Goal: Information Seeking & Learning: Compare options

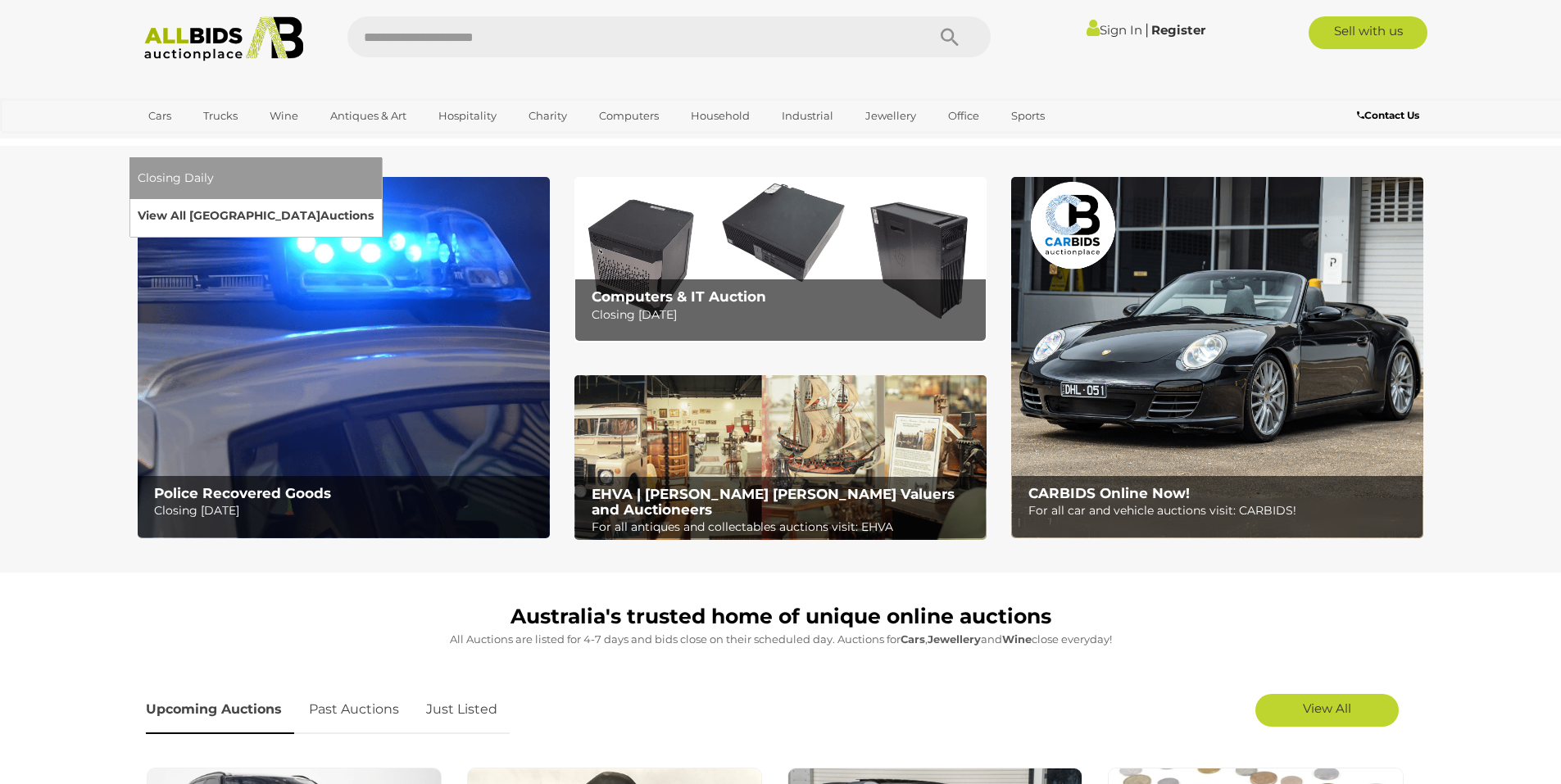
click at [373, 203] on link "View All Sydney Auctions" at bounding box center [255, 216] width 236 height 25
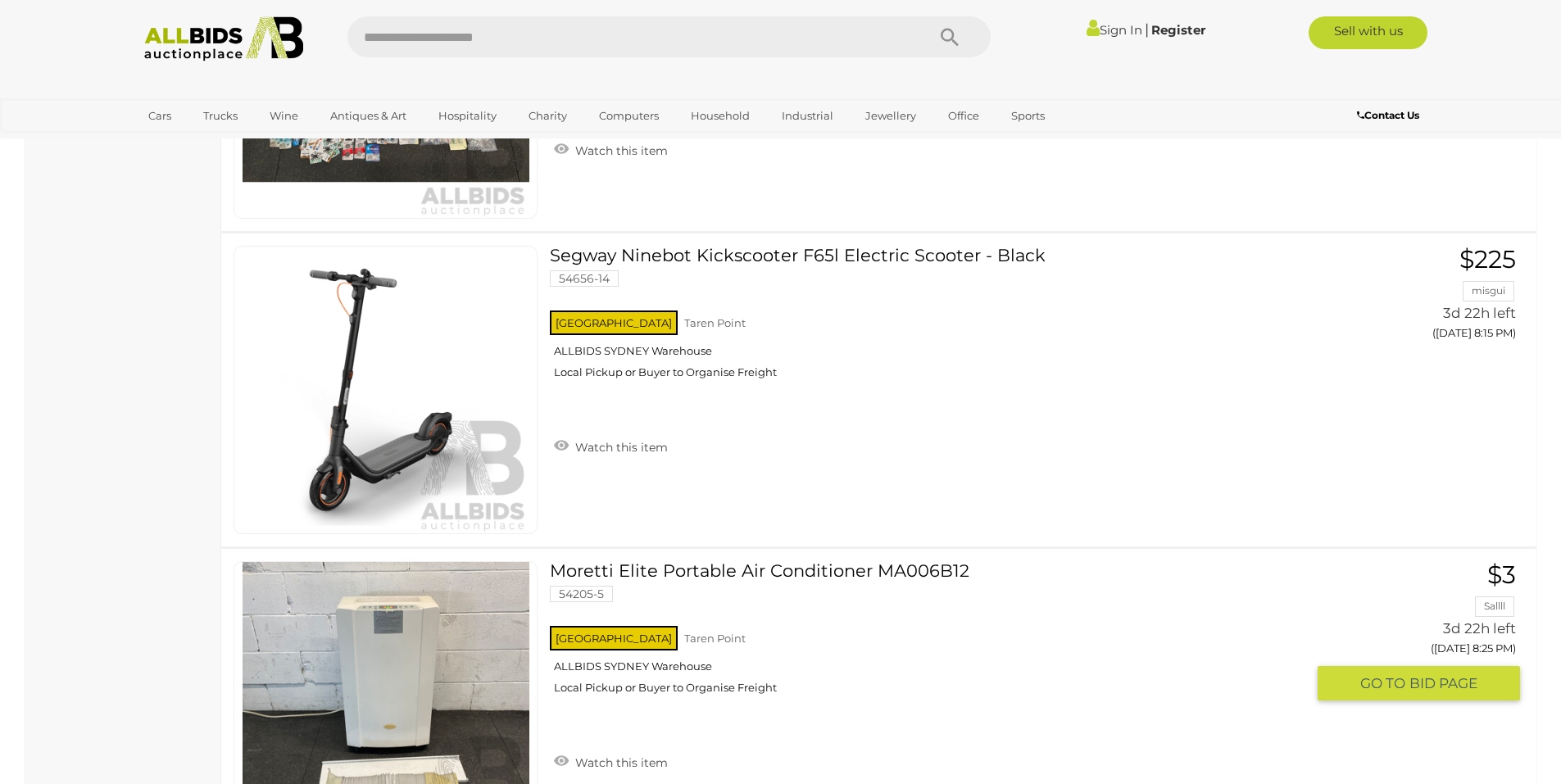
scroll to position [11192, 0]
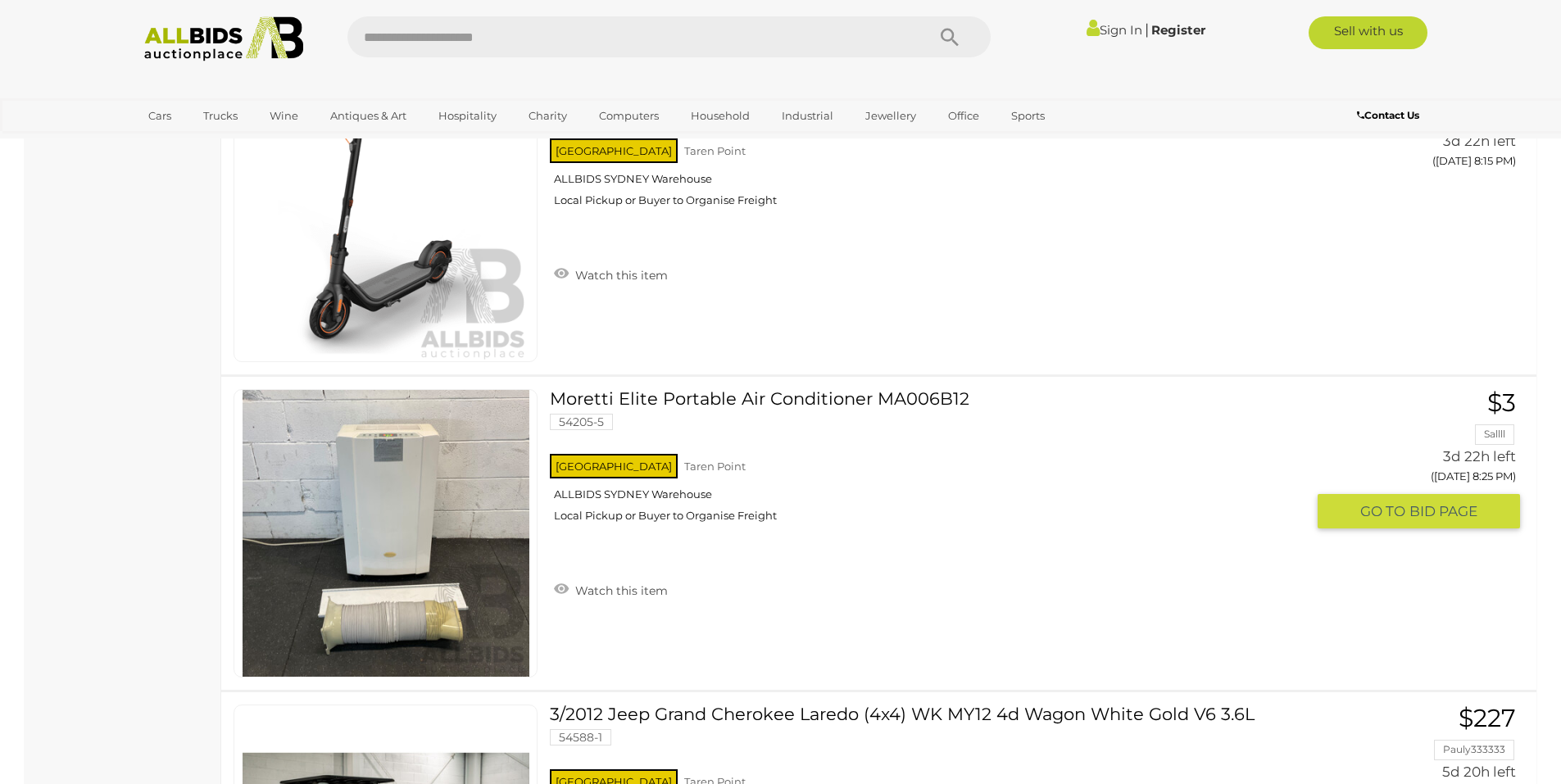
click at [456, 546] on img at bounding box center [386, 533] width 287 height 287
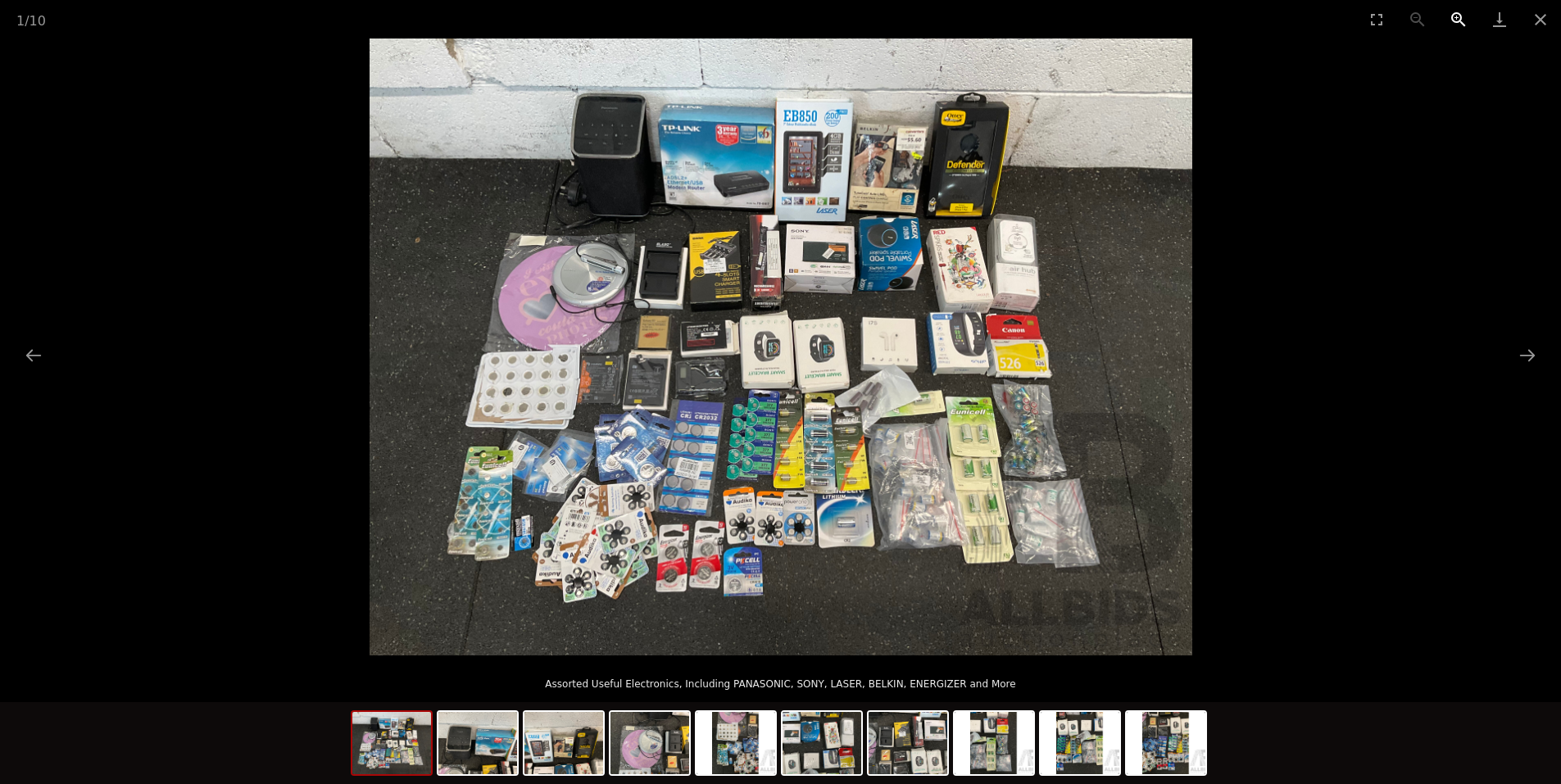
click at [1454, 16] on button "Zoom in" at bounding box center [1458, 19] width 41 height 38
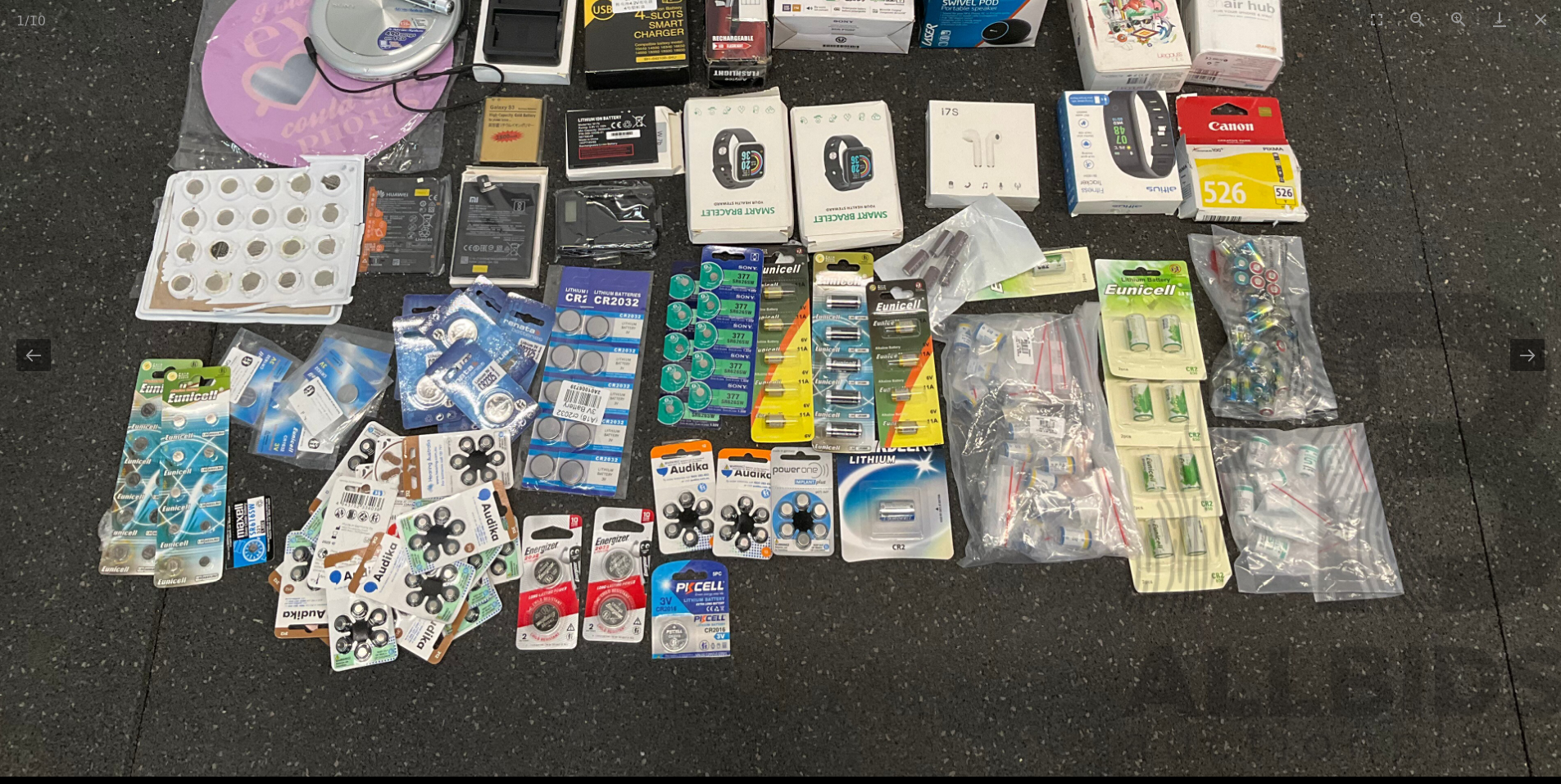
drag, startPoint x: 1039, startPoint y: 635, endPoint x: 1020, endPoint y: 441, distance: 194.9
click at [1020, 441] on img at bounding box center [766, 159] width 1645 height 1233
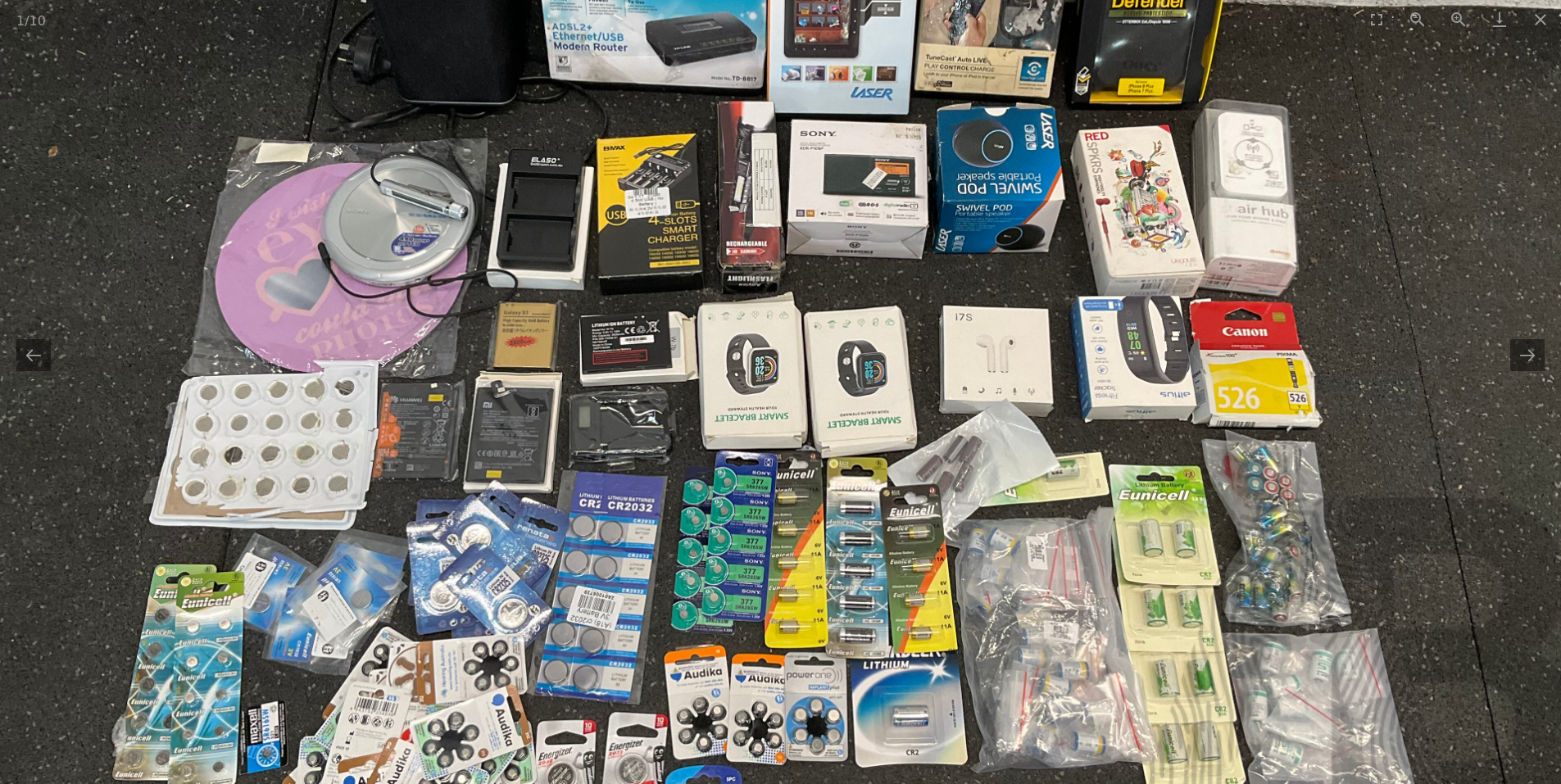
drag, startPoint x: 745, startPoint y: 222, endPoint x: 758, endPoint y: 420, distance: 198.4
click at [758, 420] on img at bounding box center [780, 365] width 1645 height 1233
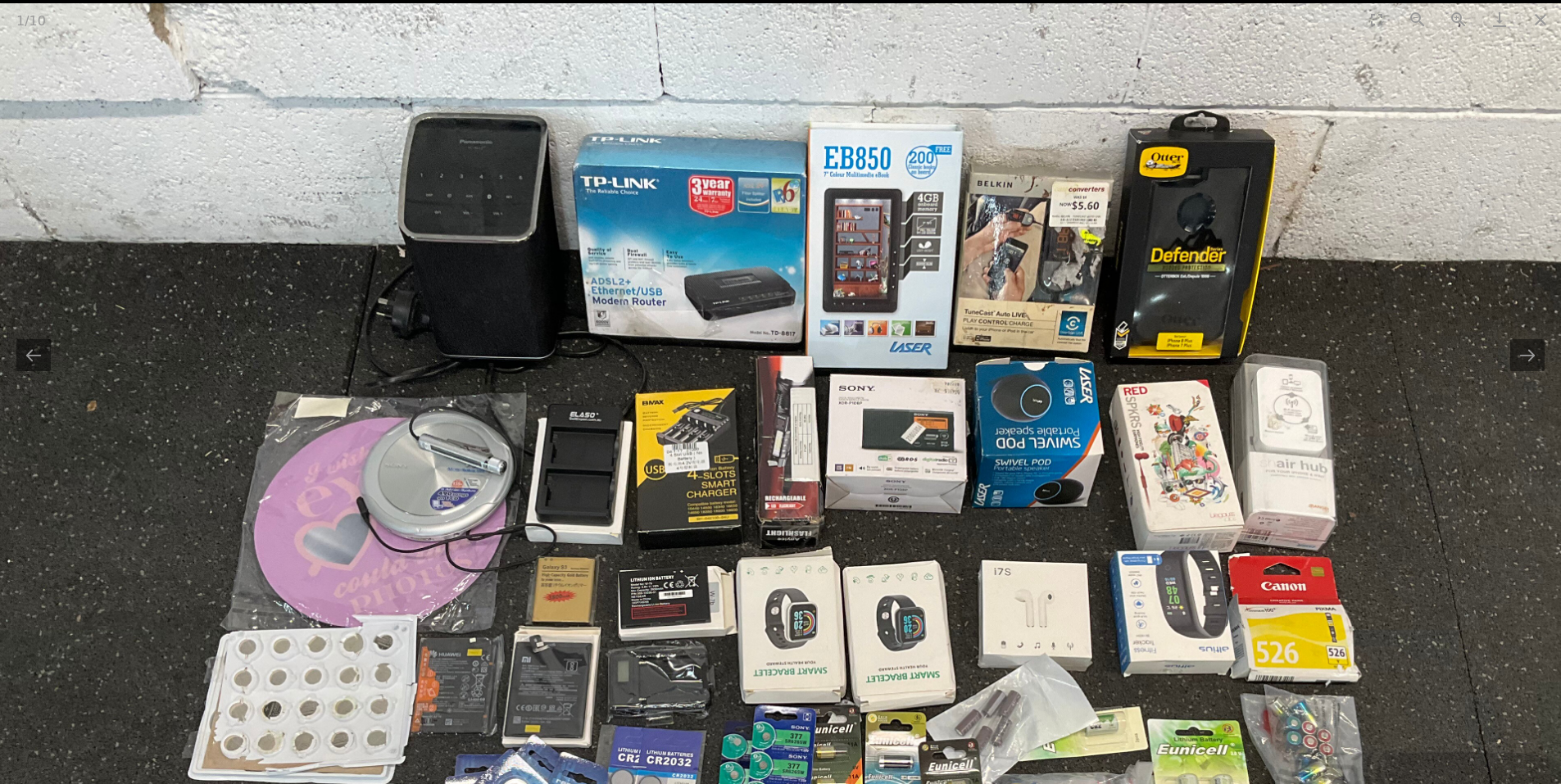
drag, startPoint x: 1132, startPoint y: 342, endPoint x: 1168, endPoint y: 548, distance: 209.1
click at [1168, 548] on img at bounding box center [819, 619] width 1645 height 1233
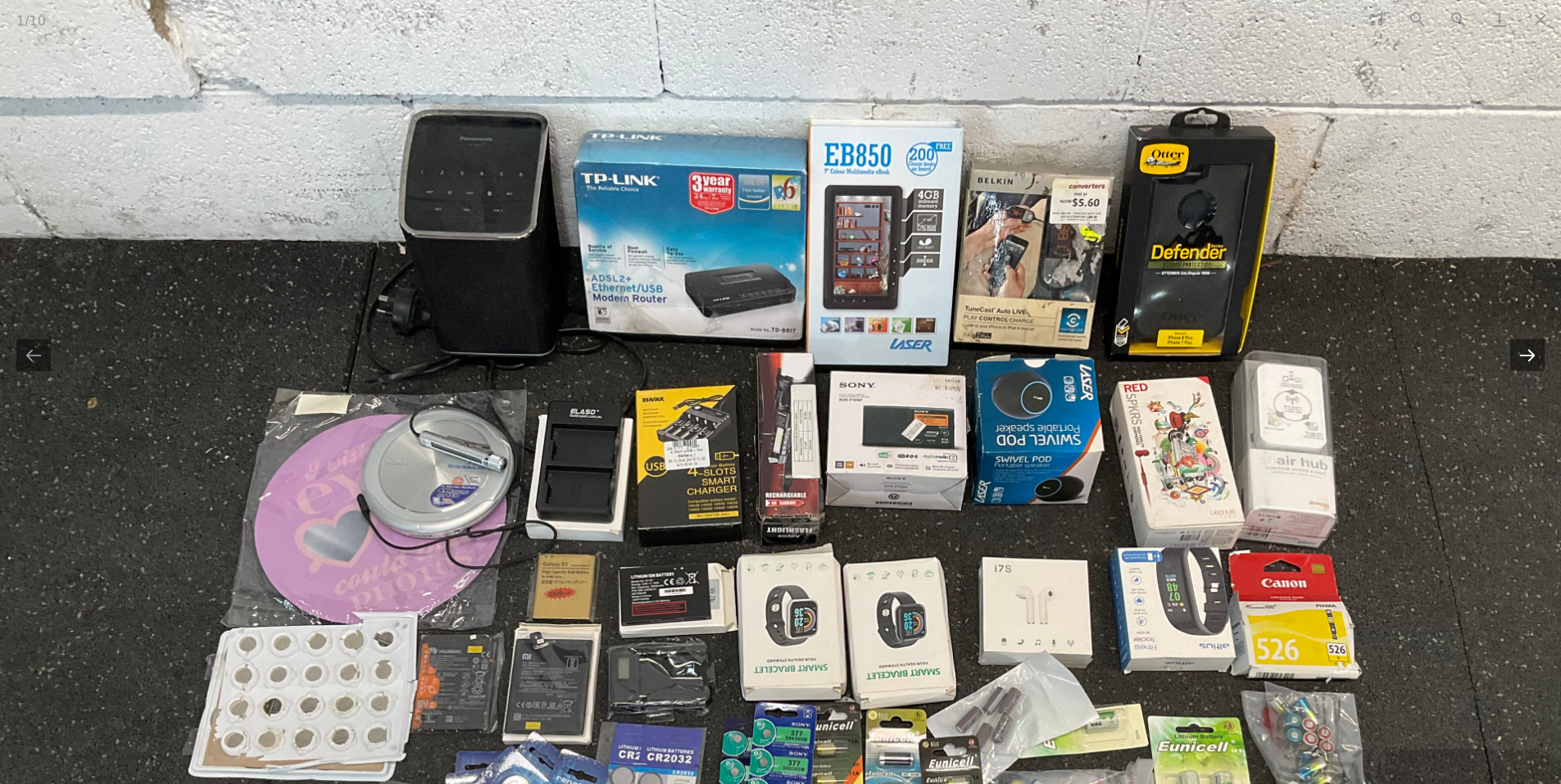
click at [1526, 369] on button "Next slide" at bounding box center [1527, 354] width 35 height 32
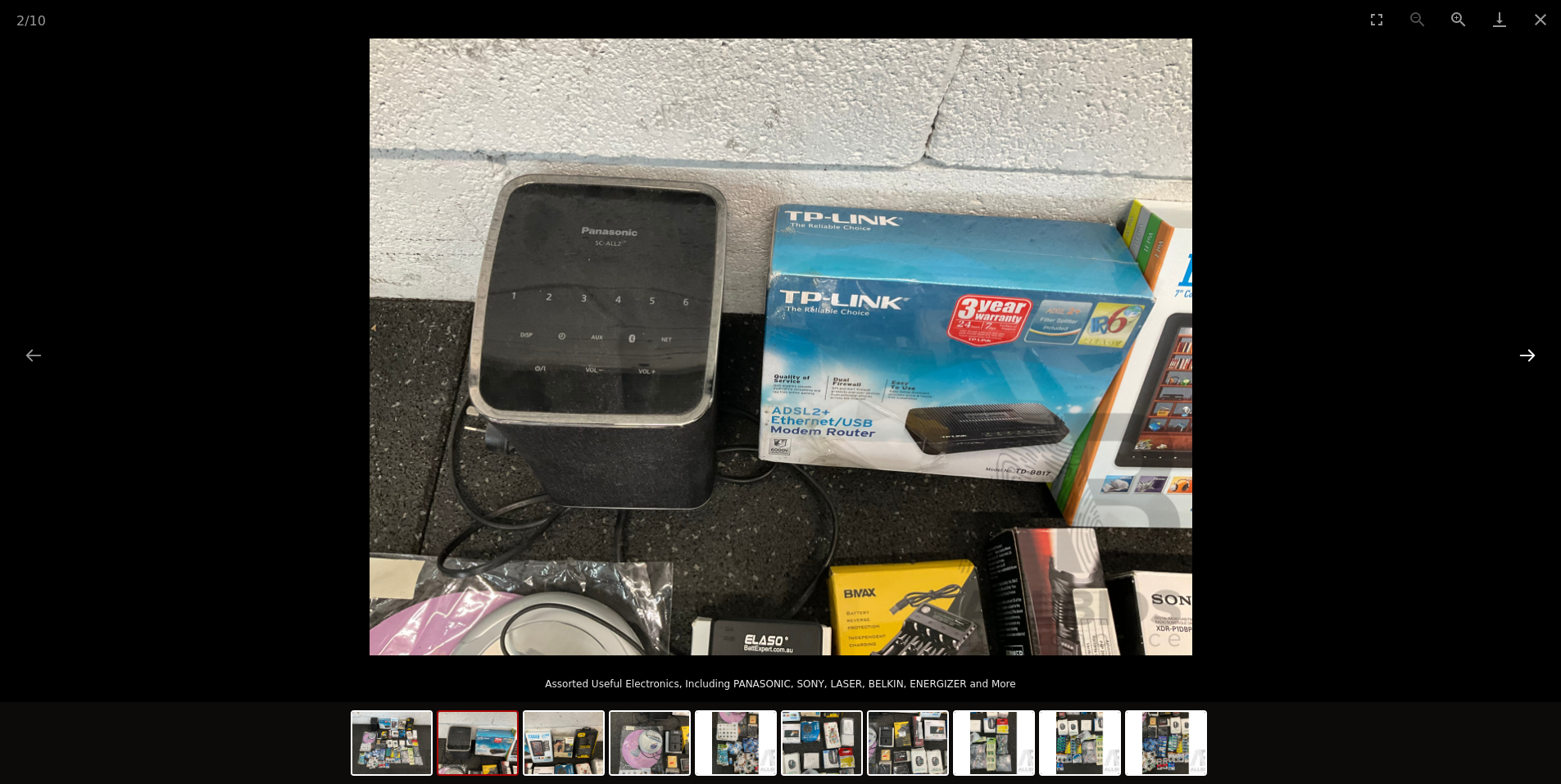
click at [1525, 369] on button "Next slide" at bounding box center [1527, 354] width 35 height 32
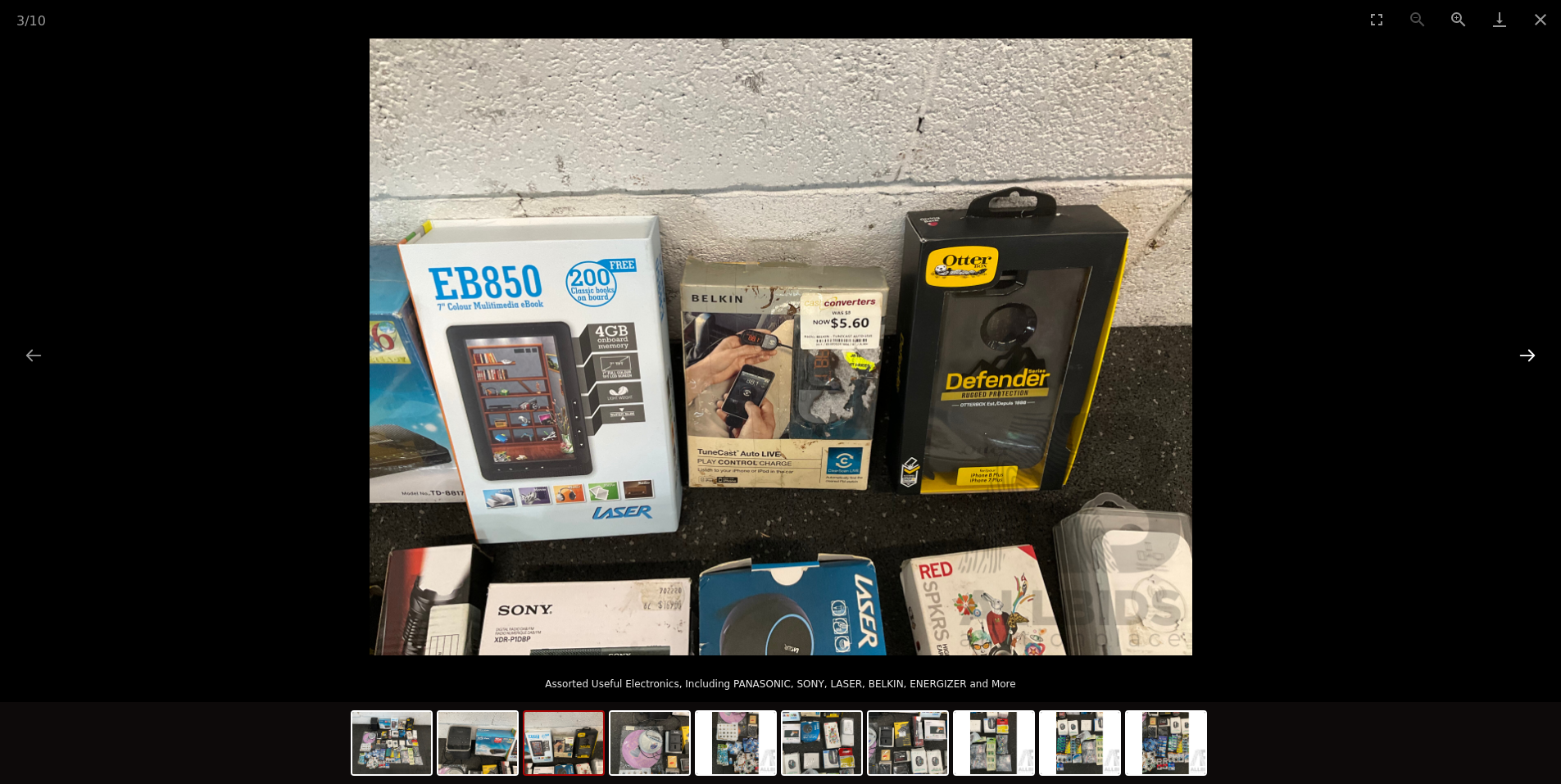
click at [1517, 362] on button "Next slide" at bounding box center [1527, 354] width 35 height 32
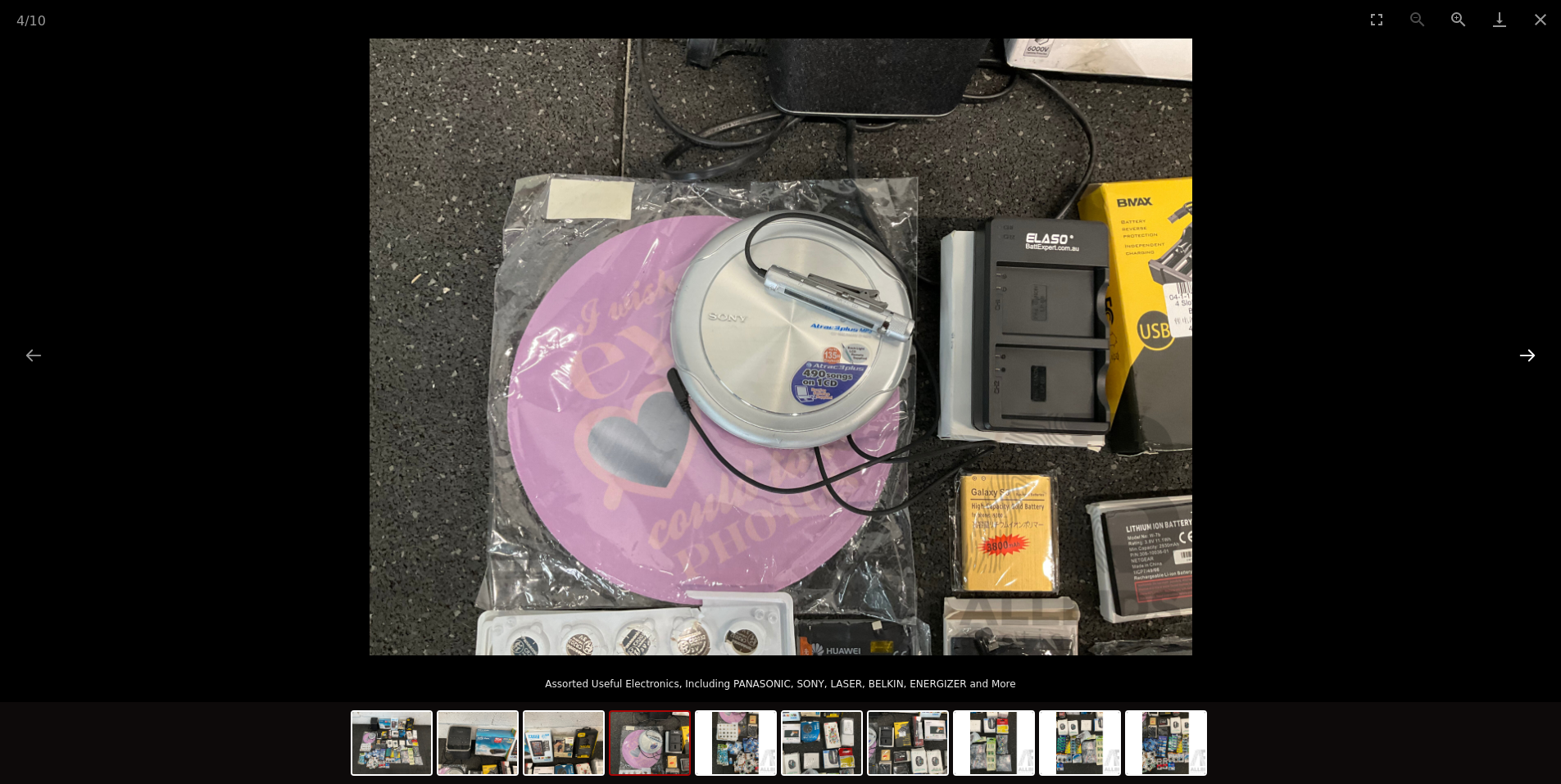
click at [1537, 356] on button "Next slide" at bounding box center [1527, 354] width 35 height 32
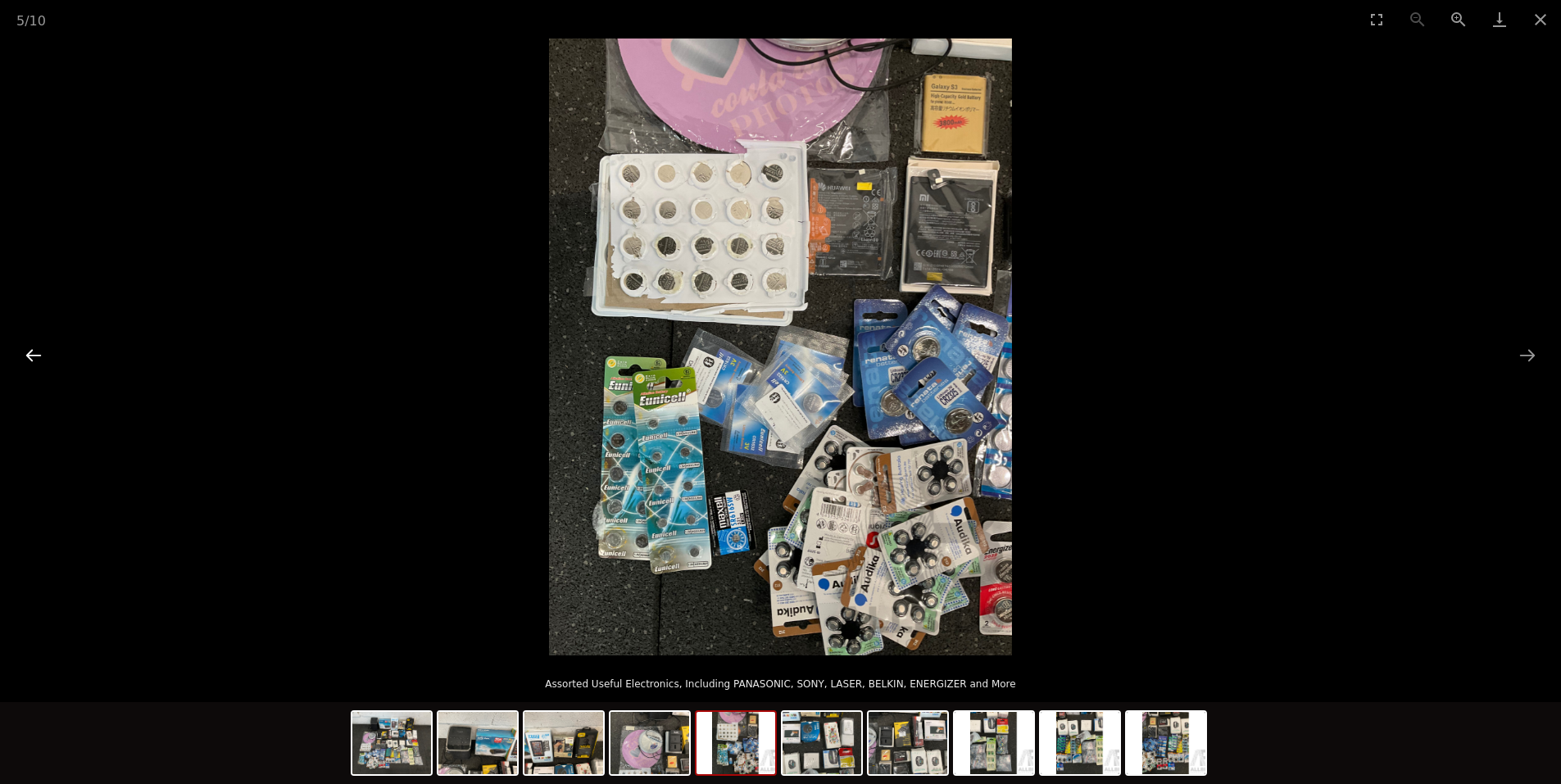
click at [39, 352] on button "Previous slide" at bounding box center [34, 354] width 35 height 32
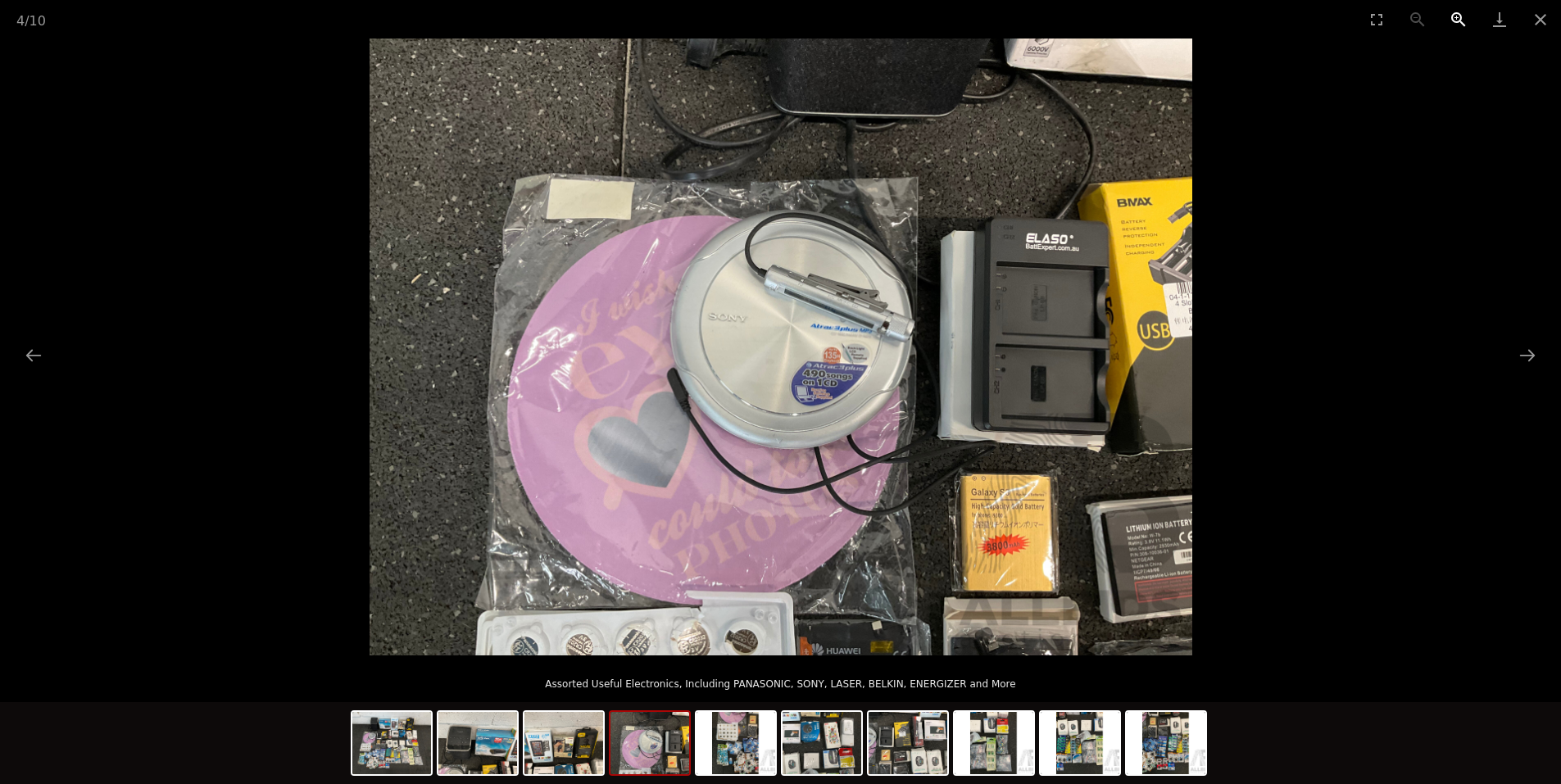
click at [1457, 19] on button "Zoom in" at bounding box center [1458, 19] width 41 height 38
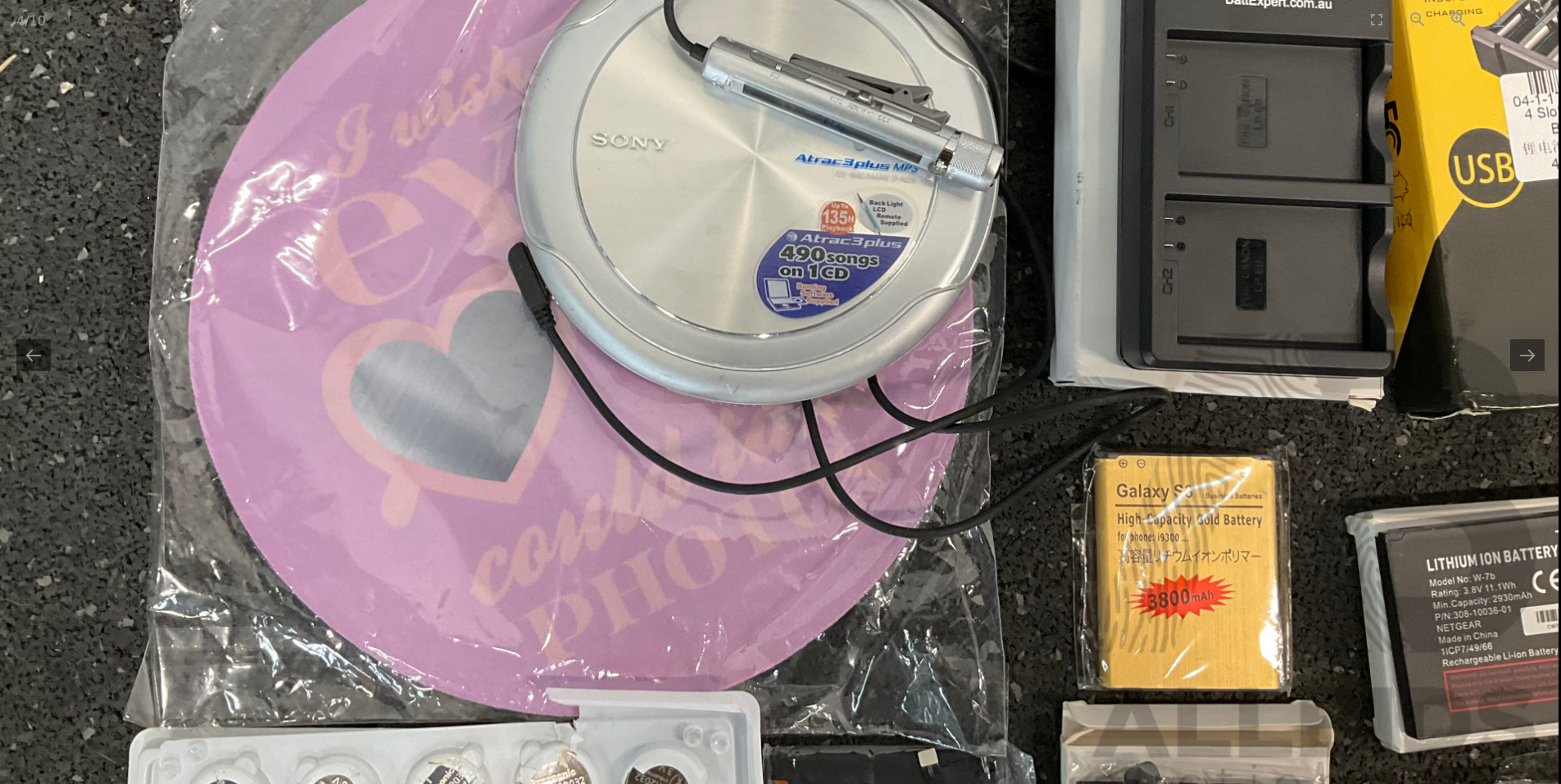
drag, startPoint x: 1199, startPoint y: 614, endPoint x: 1141, endPoint y: 490, distance: 136.9
click at [1141, 490] on img at bounding box center [736, 200] width 1645 height 1233
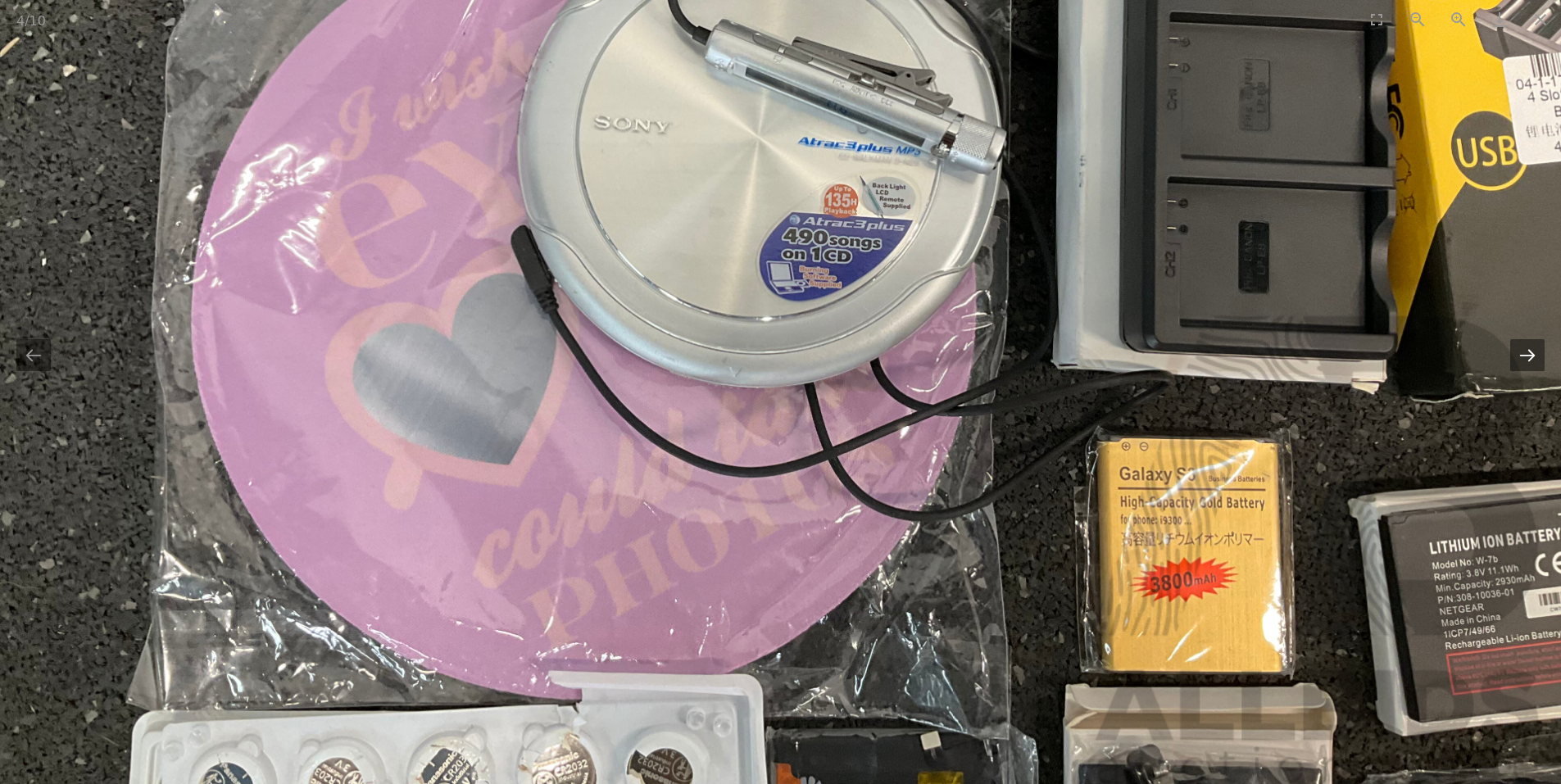
click at [1531, 347] on button "Next slide" at bounding box center [1527, 354] width 35 height 32
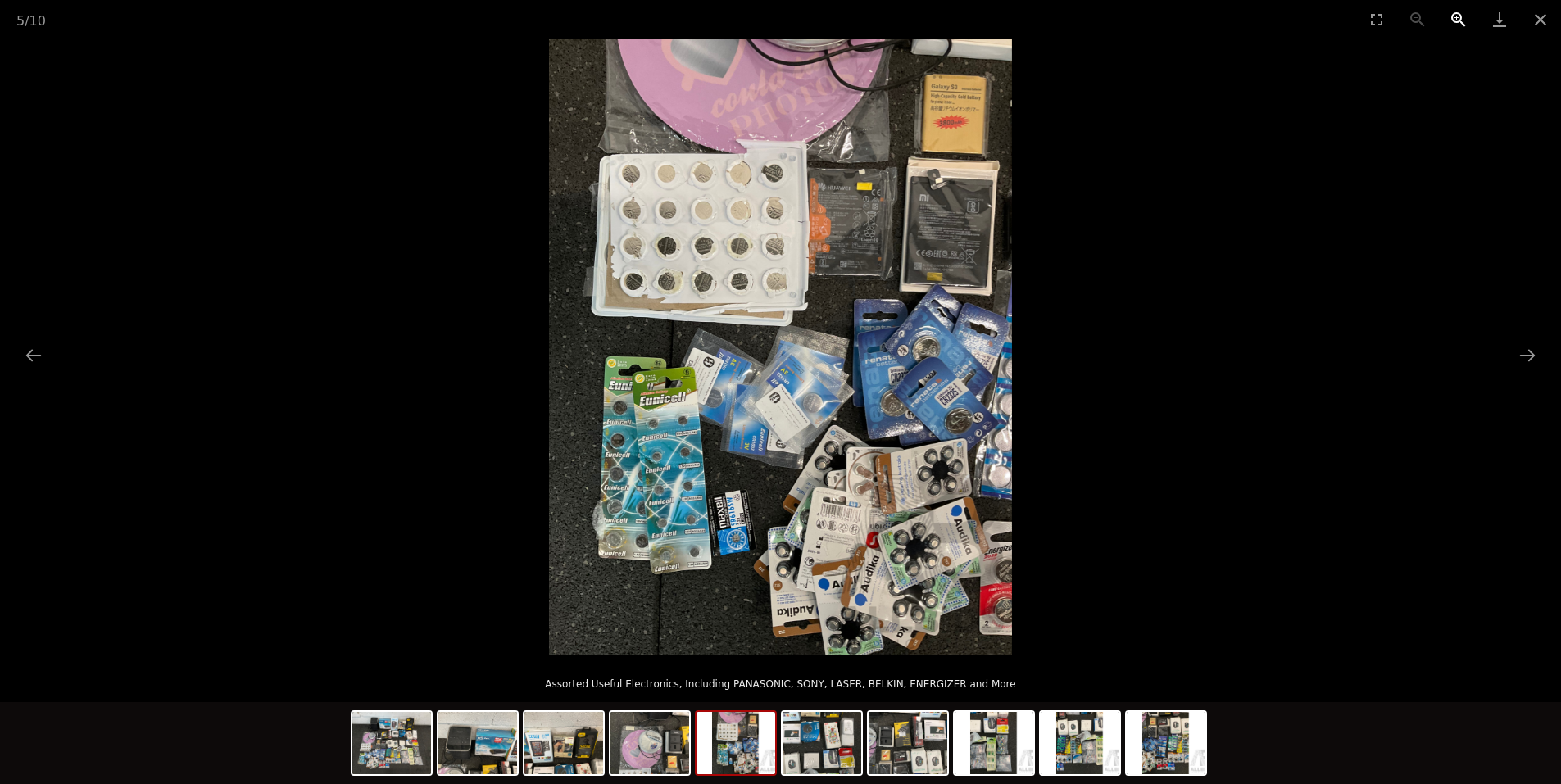
click at [1464, 11] on button "Zoom in" at bounding box center [1458, 19] width 41 height 38
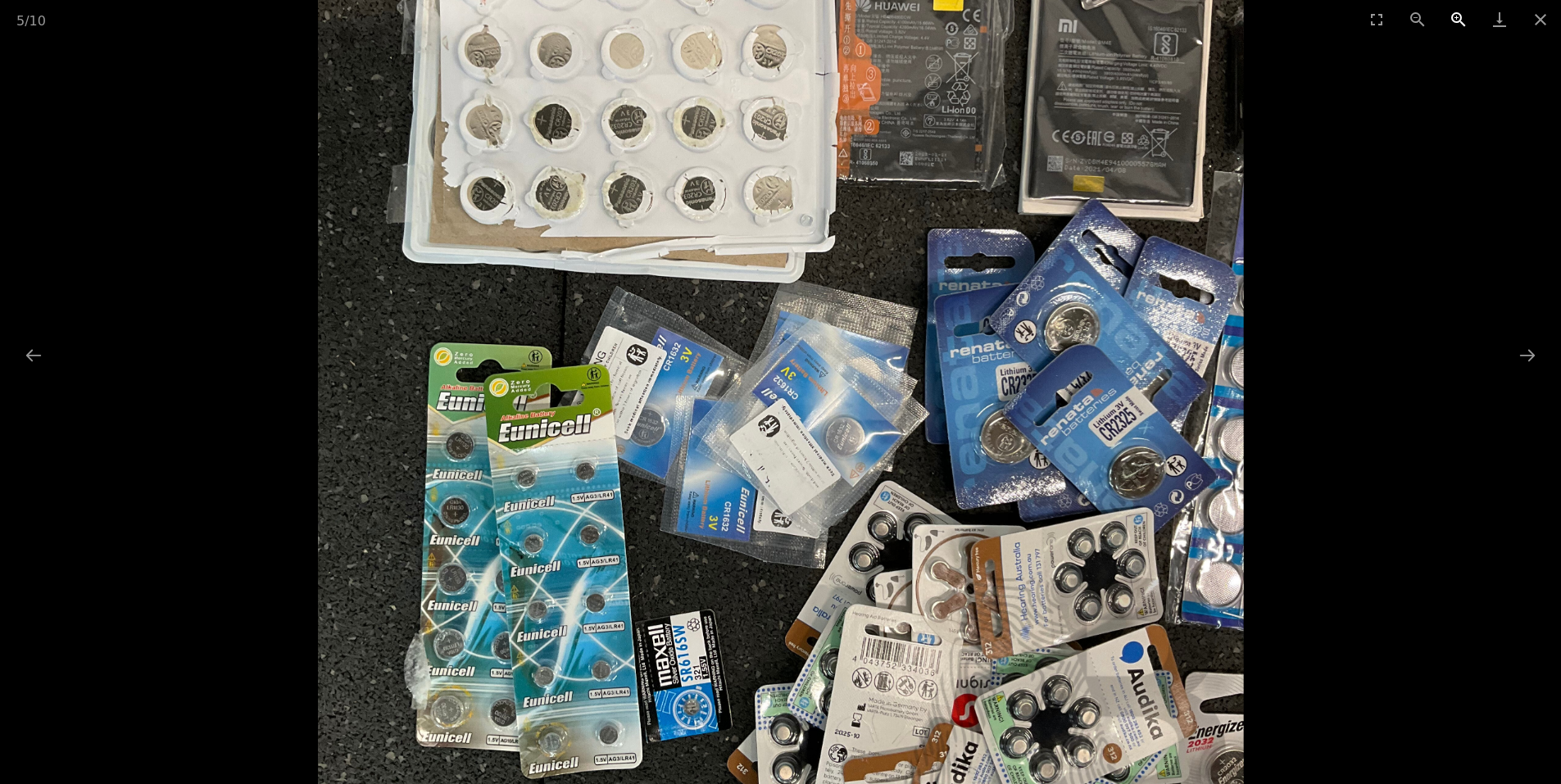
click at [1461, 11] on button "Zoom in" at bounding box center [1458, 19] width 41 height 38
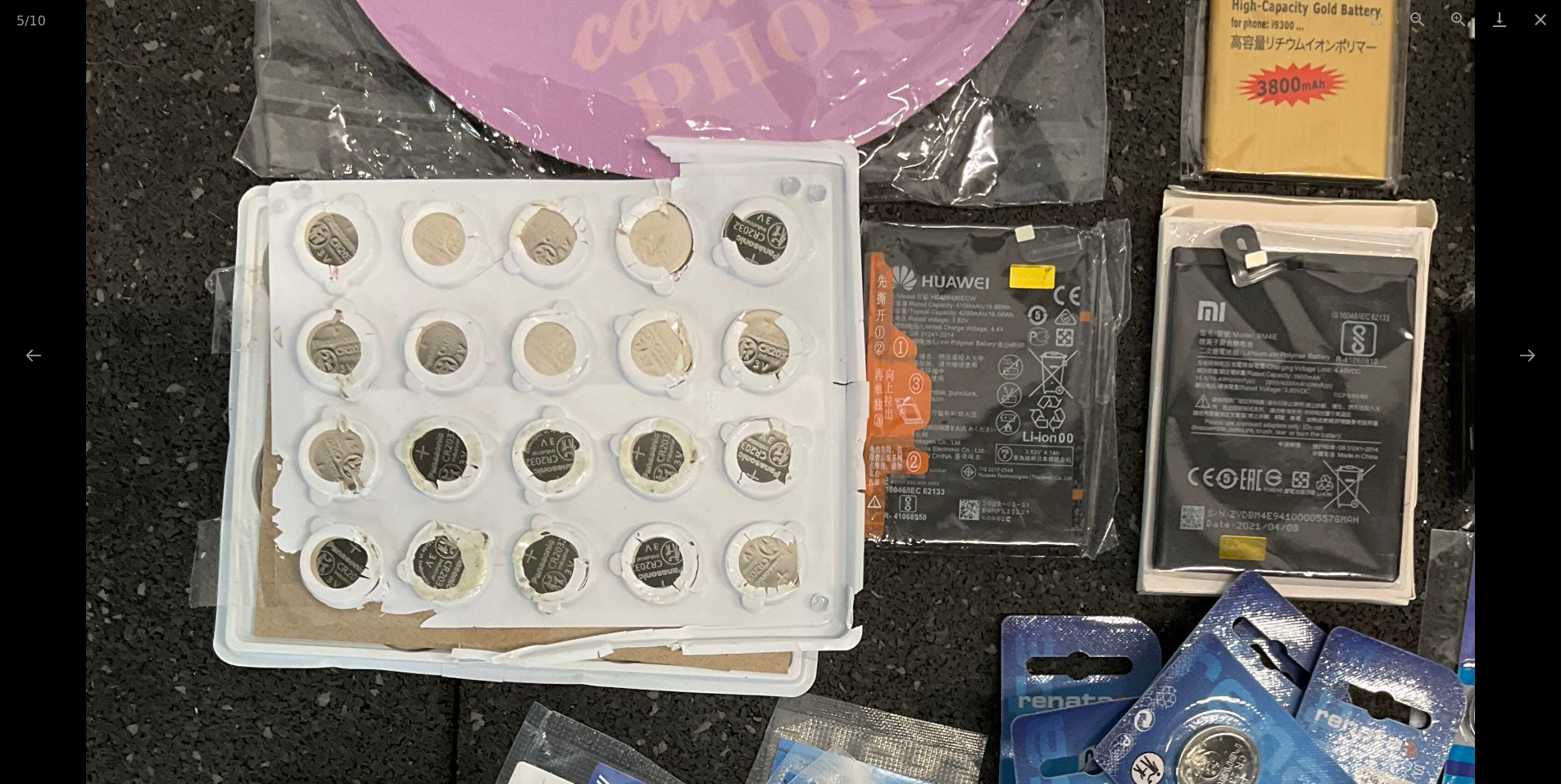
drag, startPoint x: 822, startPoint y: 99, endPoint x: 919, endPoint y: 556, distance: 467.2
click at [919, 556] on img at bounding box center [780, 759] width 1388 height 1850
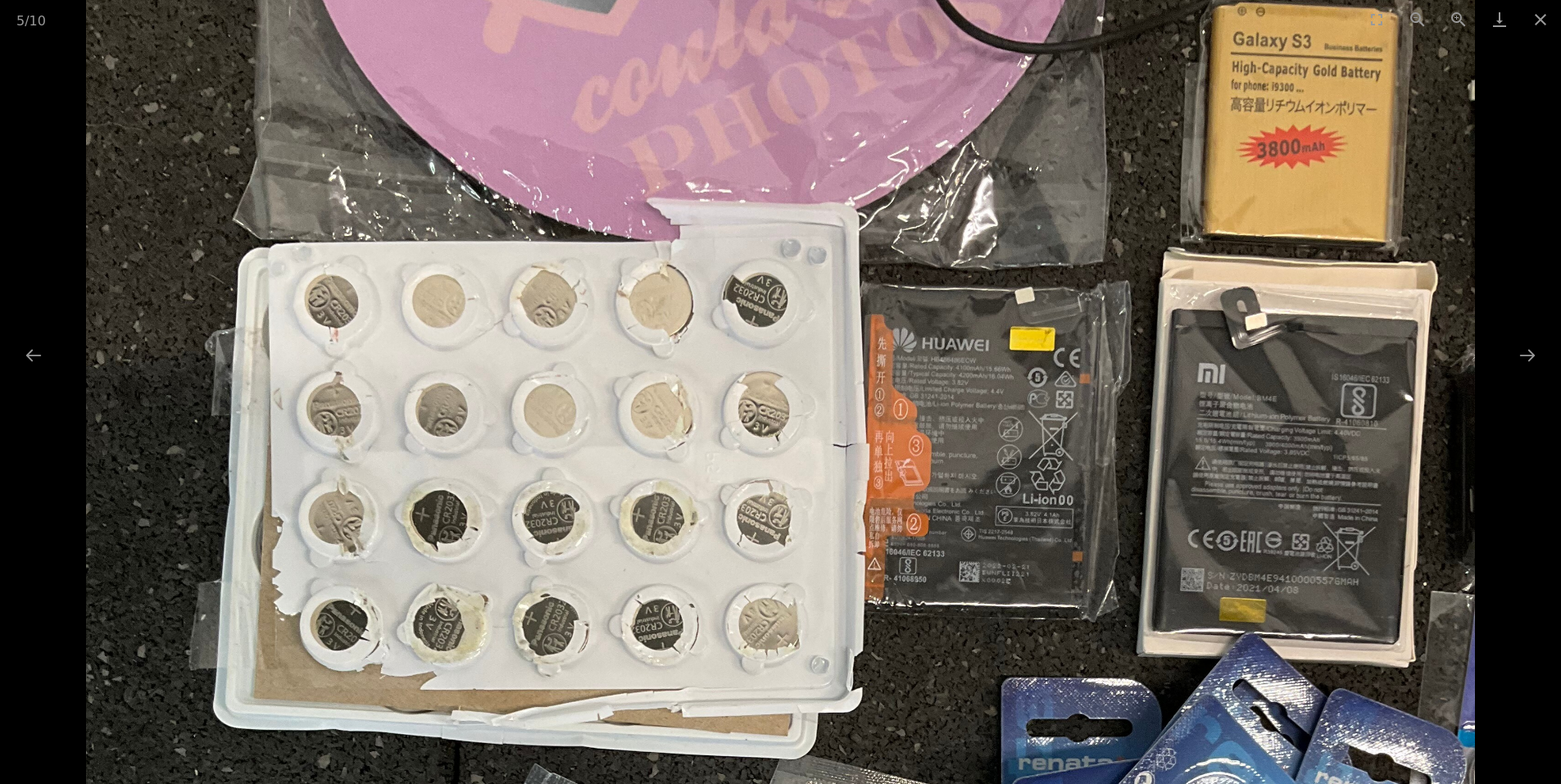
drag, startPoint x: 1213, startPoint y: 639, endPoint x: 1205, endPoint y: 626, distance: 15.3
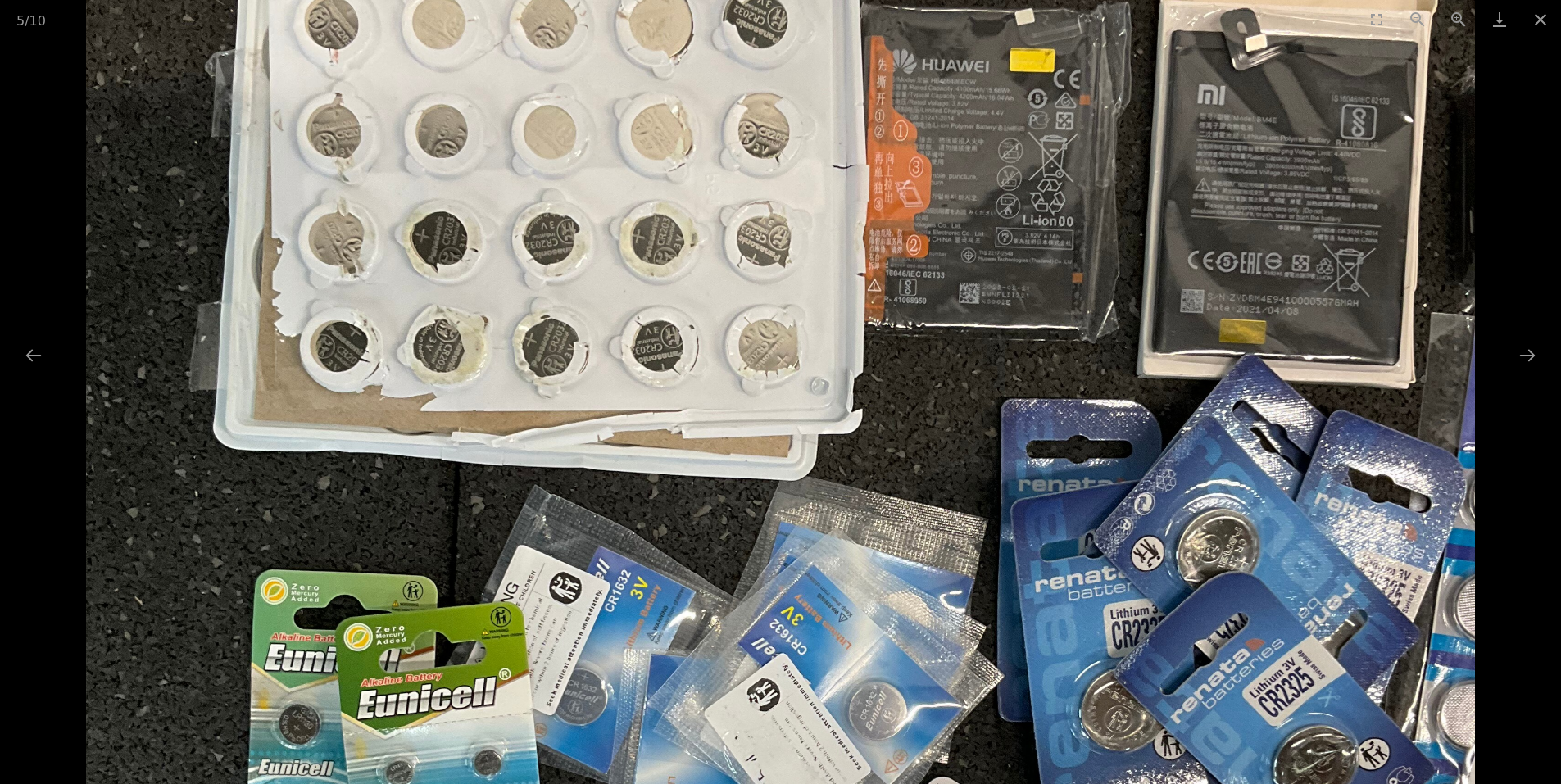
drag, startPoint x: 997, startPoint y: 694, endPoint x: 949, endPoint y: 444, distance: 254.6
click at [957, 416] on img at bounding box center [780, 542] width 1388 height 1850
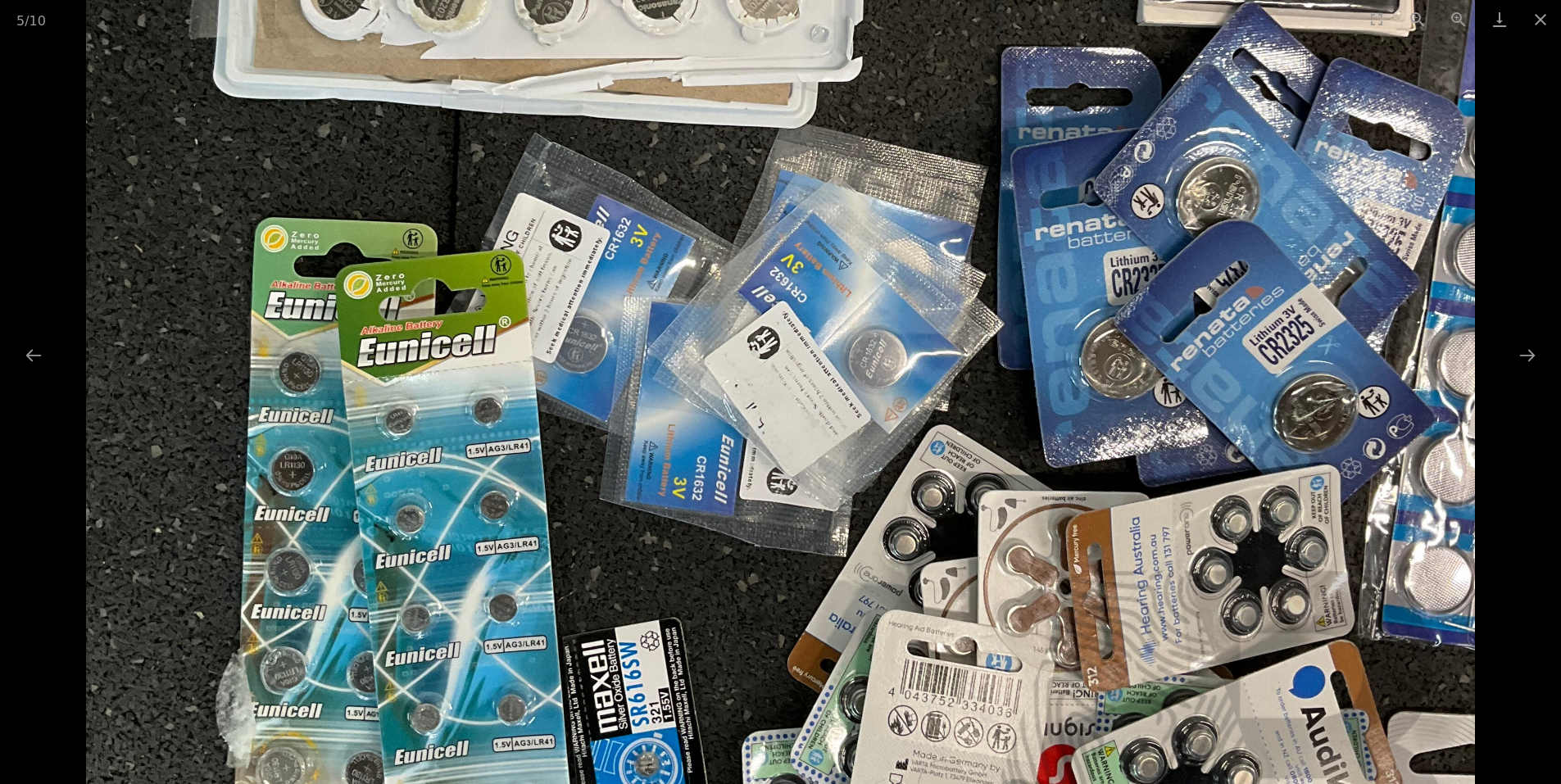
drag, startPoint x: 1110, startPoint y: 650, endPoint x: 1053, endPoint y: 417, distance: 239.9
click at [1053, 417] on img at bounding box center [780, 191] width 1388 height 1850
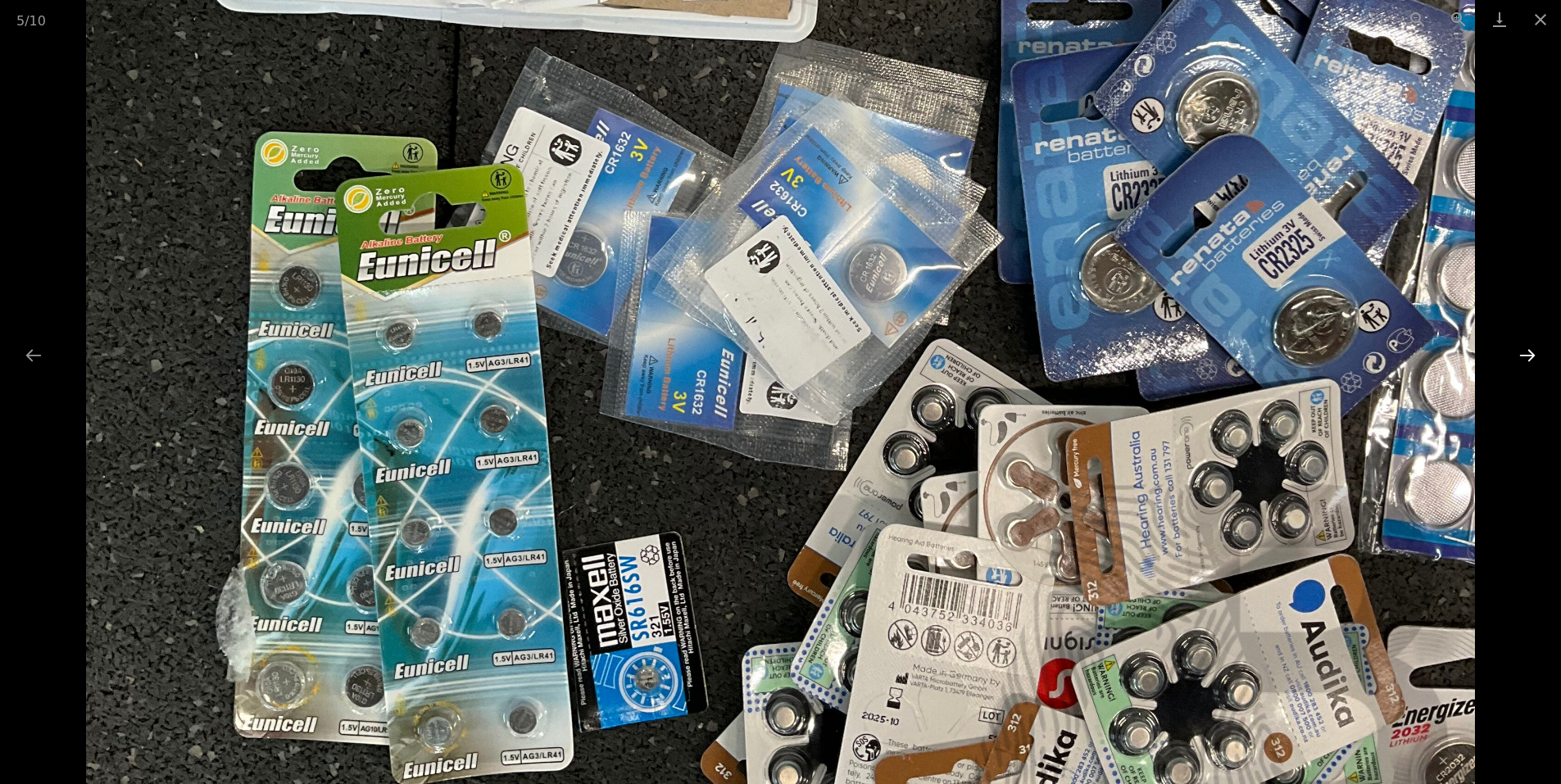
click at [1525, 360] on button "Next slide" at bounding box center [1527, 354] width 35 height 32
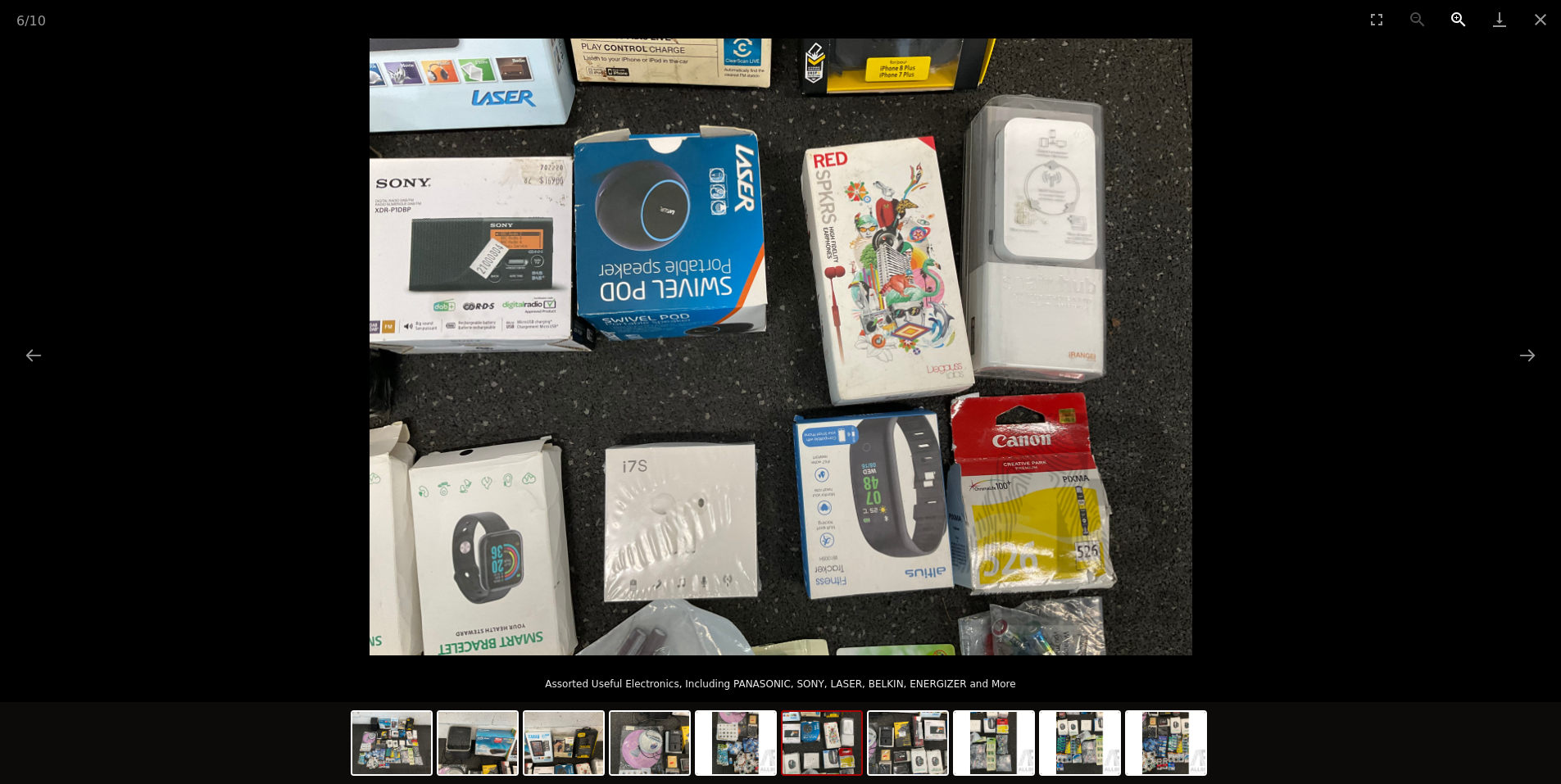
click at [1455, 19] on button "Zoom in" at bounding box center [1458, 19] width 41 height 38
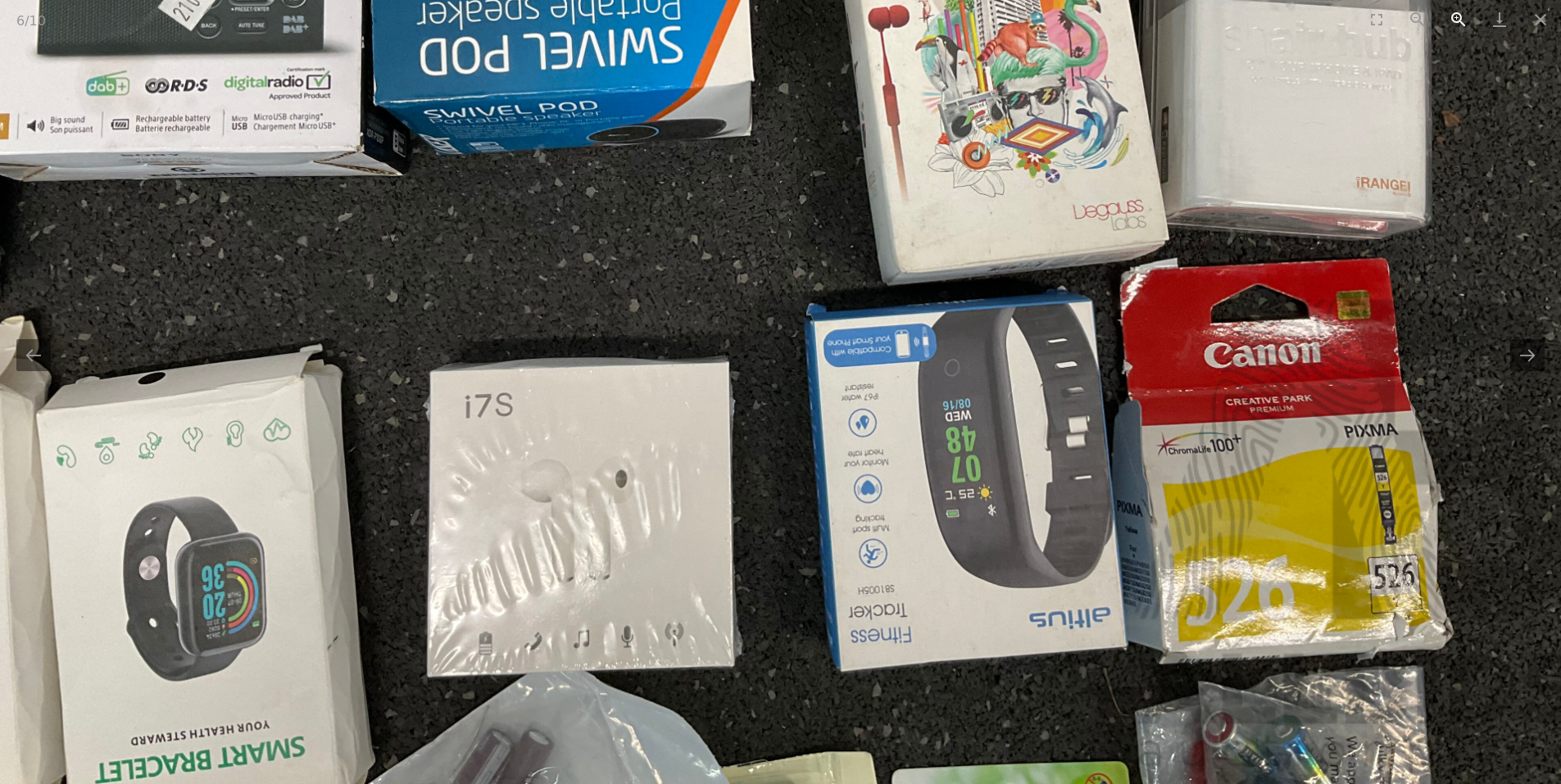
click at [1455, 20] on button "Zoom in" at bounding box center [1458, 19] width 41 height 38
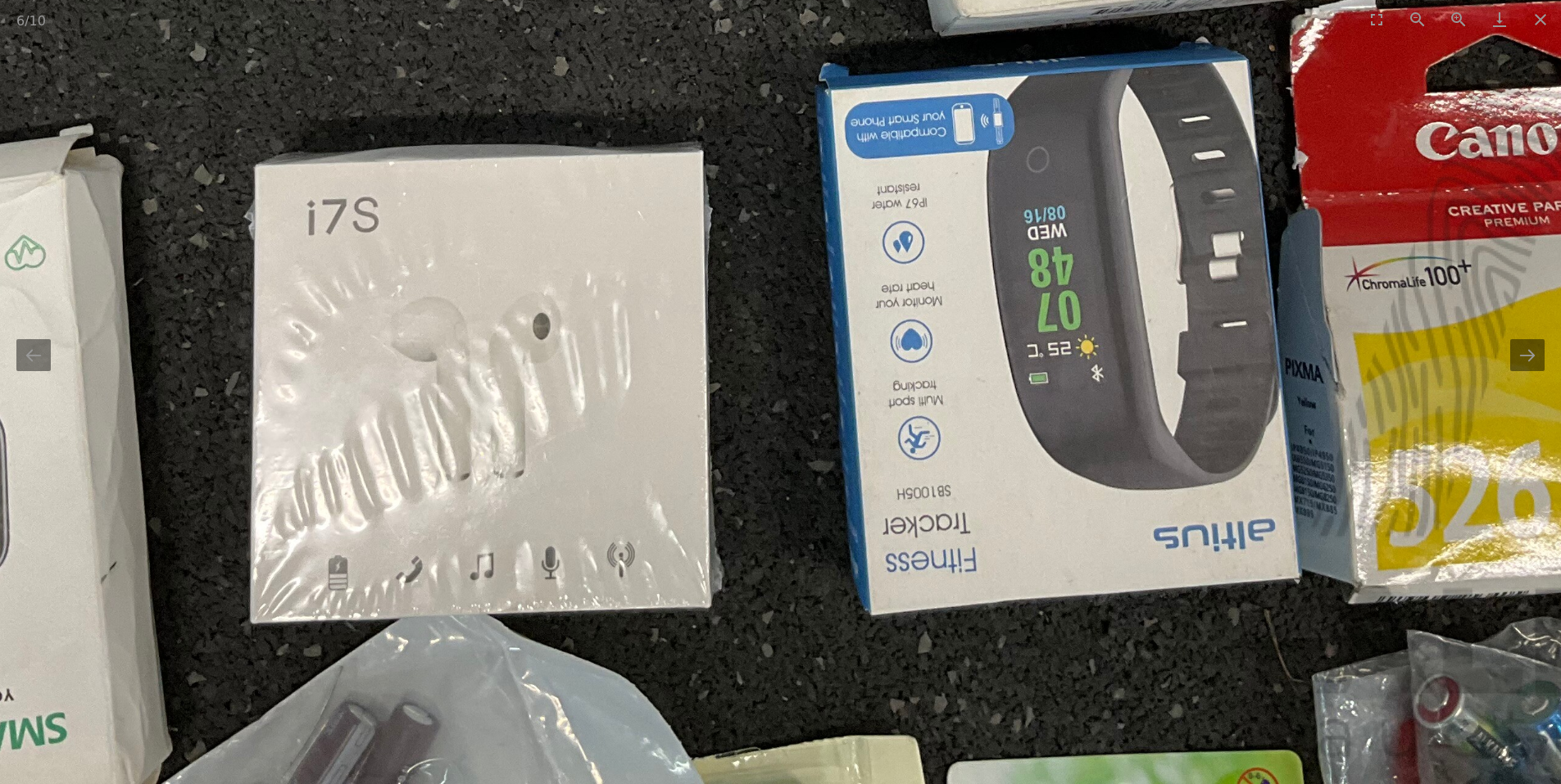
scroll to position [682, 0]
click at [1543, 362] on button "Next slide" at bounding box center [1527, 354] width 35 height 32
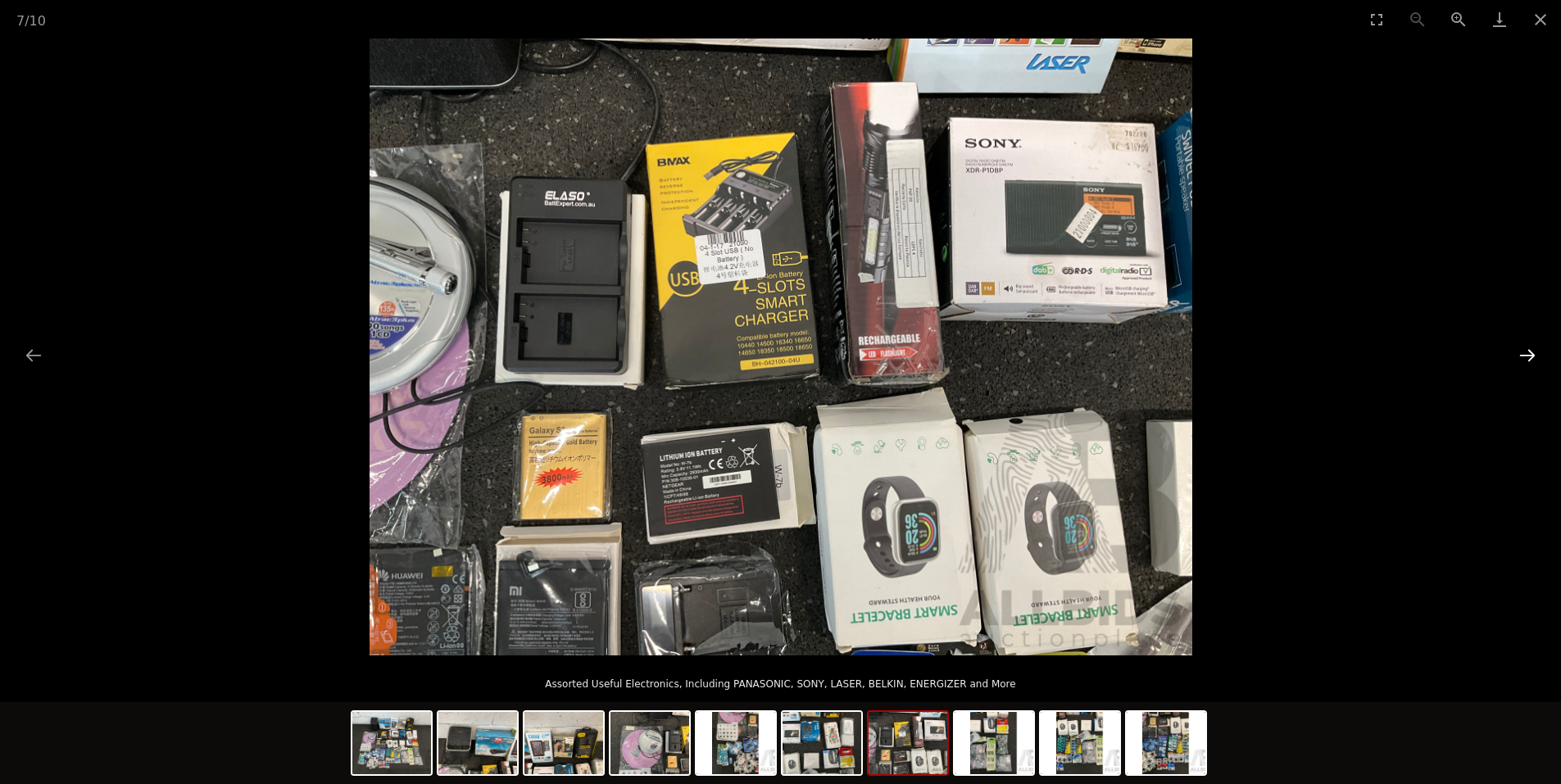
click at [1543, 362] on button "Next slide" at bounding box center [1527, 354] width 35 height 32
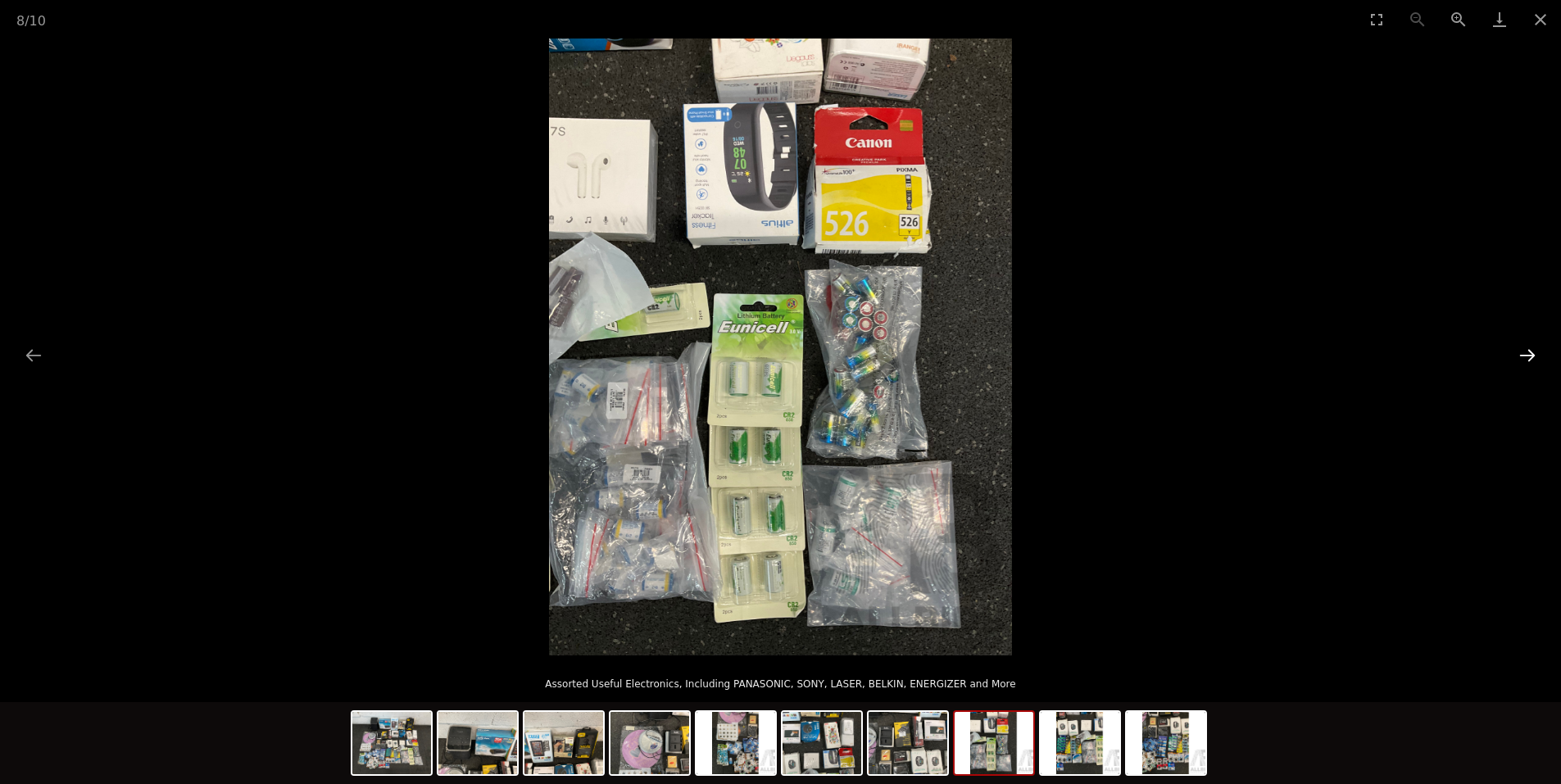
click at [1543, 362] on button "Next slide" at bounding box center [1527, 354] width 35 height 32
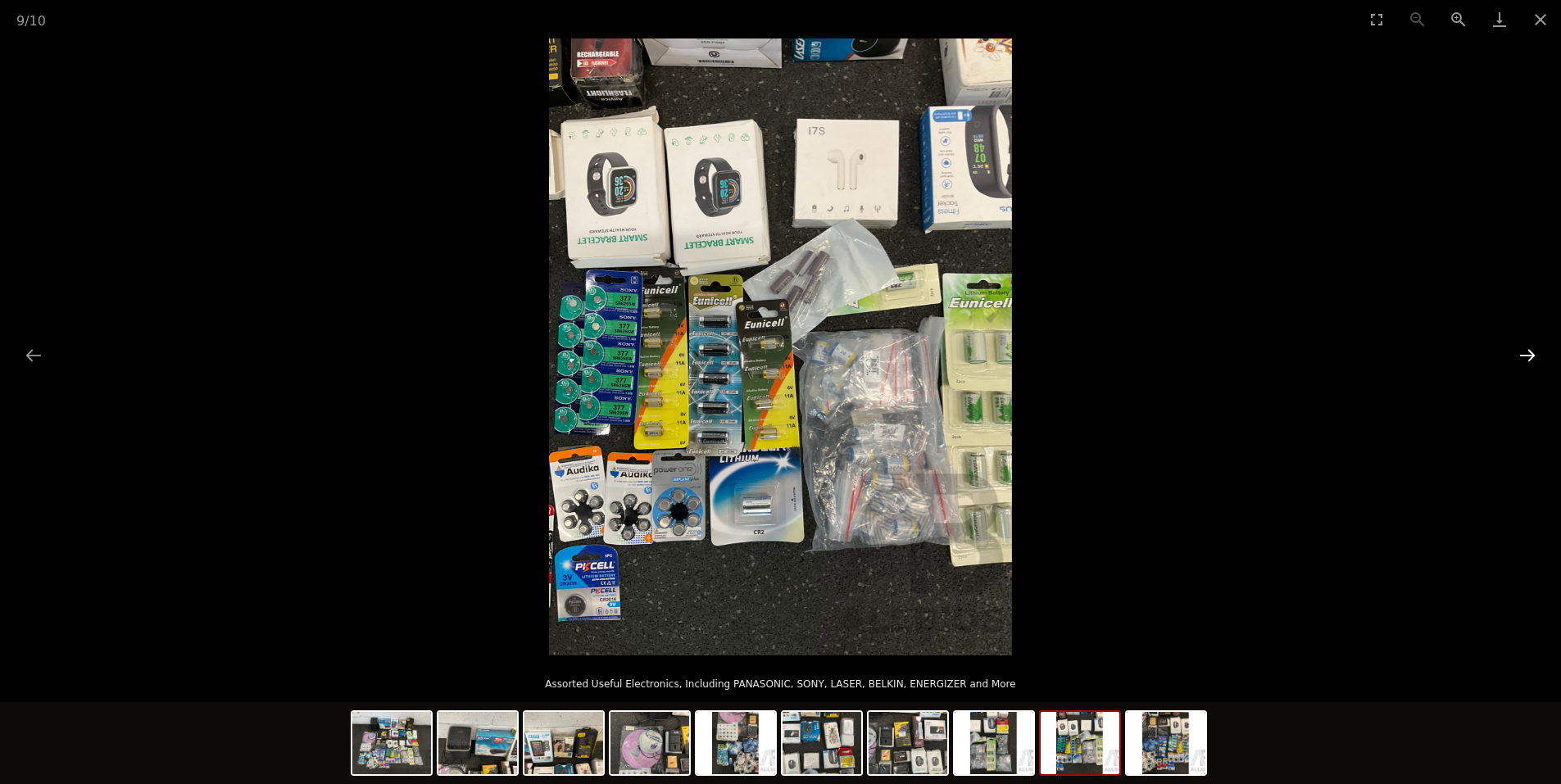
click at [1543, 362] on button "Next slide" at bounding box center [1527, 354] width 35 height 32
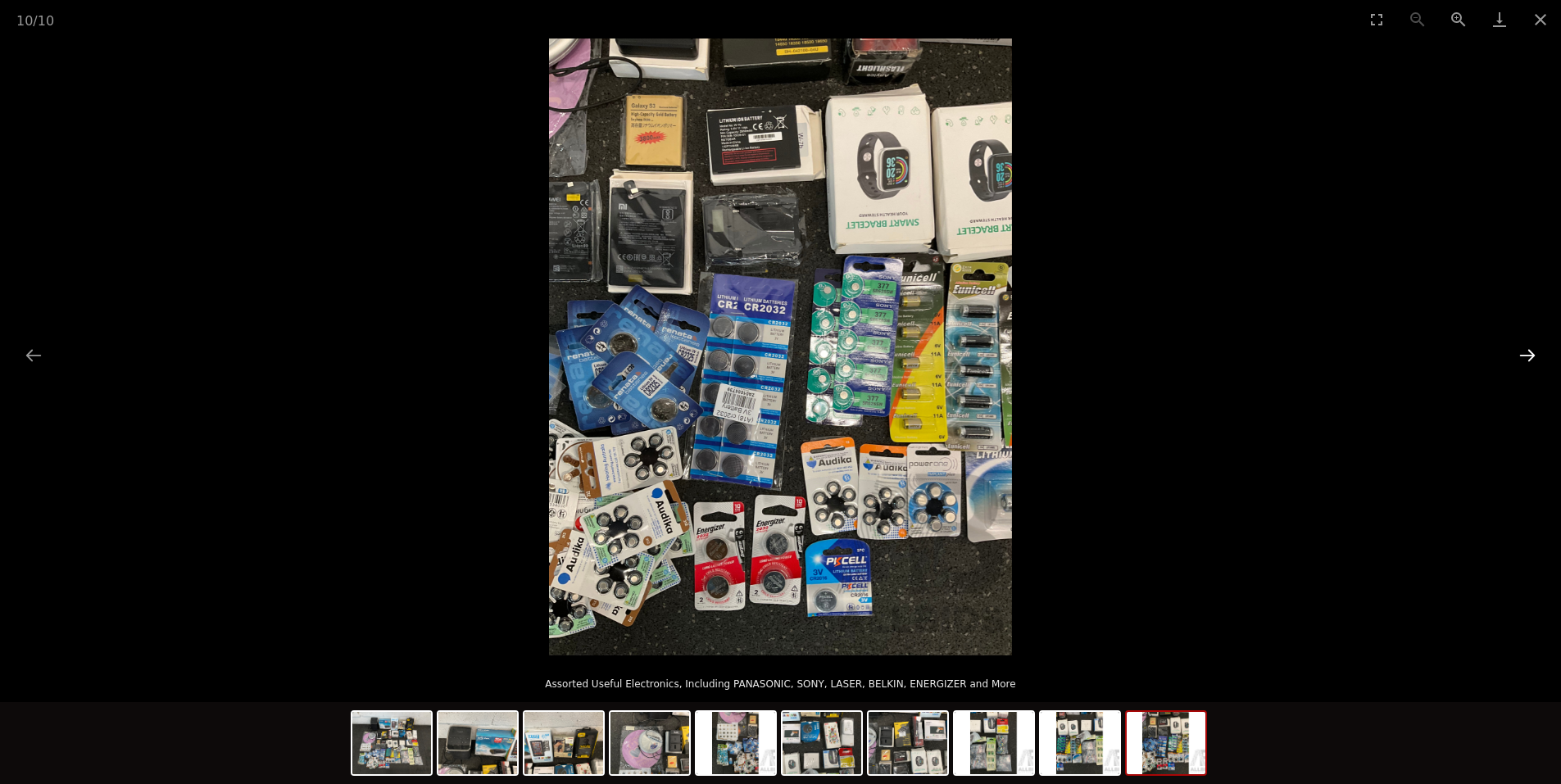
click at [1543, 362] on button "Next slide" at bounding box center [1527, 354] width 35 height 32
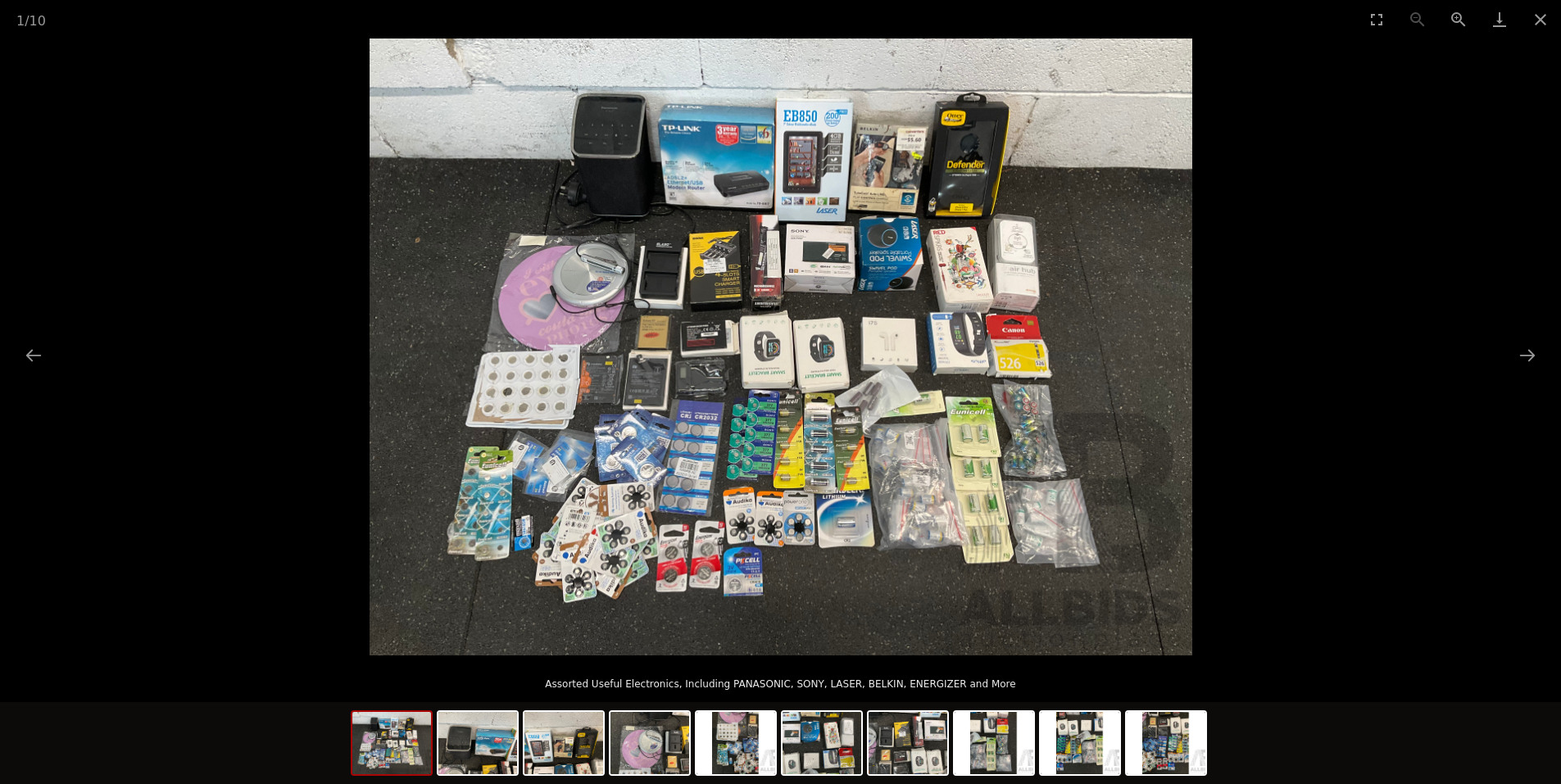
click at [844, 215] on img at bounding box center [780, 346] width 823 height 617
click at [1467, 14] on button "Zoom in" at bounding box center [1458, 19] width 41 height 38
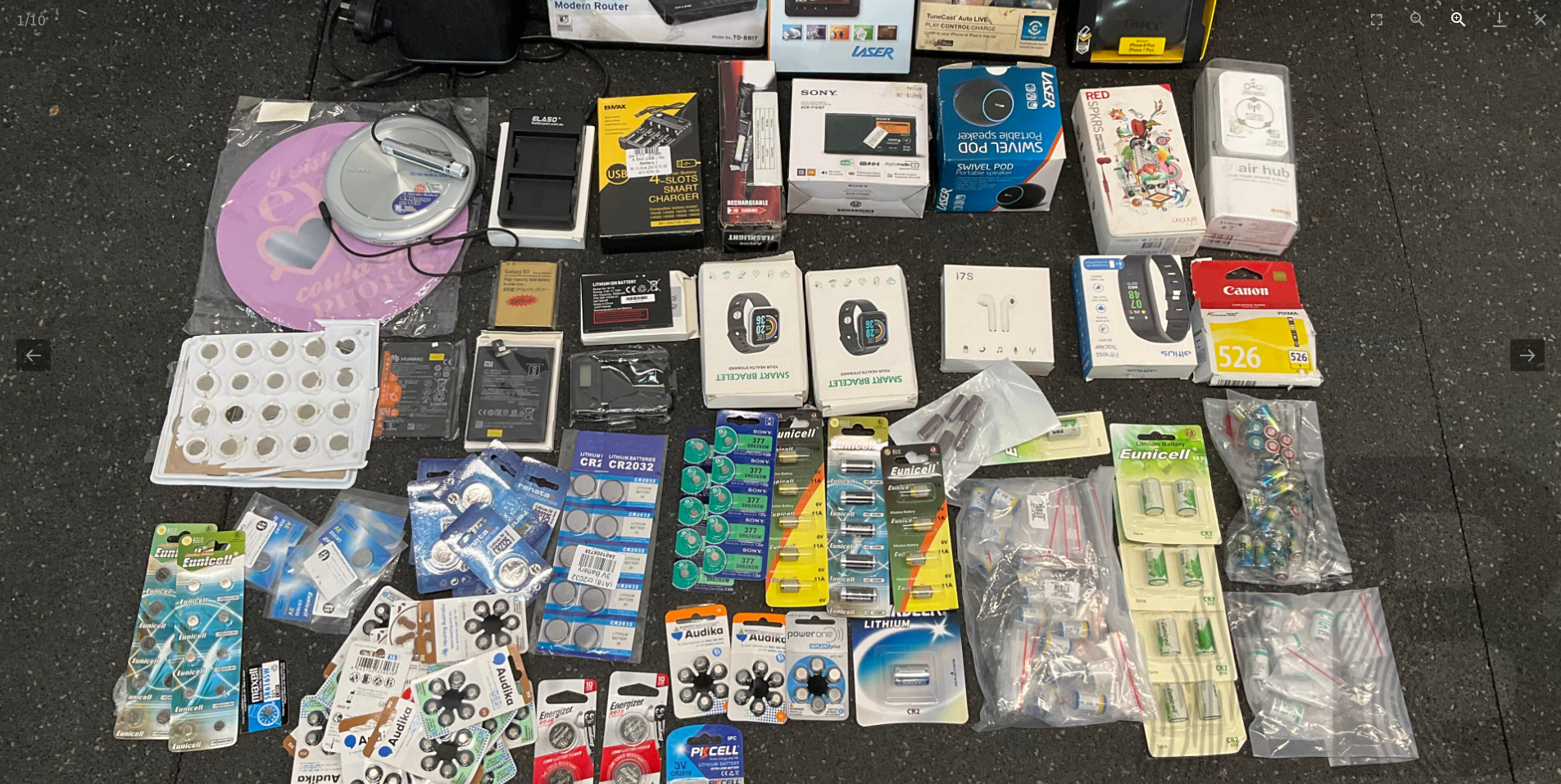
click at [1467, 14] on button "Zoom in" at bounding box center [1458, 19] width 41 height 38
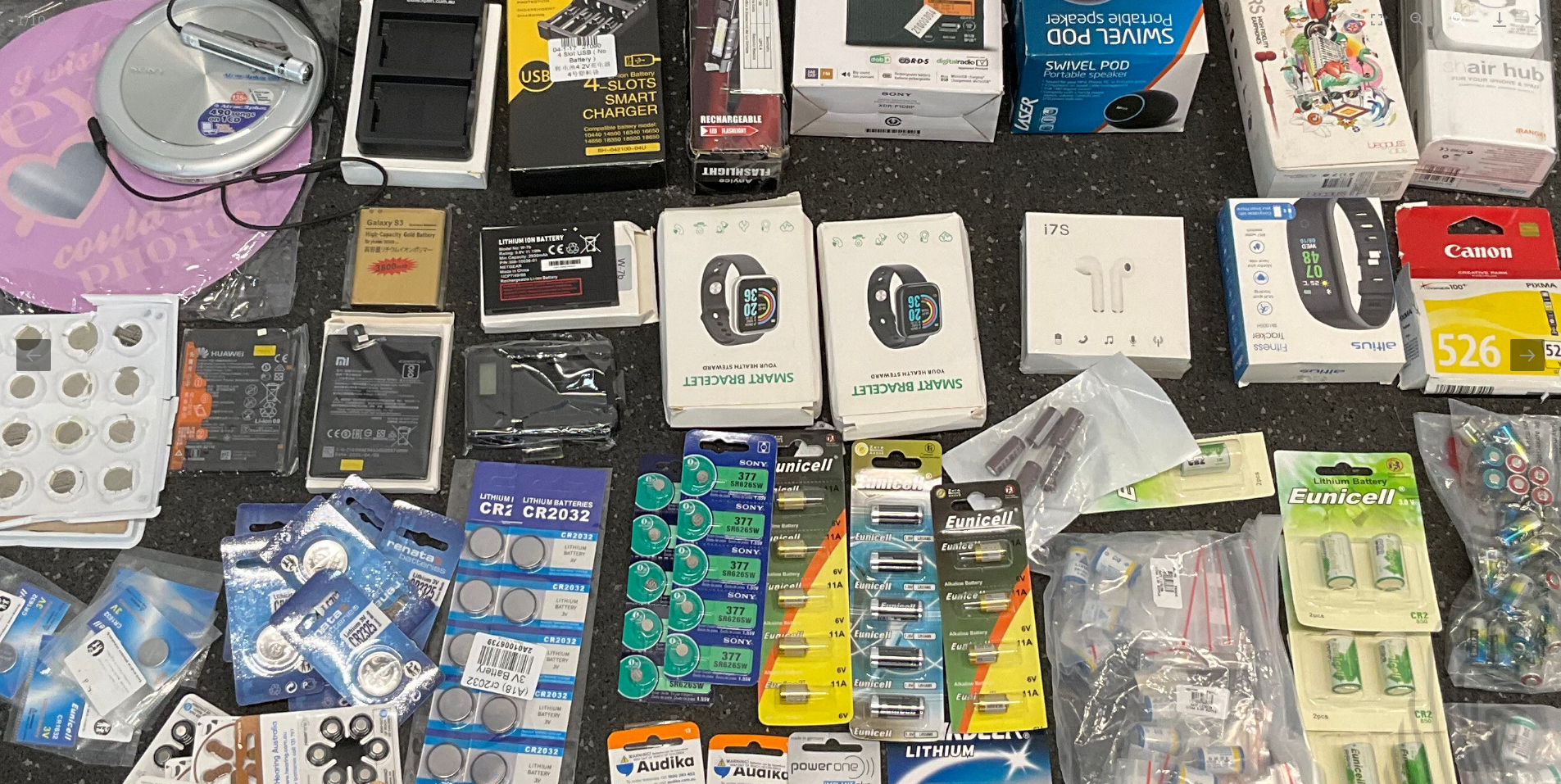
click at [1467, 14] on button "Zoom in" at bounding box center [1458, 19] width 41 height 38
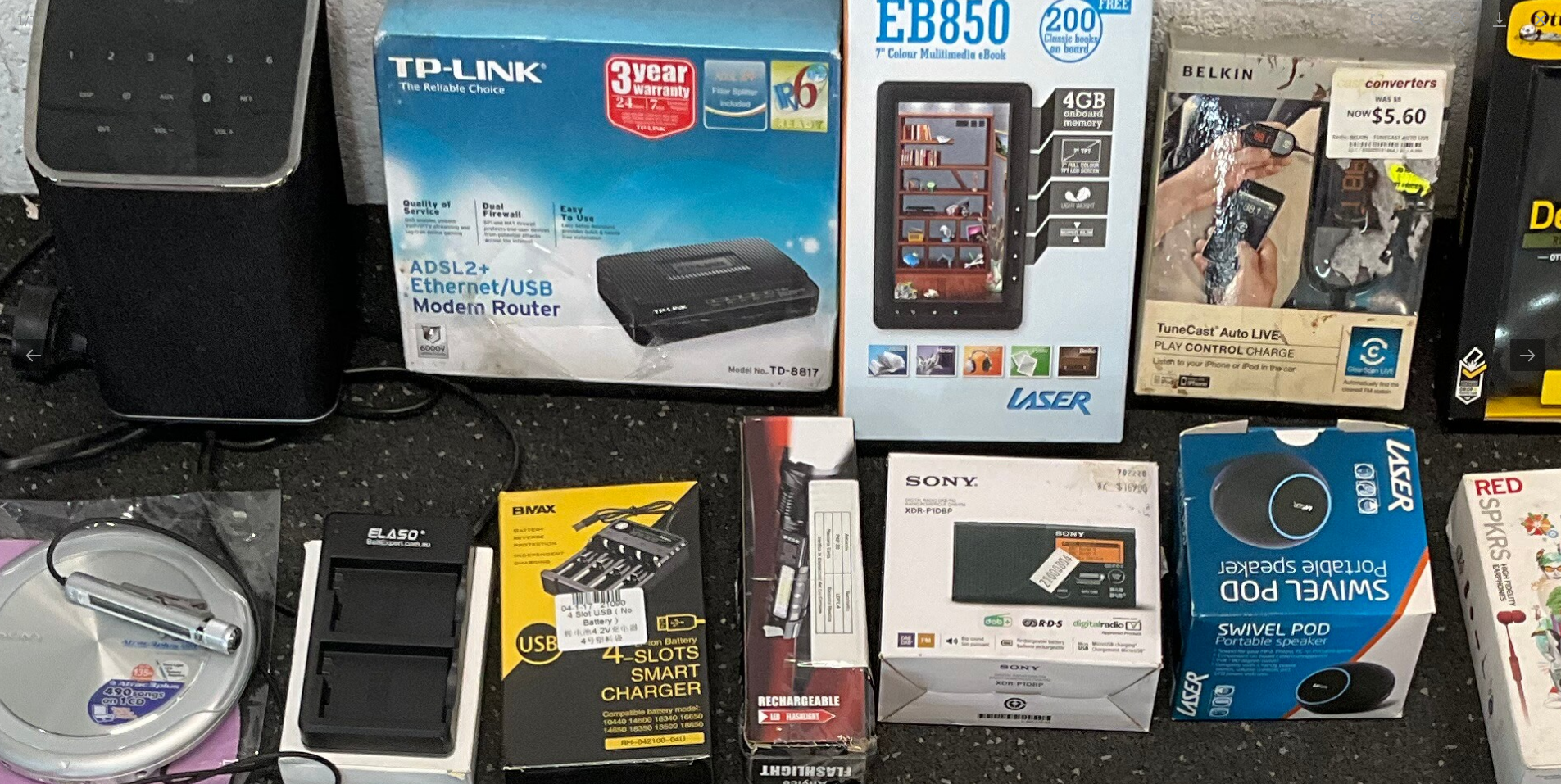
drag, startPoint x: 838, startPoint y: 117, endPoint x: 1014, endPoint y: 773, distance: 679.2
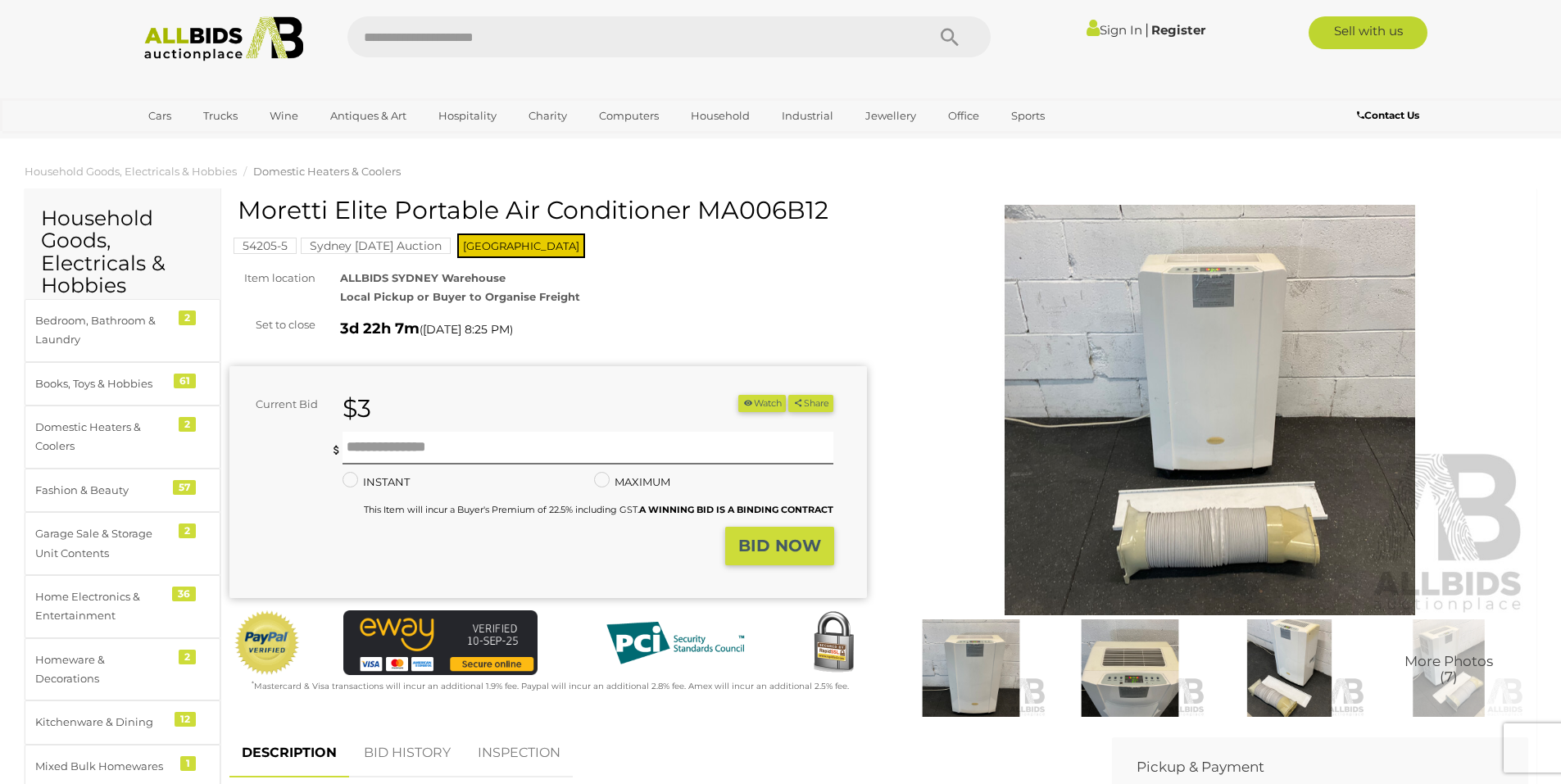
click at [1190, 394] on img at bounding box center [1210, 410] width 637 height 411
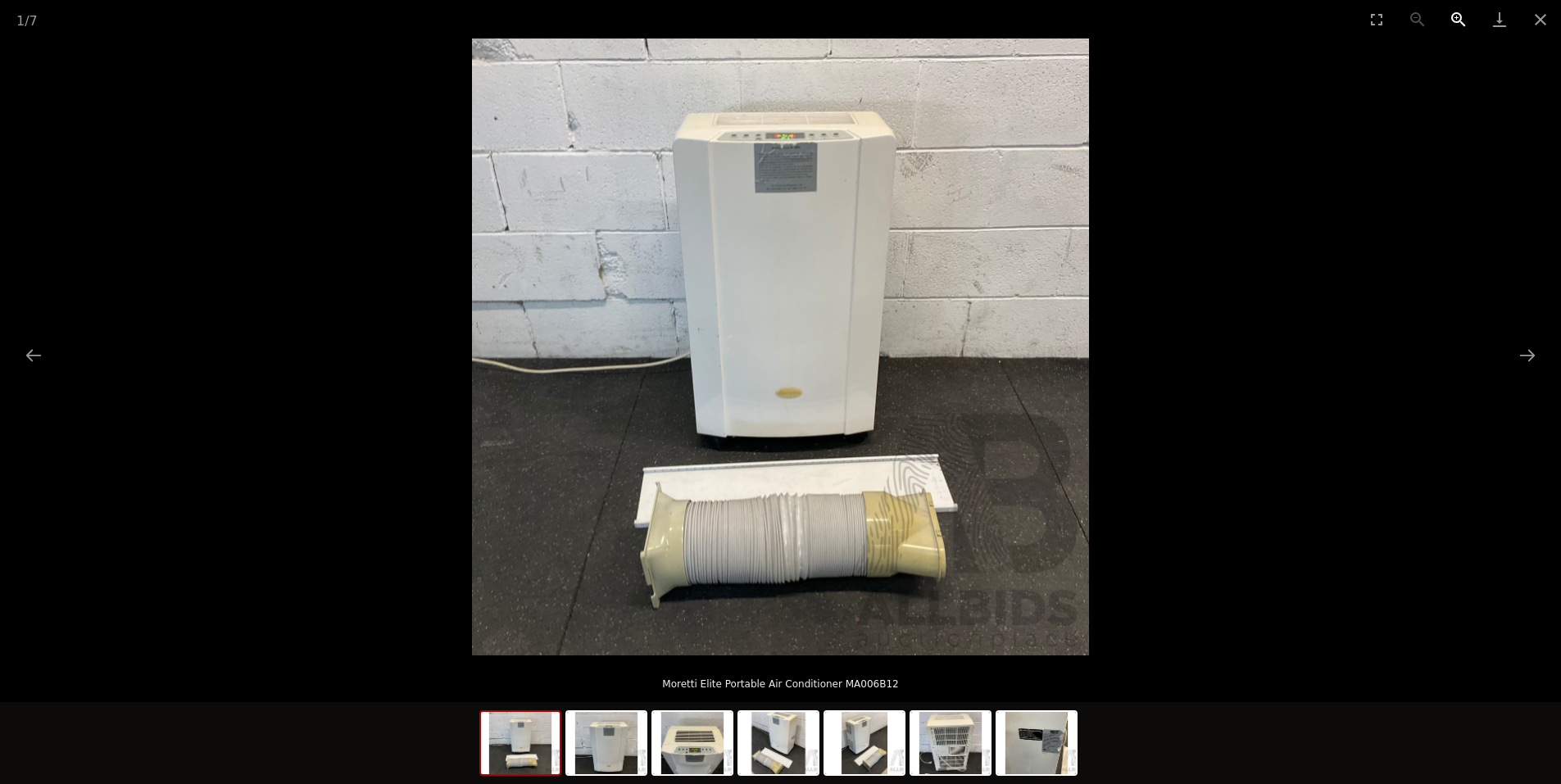
click at [1467, 22] on button "Zoom in" at bounding box center [1458, 19] width 41 height 38
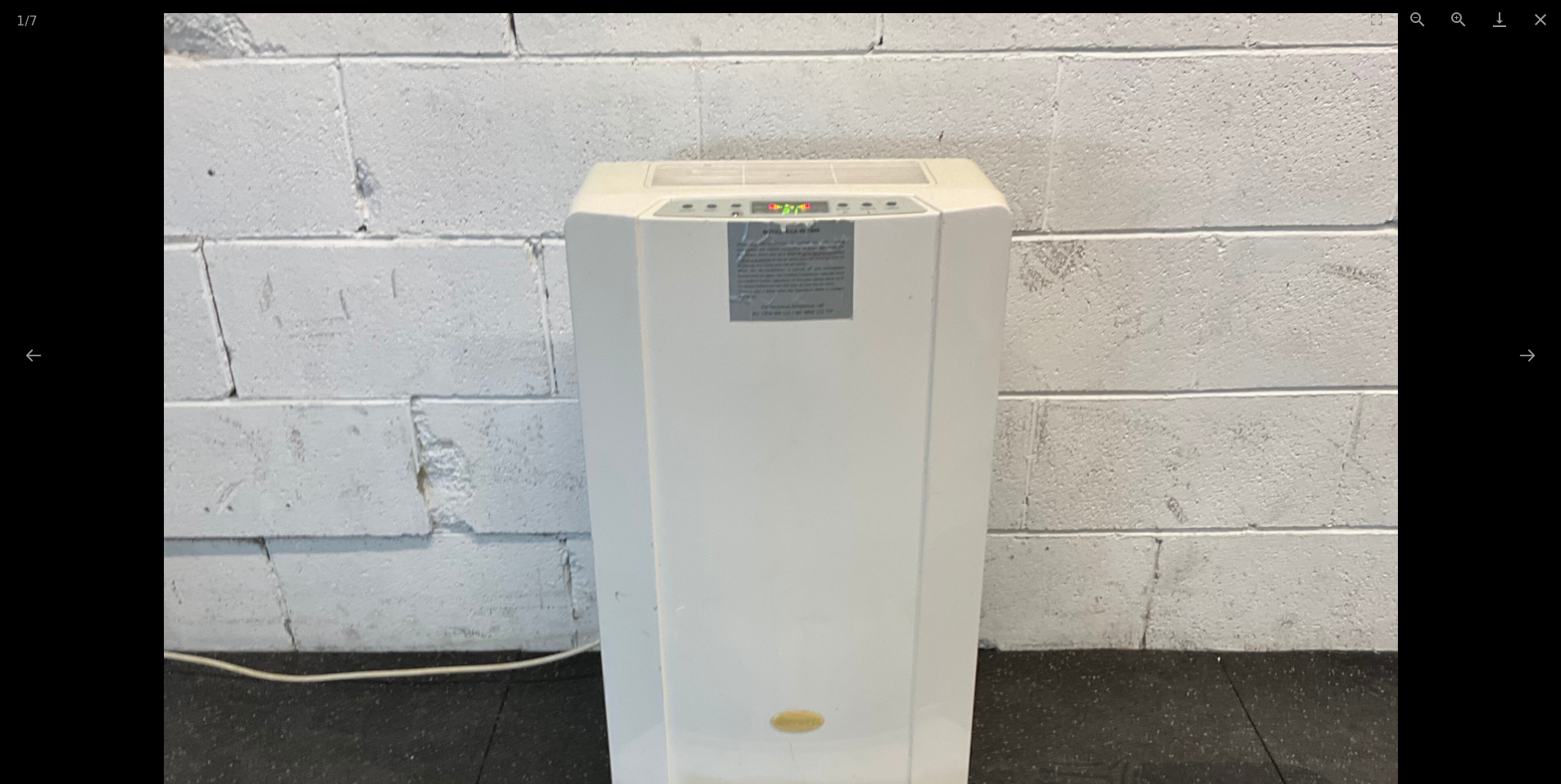
drag, startPoint x: 1042, startPoint y: 148, endPoint x: 1070, endPoint y: 516, distance: 369.1
click at [1070, 516] on img at bounding box center [780, 630] width 1234 height 1233
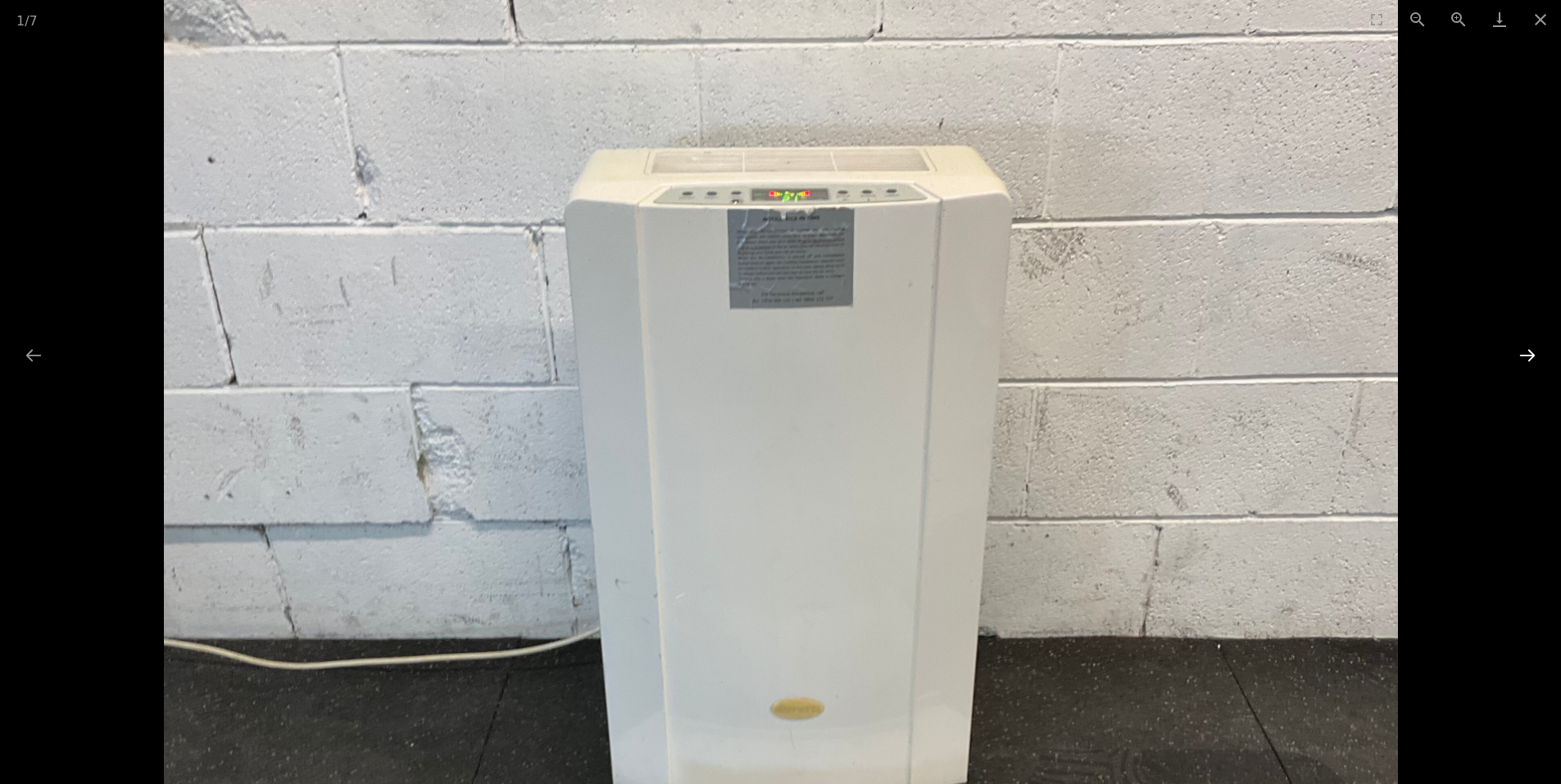
click at [1525, 358] on button "Next slide" at bounding box center [1527, 354] width 35 height 32
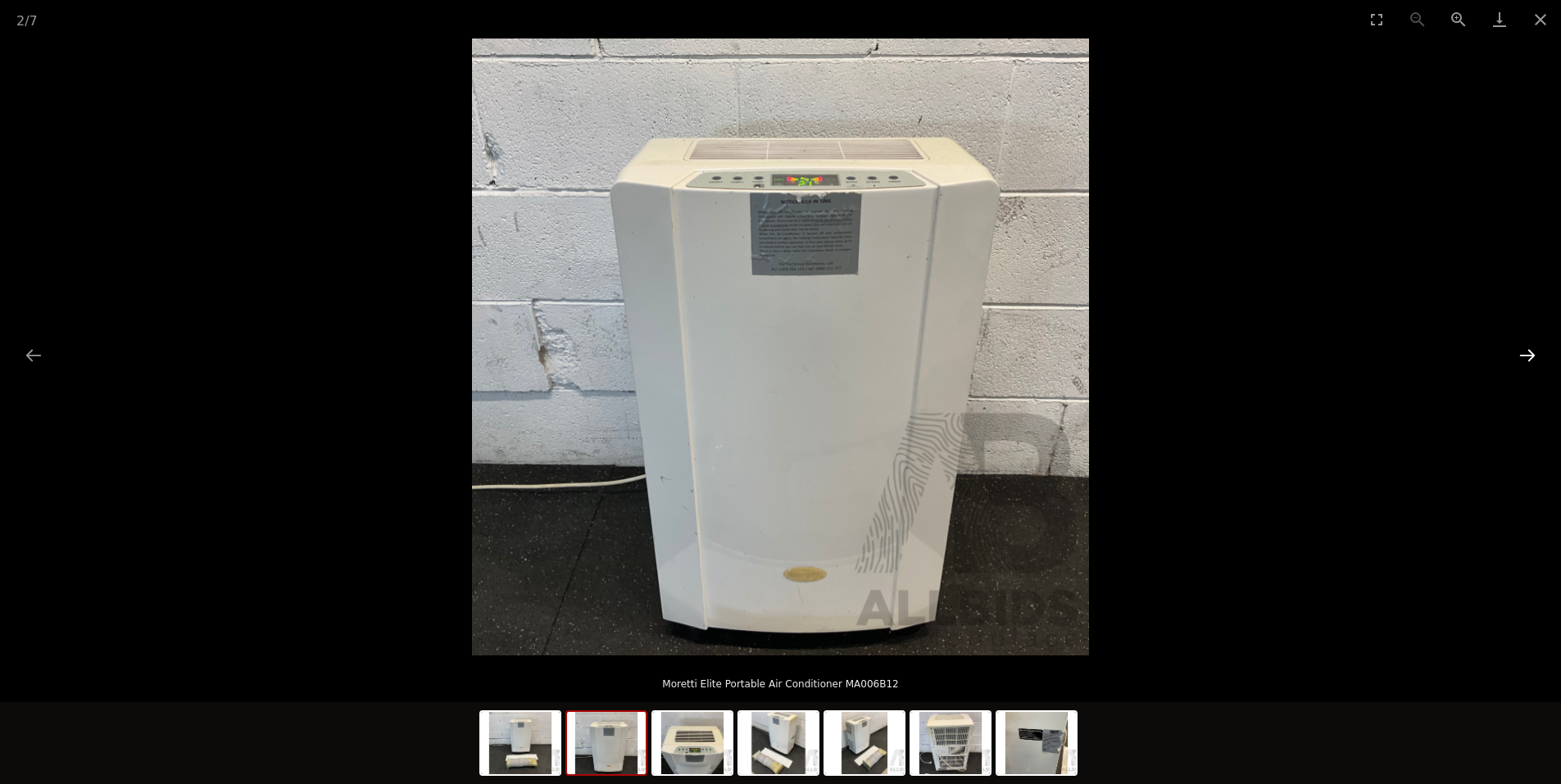
click at [1525, 358] on button "Next slide" at bounding box center [1527, 354] width 35 height 32
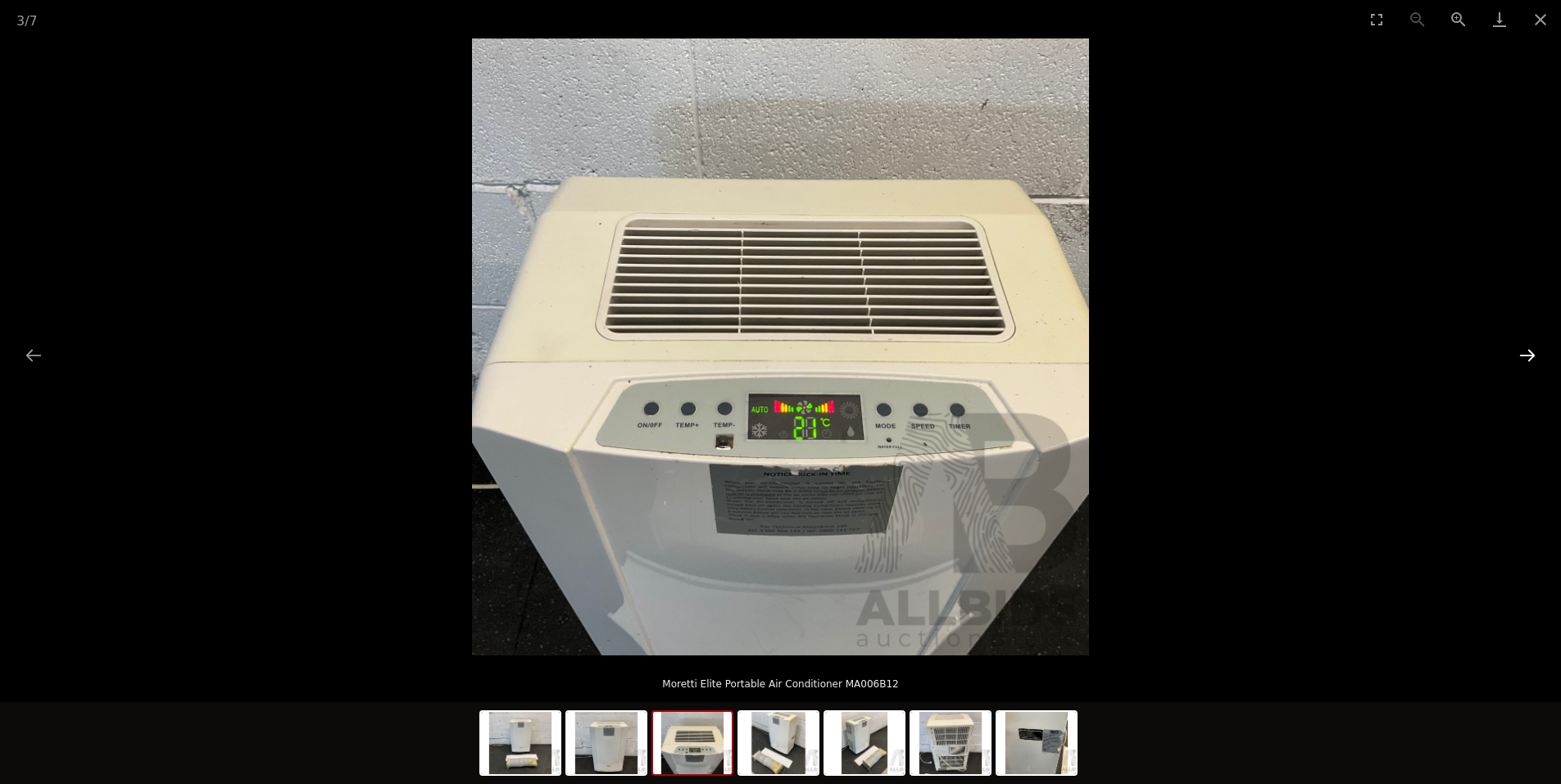
click at [1525, 357] on button "Next slide" at bounding box center [1527, 354] width 35 height 32
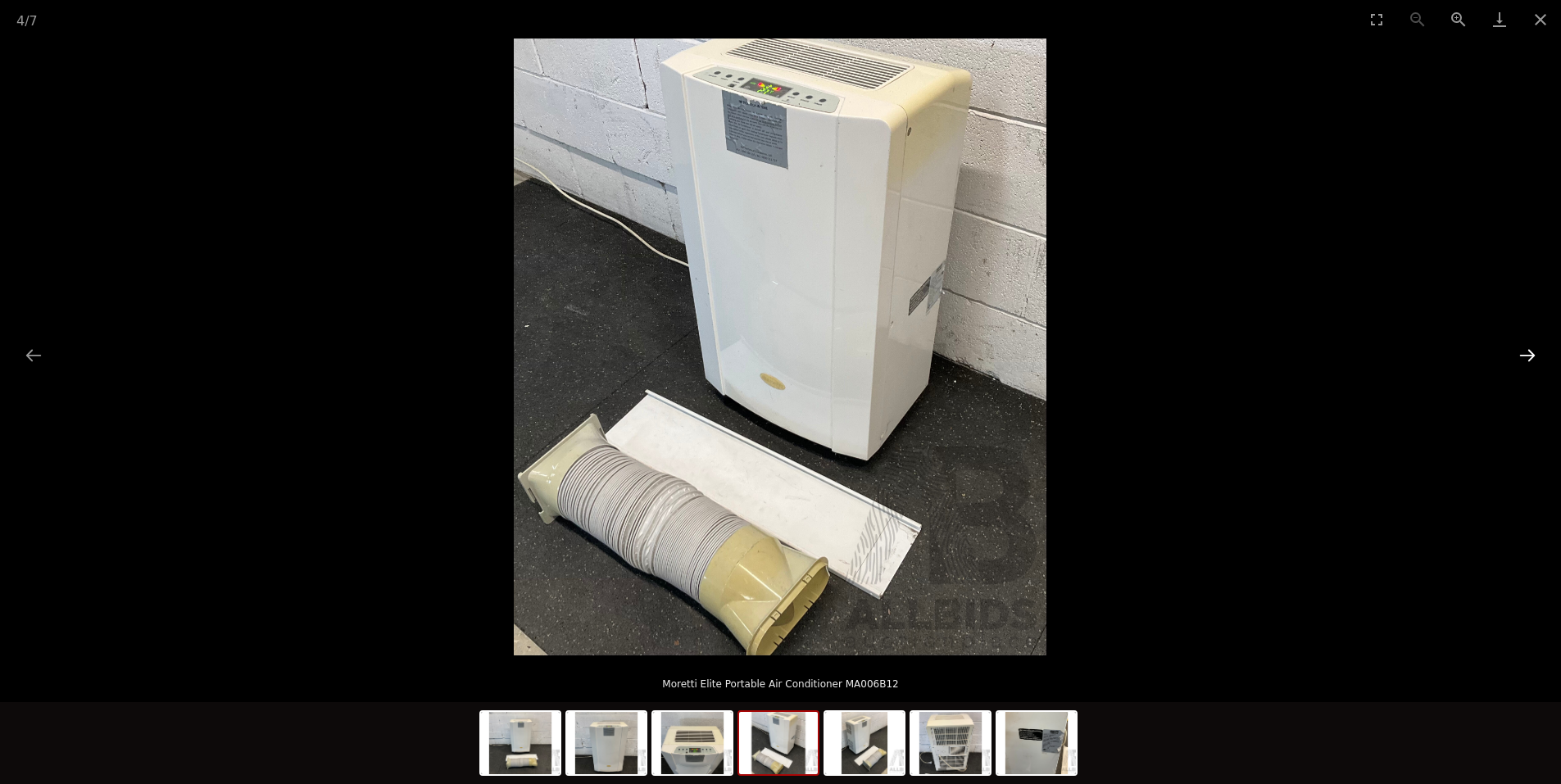
click at [1524, 357] on button "Next slide" at bounding box center [1527, 354] width 35 height 32
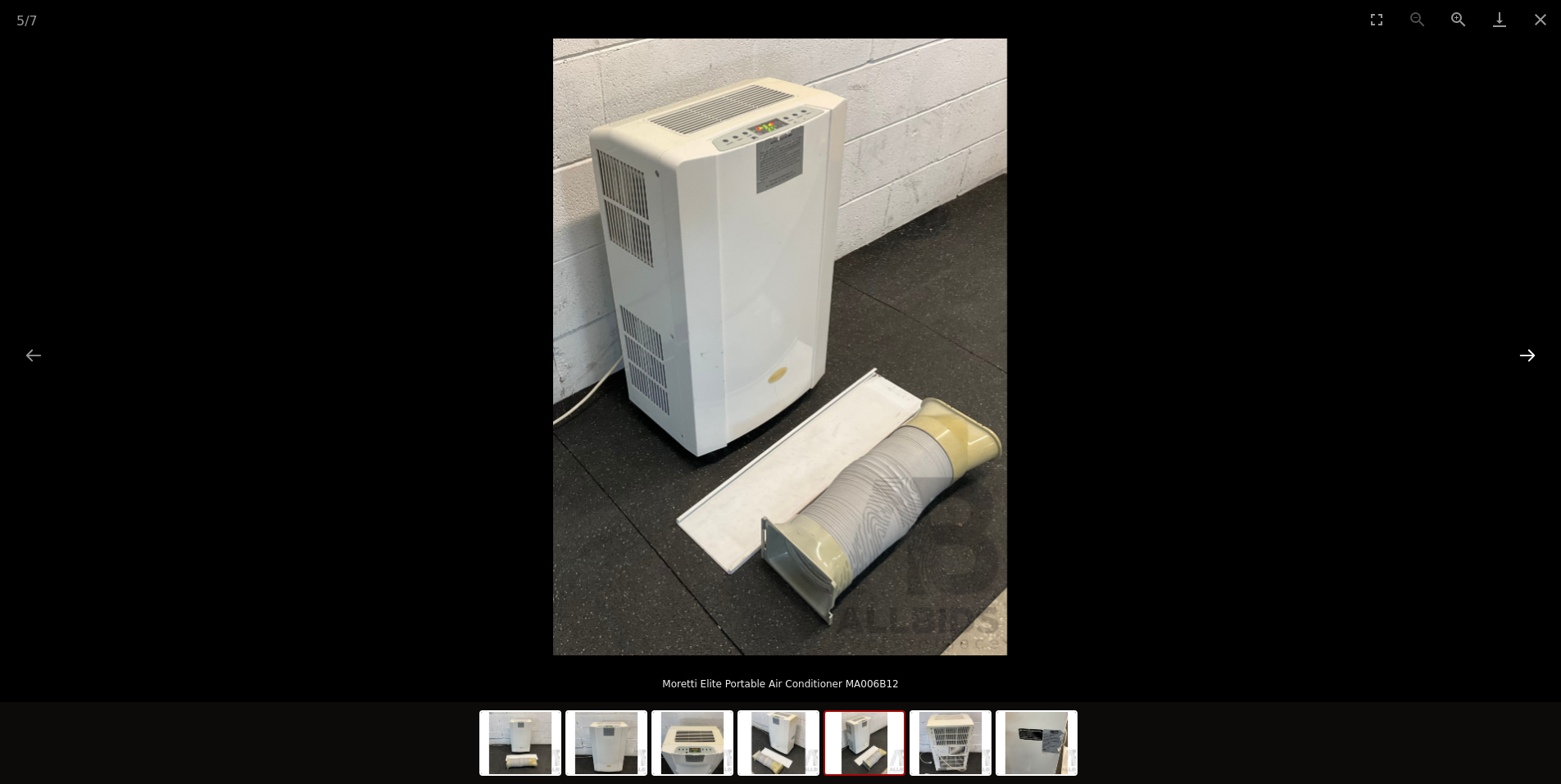
click at [1524, 357] on button "Next slide" at bounding box center [1527, 354] width 35 height 32
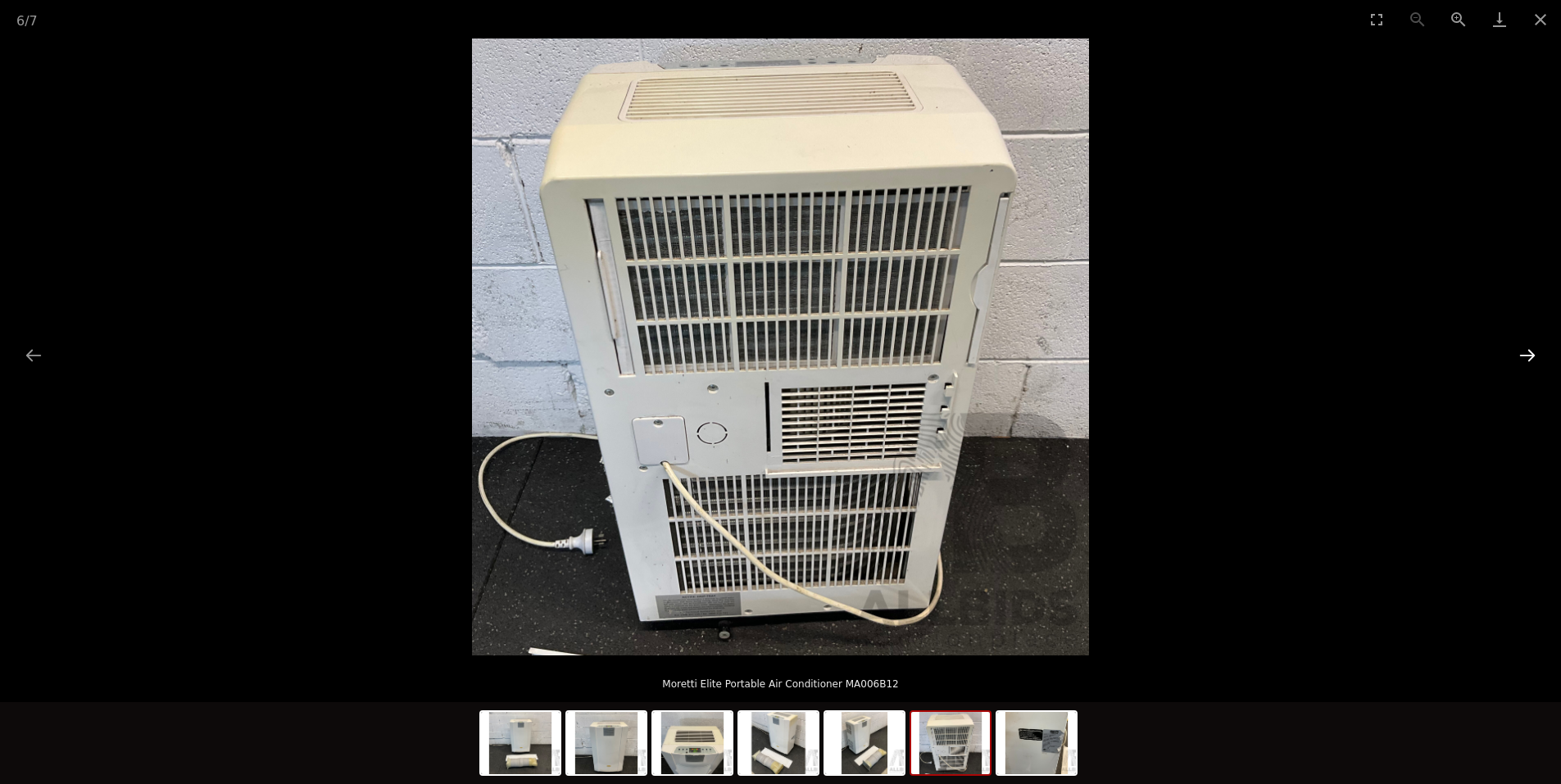
click at [1523, 356] on button "Next slide" at bounding box center [1527, 354] width 35 height 32
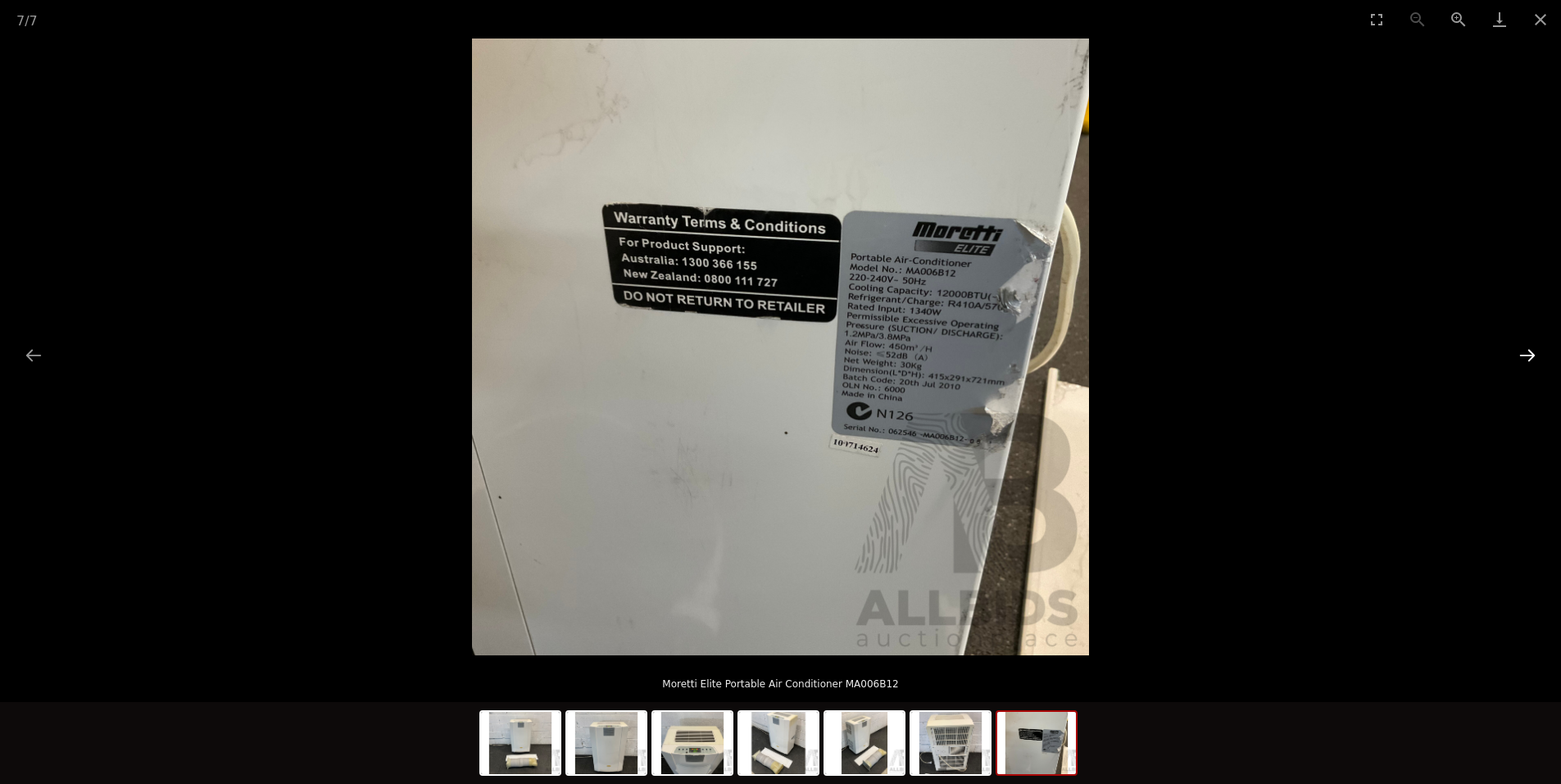
click at [1523, 355] on button "Next slide" at bounding box center [1527, 354] width 35 height 32
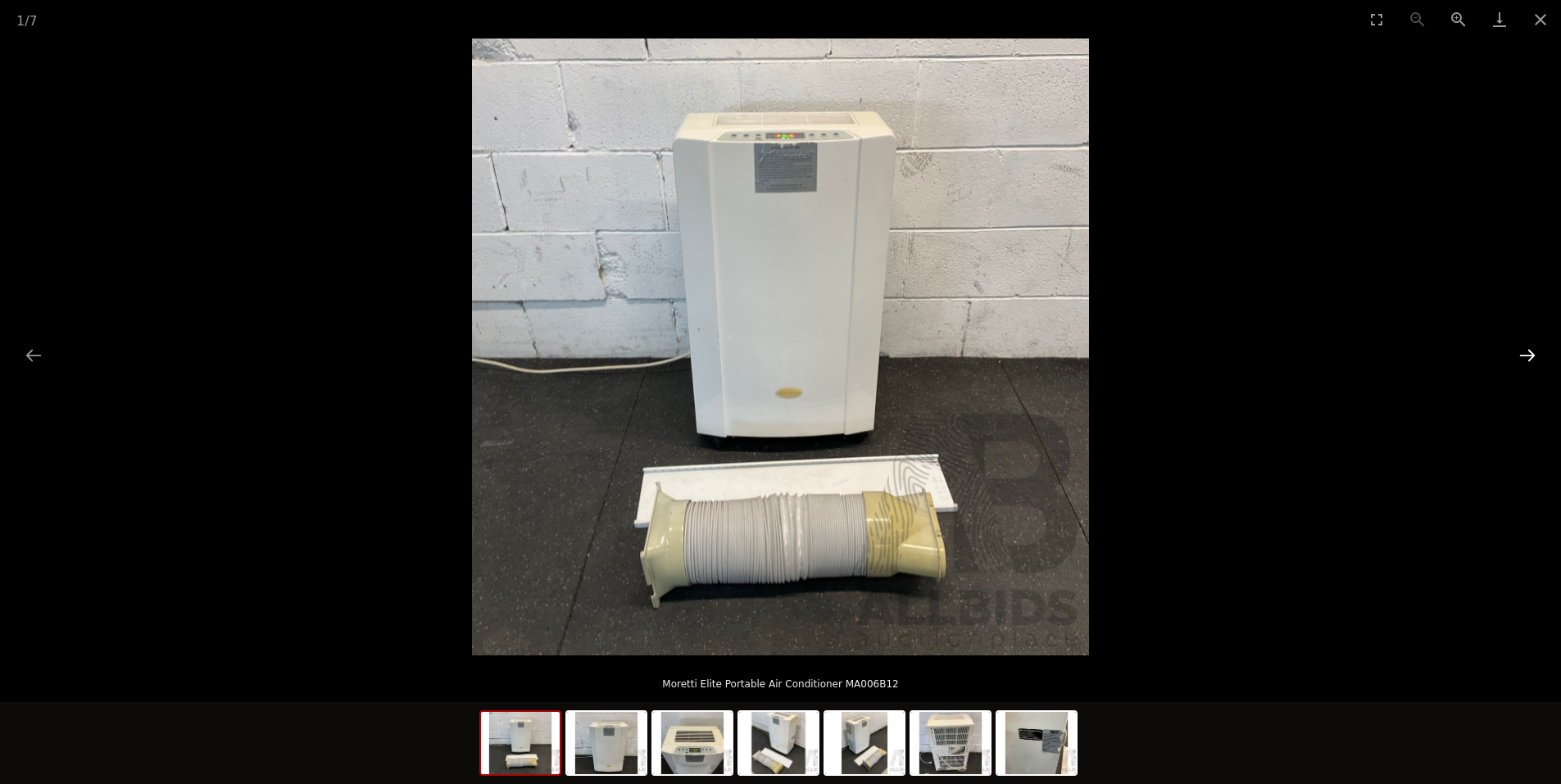
click at [1523, 355] on button "Next slide" at bounding box center [1527, 354] width 35 height 32
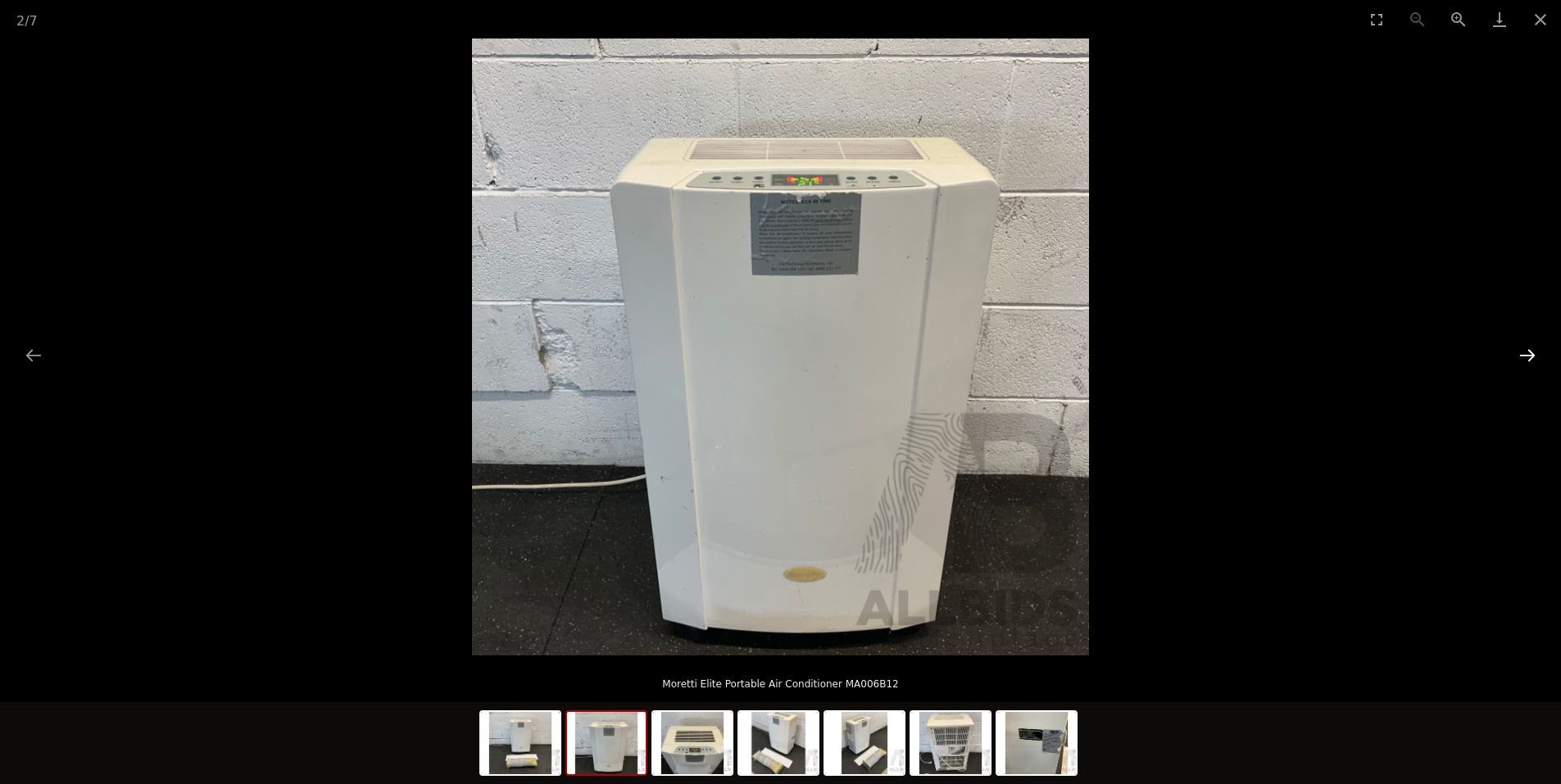
click at [1523, 355] on button "Next slide" at bounding box center [1527, 354] width 35 height 32
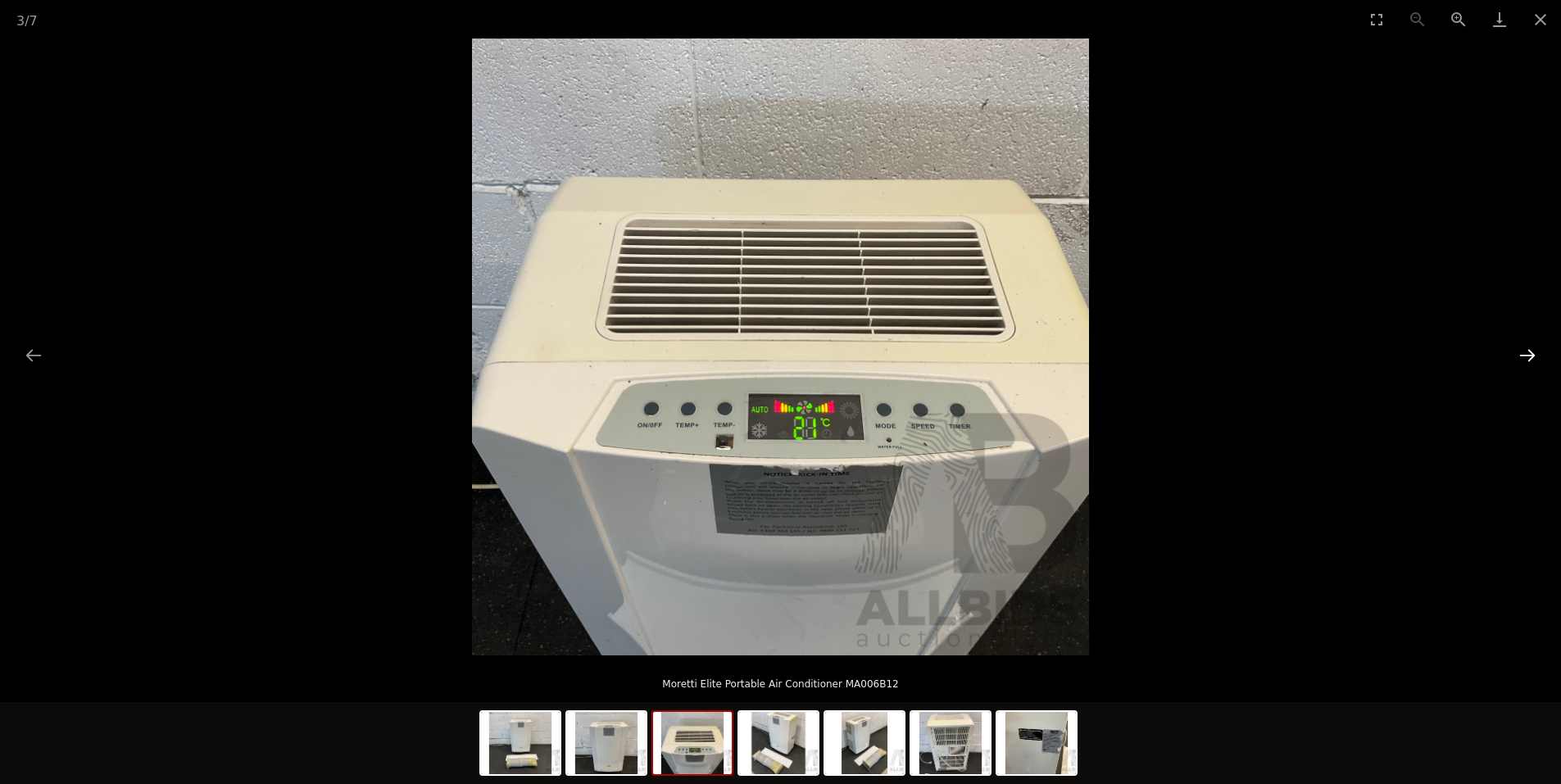
click at [1523, 355] on button "Next slide" at bounding box center [1527, 354] width 35 height 32
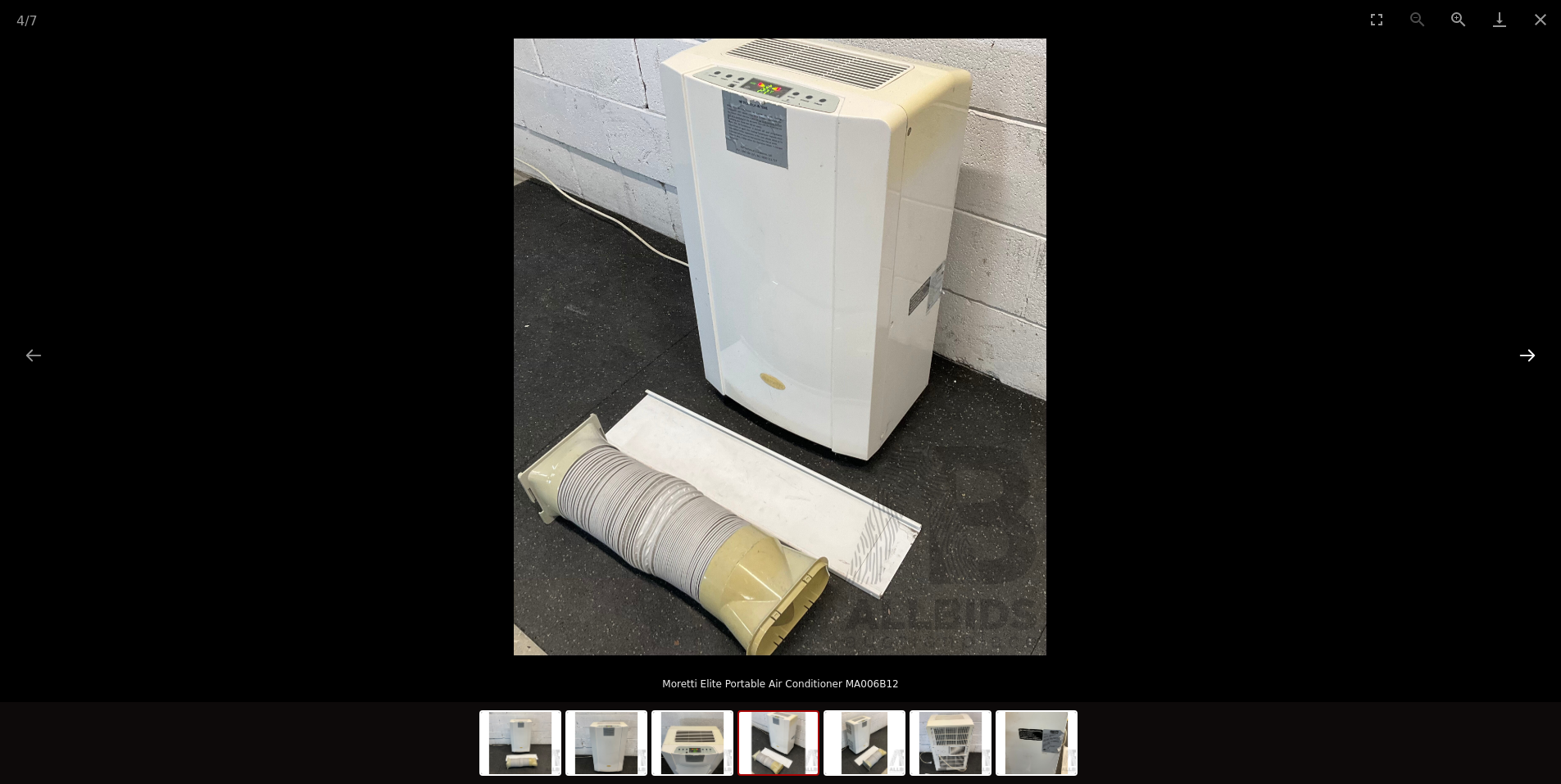
click at [1523, 355] on button "Next slide" at bounding box center [1527, 354] width 35 height 32
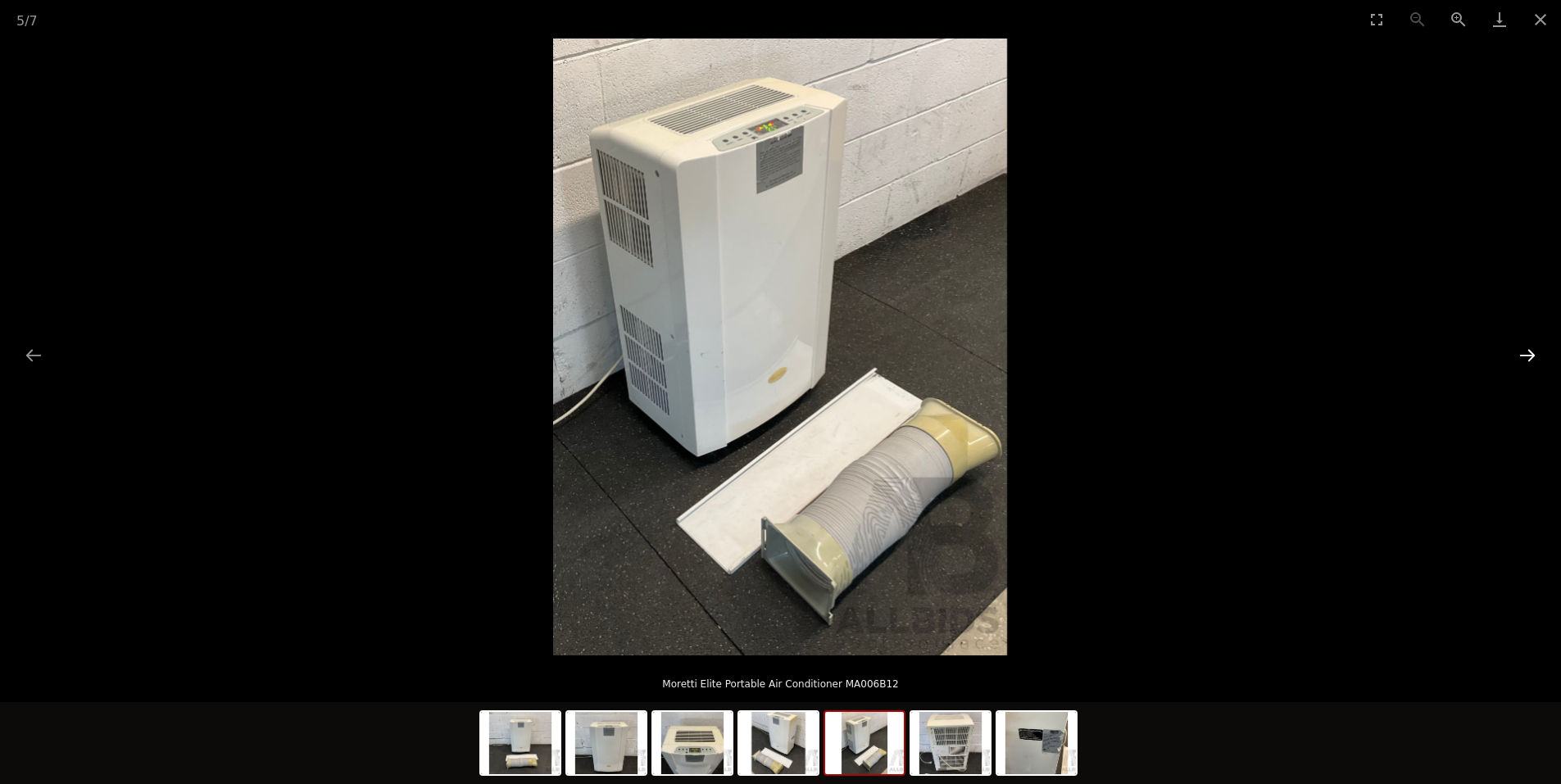
click at [1523, 355] on button "Next slide" at bounding box center [1527, 354] width 35 height 32
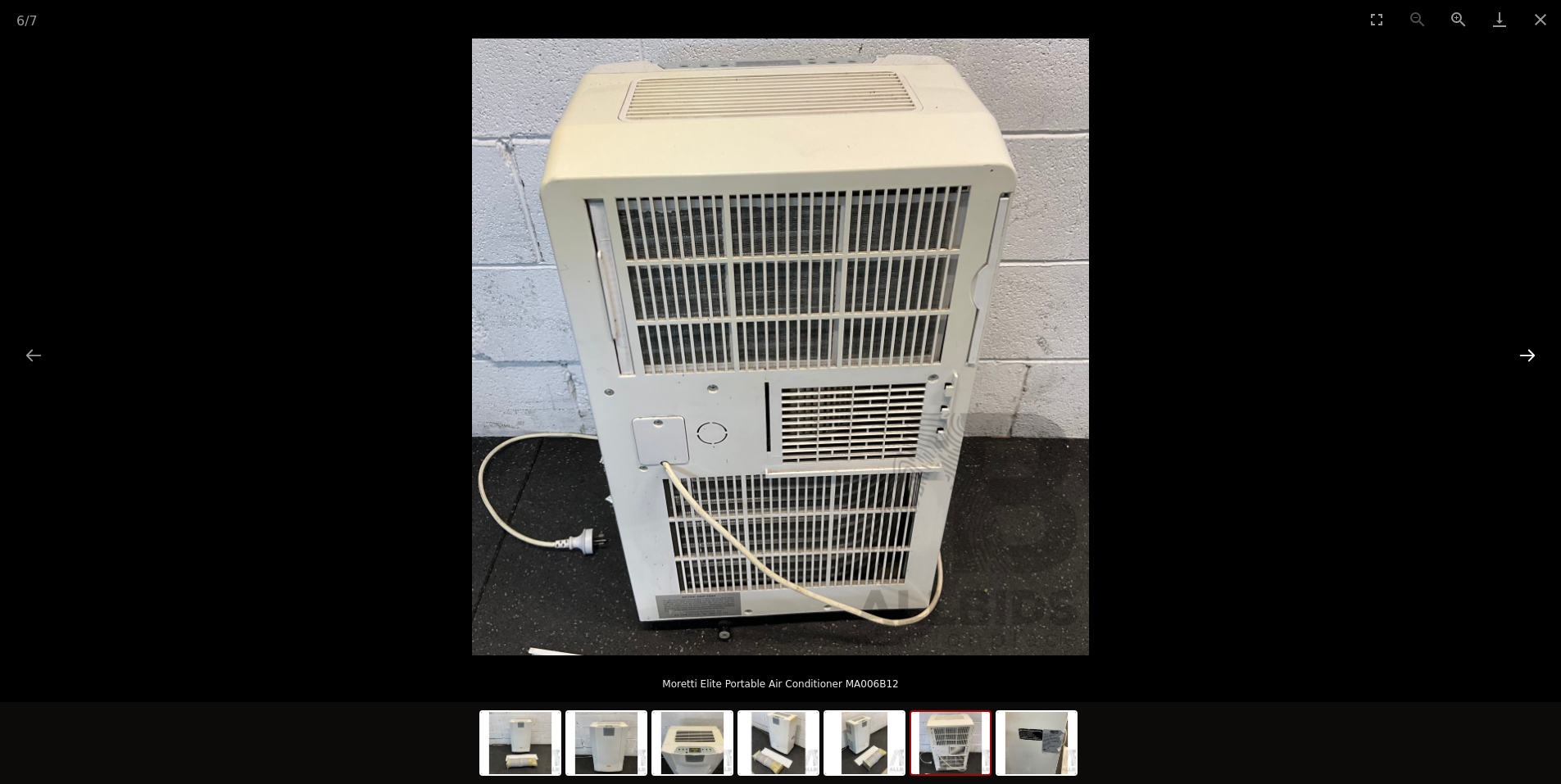
click at [1523, 355] on button "Next slide" at bounding box center [1527, 354] width 35 height 32
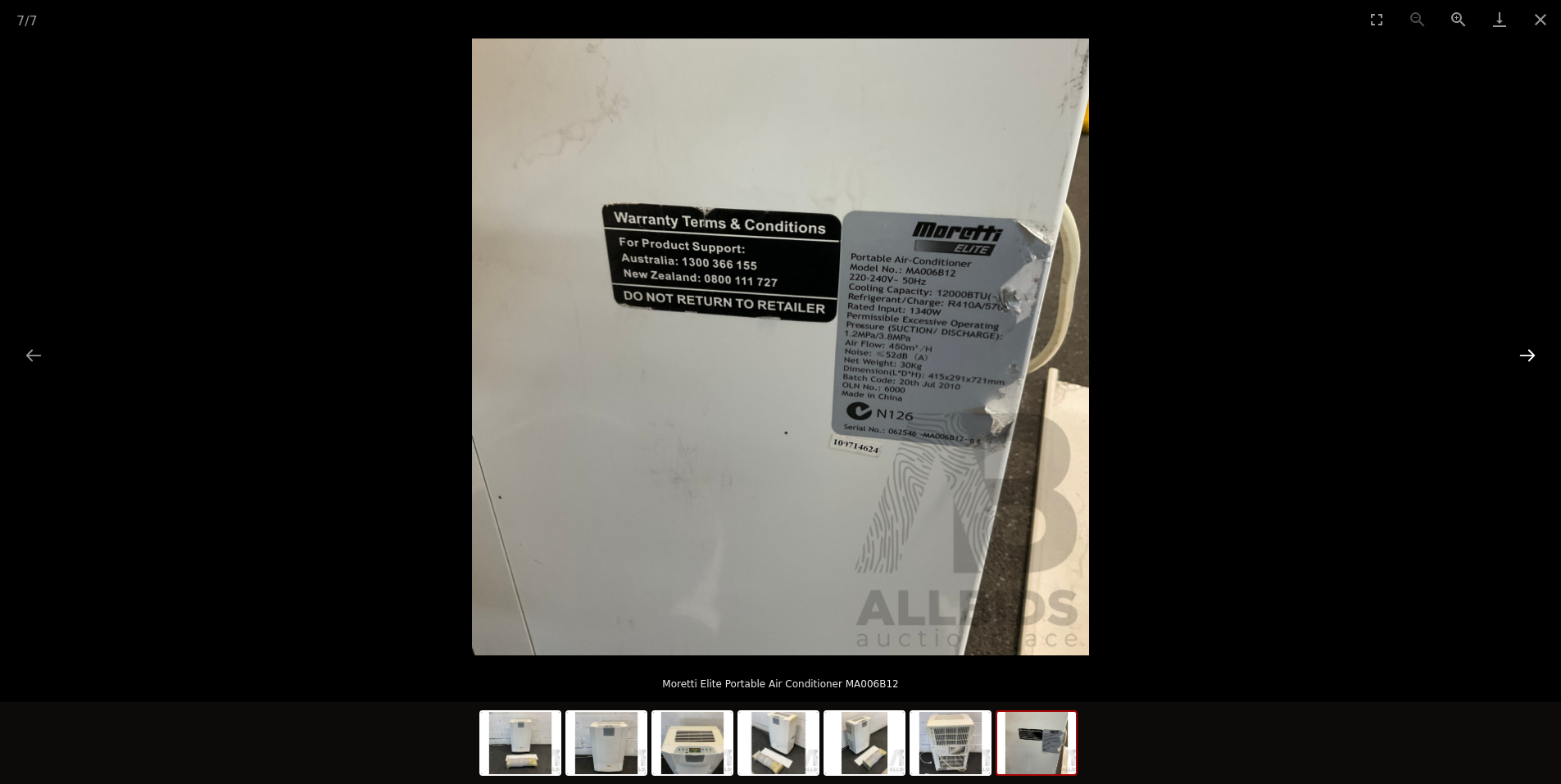
click at [1519, 353] on button "Next slide" at bounding box center [1527, 354] width 35 height 32
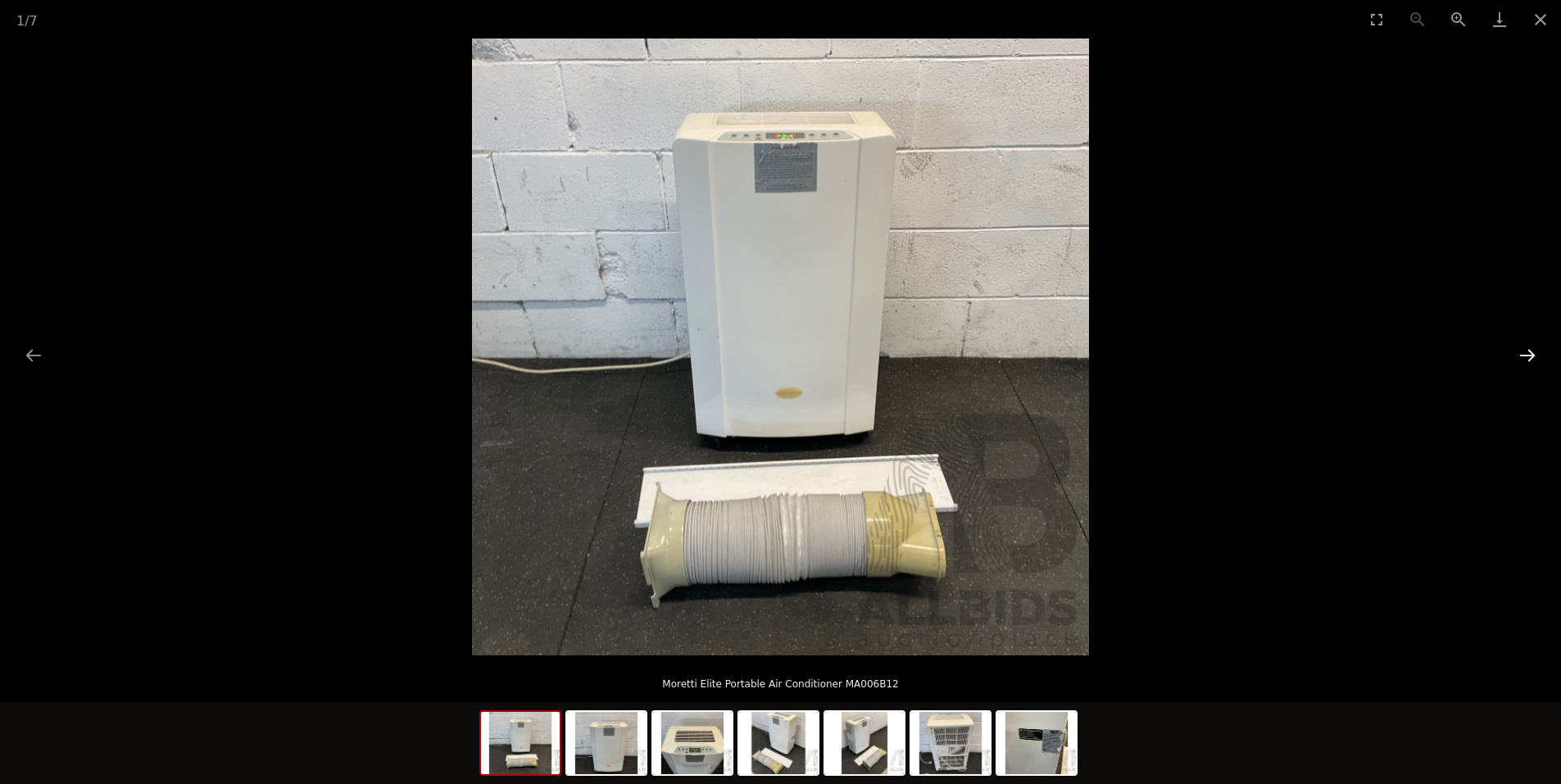
click at [1519, 353] on button "Next slide" at bounding box center [1527, 354] width 35 height 32
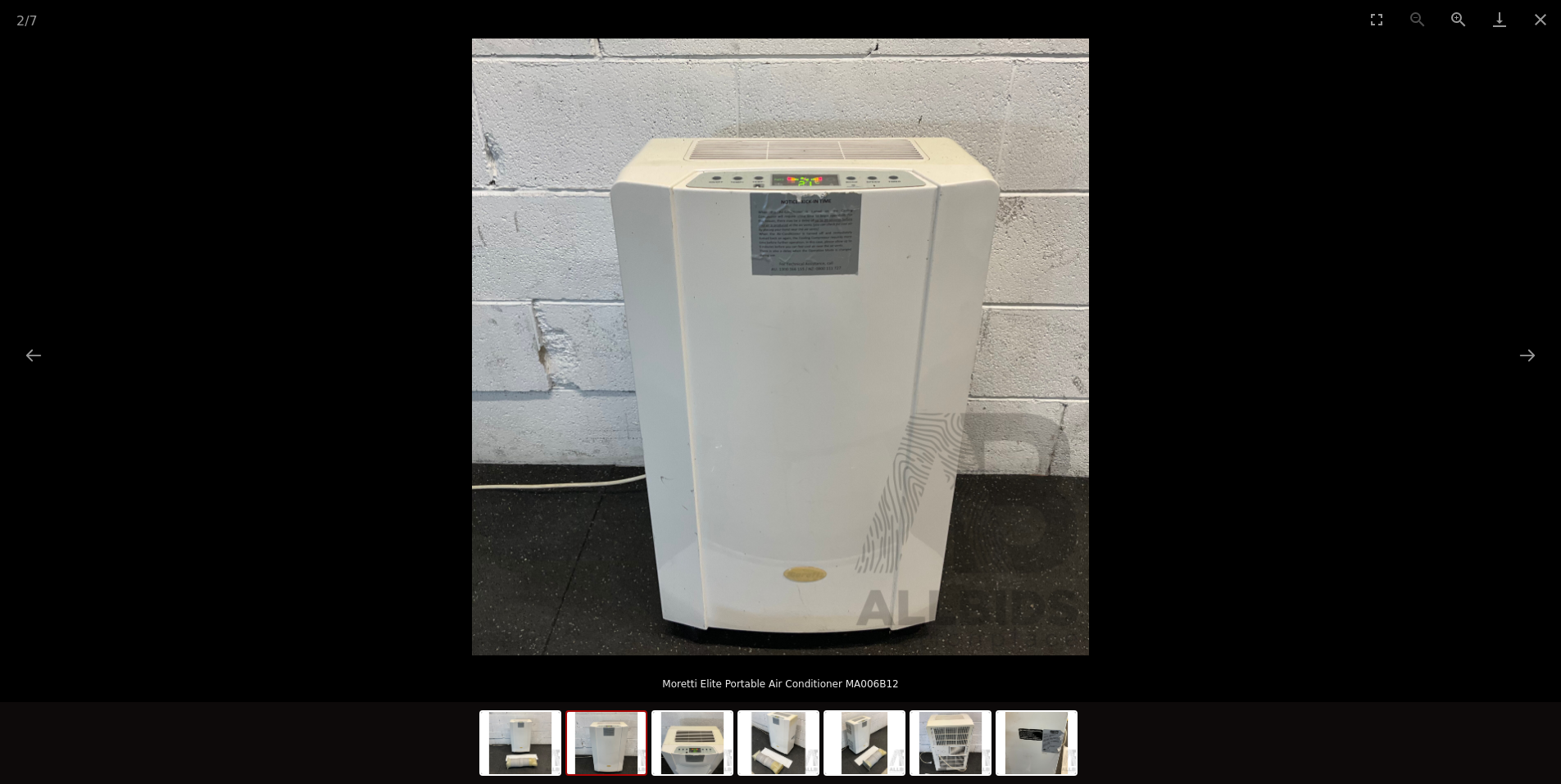
drag, startPoint x: 1511, startPoint y: 350, endPoint x: 1503, endPoint y: 360, distance: 12.8
drag, startPoint x: 1503, startPoint y: 360, endPoint x: 1495, endPoint y: 360, distance: 8.0
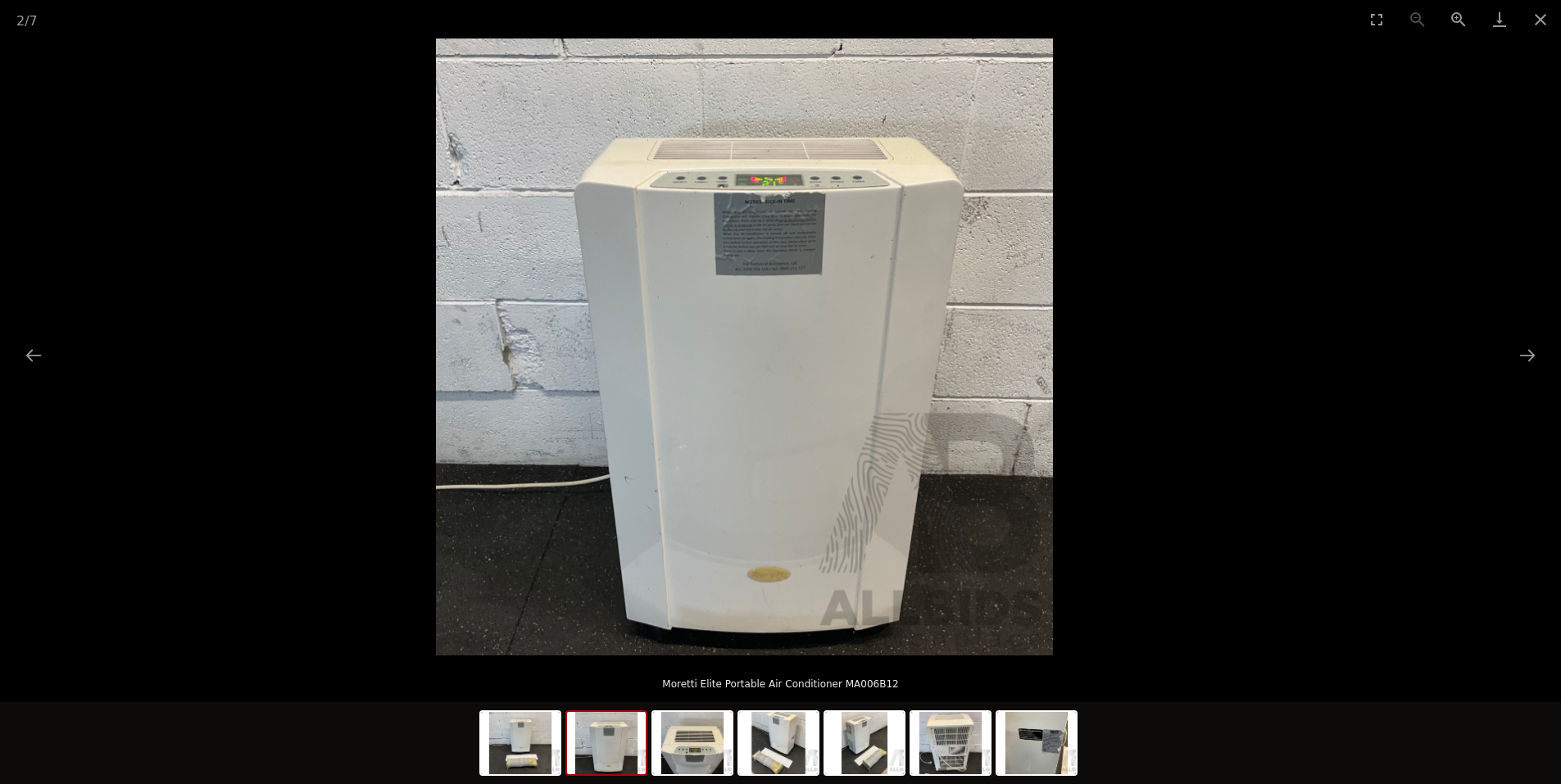
drag, startPoint x: 1495, startPoint y: 360, endPoint x: 1457, endPoint y: 344, distance: 41.2
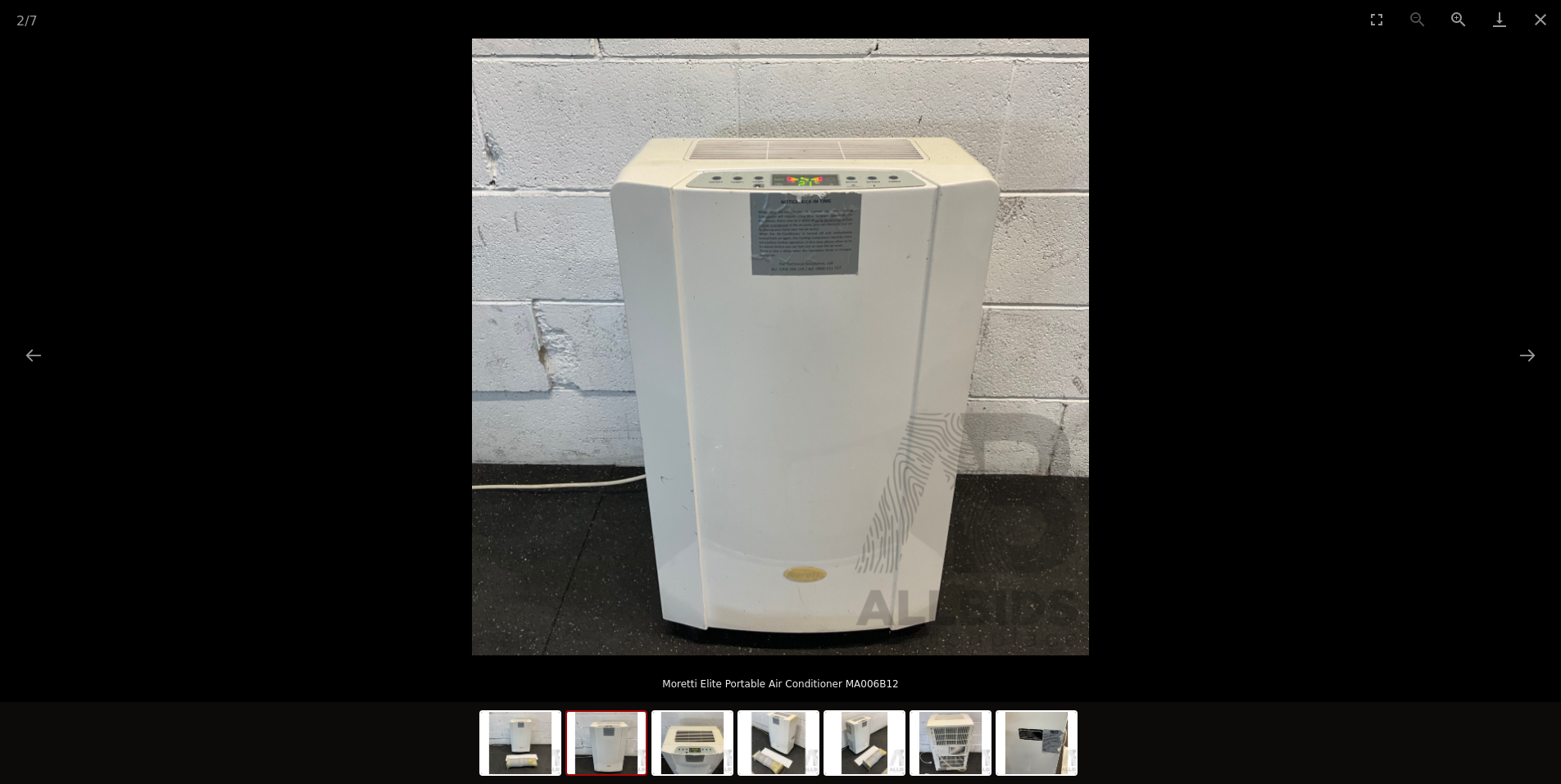
drag, startPoint x: 1457, startPoint y: 344, endPoint x: 1349, endPoint y: 134, distance: 236.1
click at [1349, 134] on picture at bounding box center [780, 346] width 1561 height 617
click at [1528, 360] on button "Next slide" at bounding box center [1527, 354] width 35 height 32
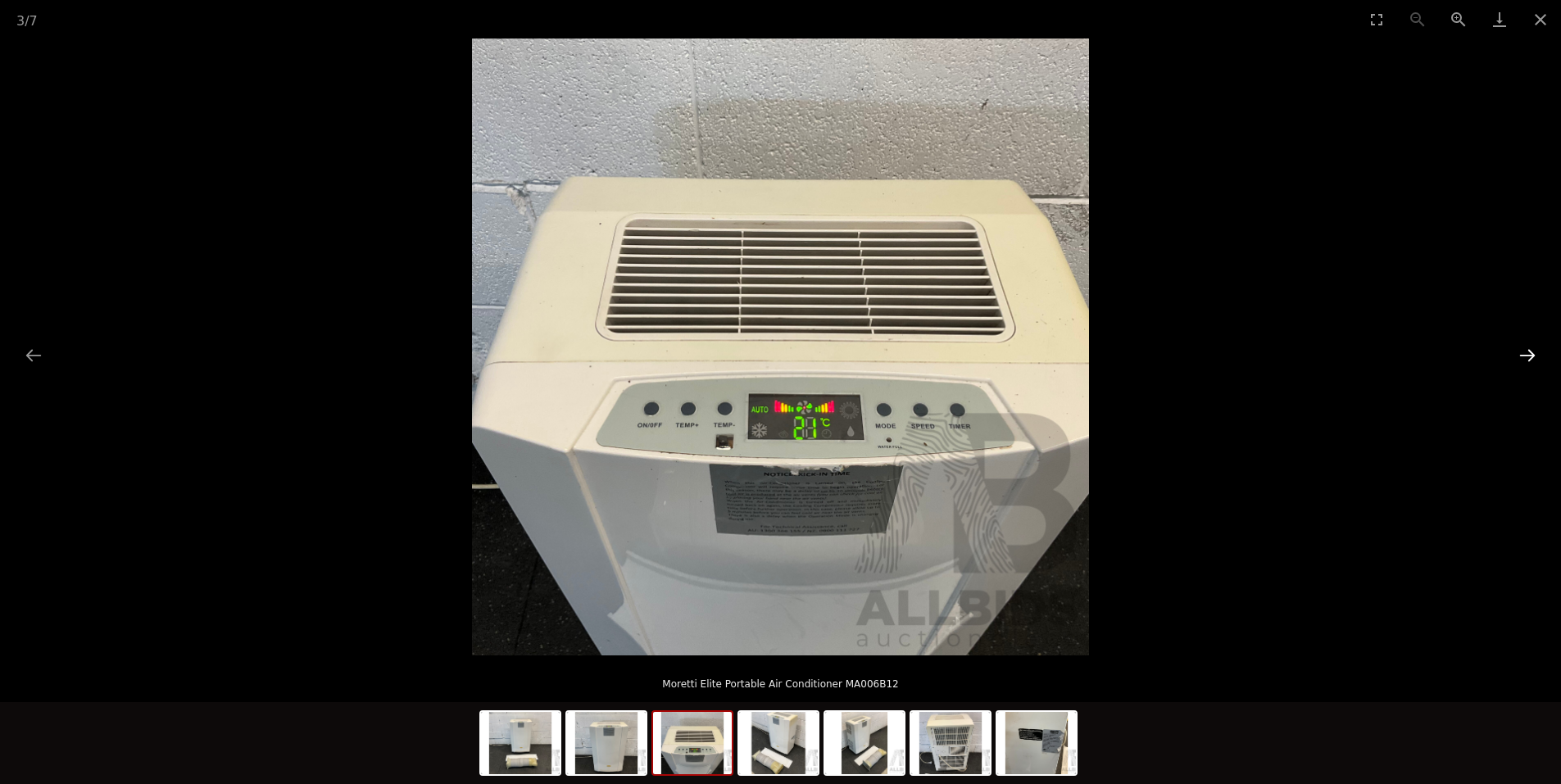
drag, startPoint x: 1523, startPoint y: 366, endPoint x: 1515, endPoint y: 368, distance: 8.2
click at [1515, 367] on button "Next slide" at bounding box center [1527, 354] width 35 height 32
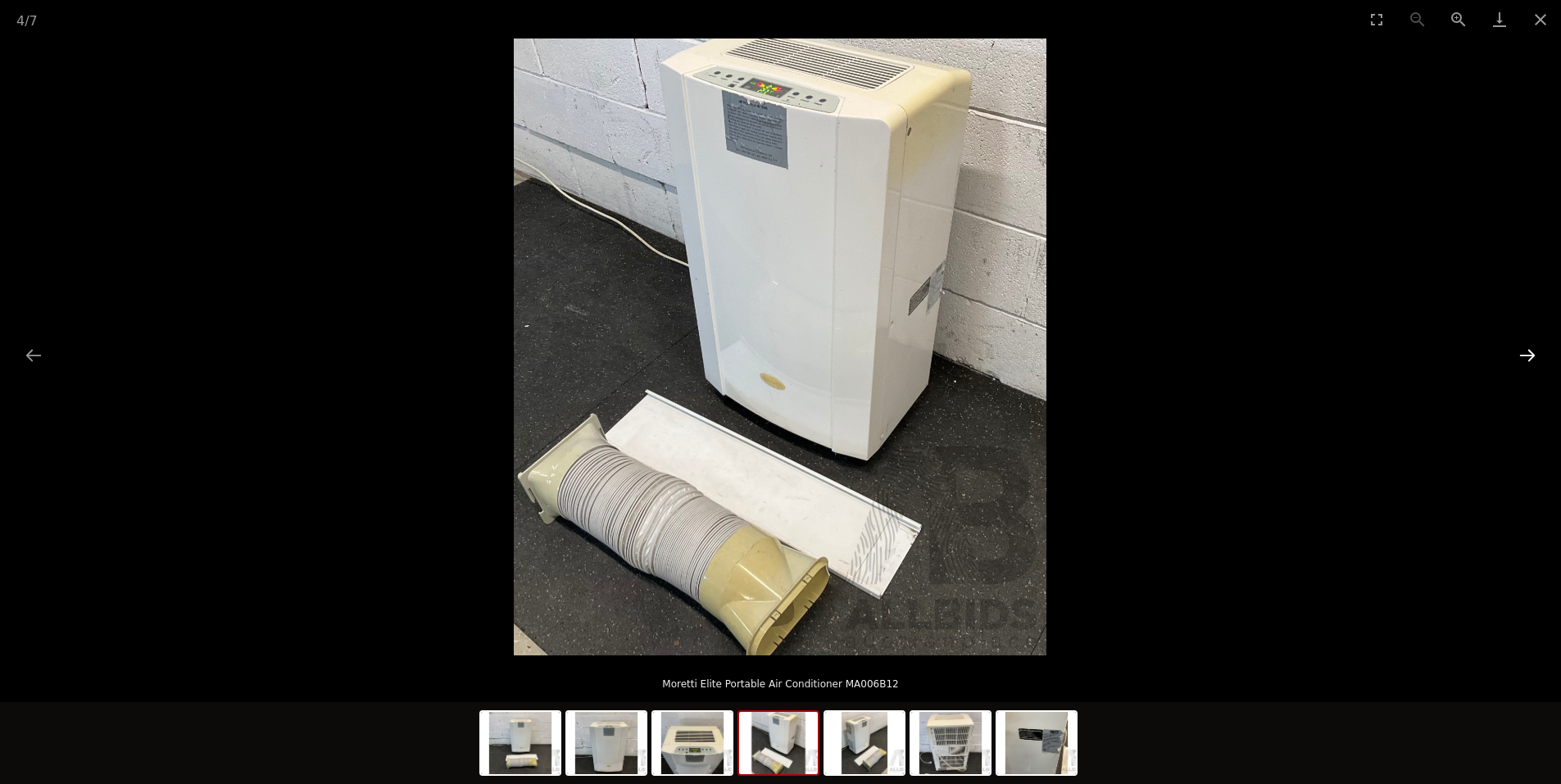
click at [1513, 368] on button "Next slide" at bounding box center [1527, 354] width 35 height 32
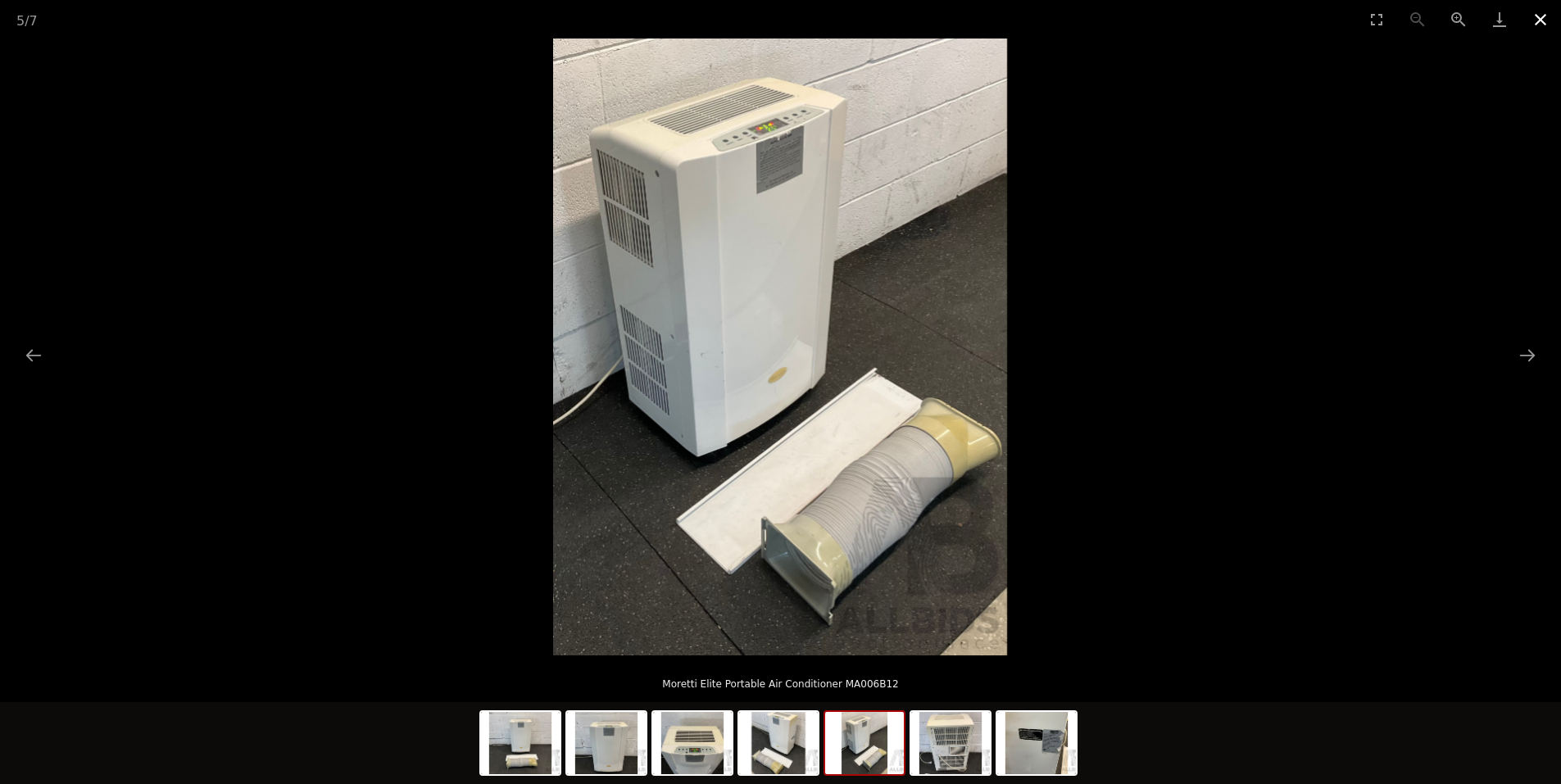
click at [1537, 23] on button "Close gallery" at bounding box center [1540, 19] width 41 height 38
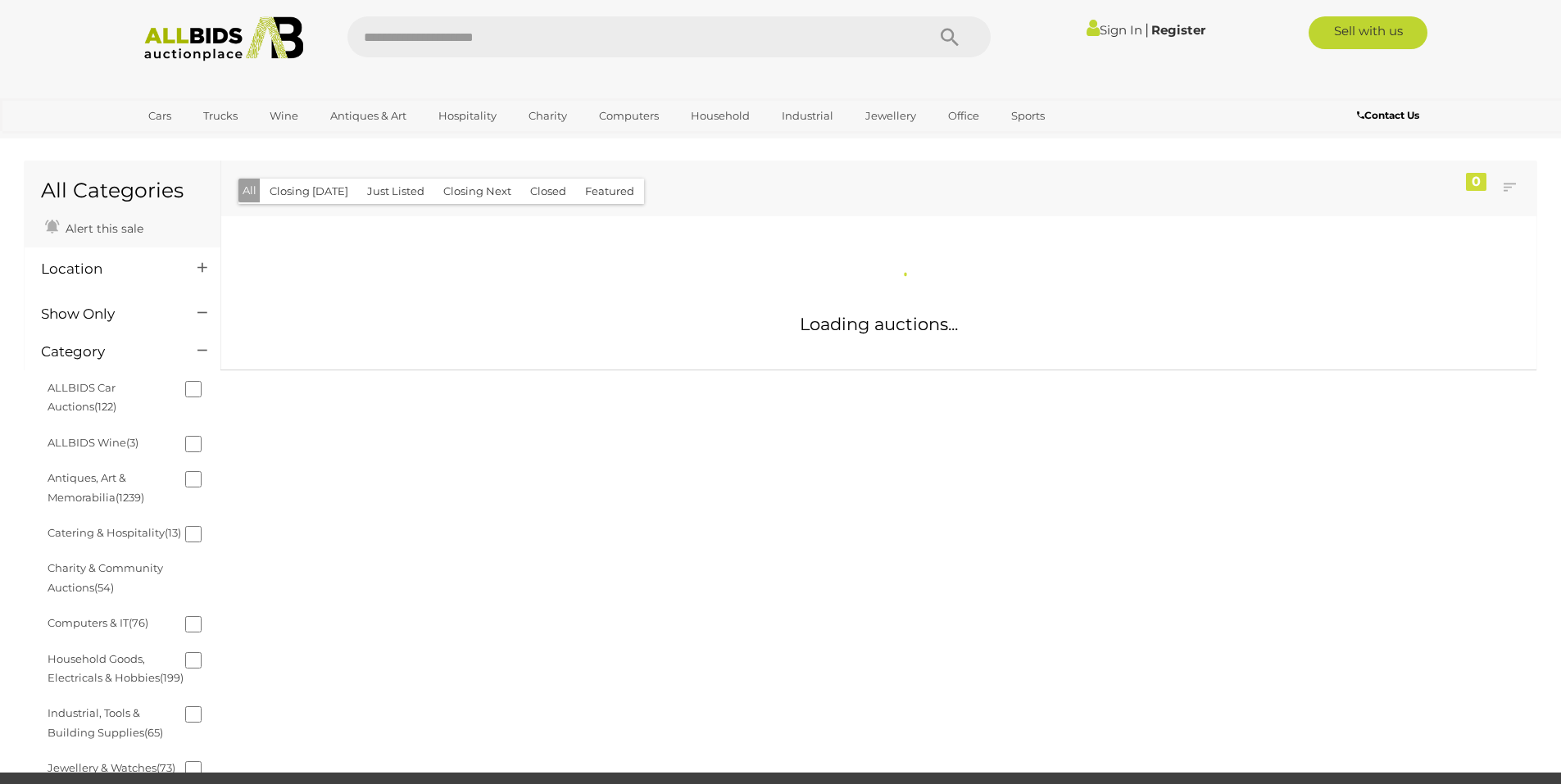
scroll to position [1177, 0]
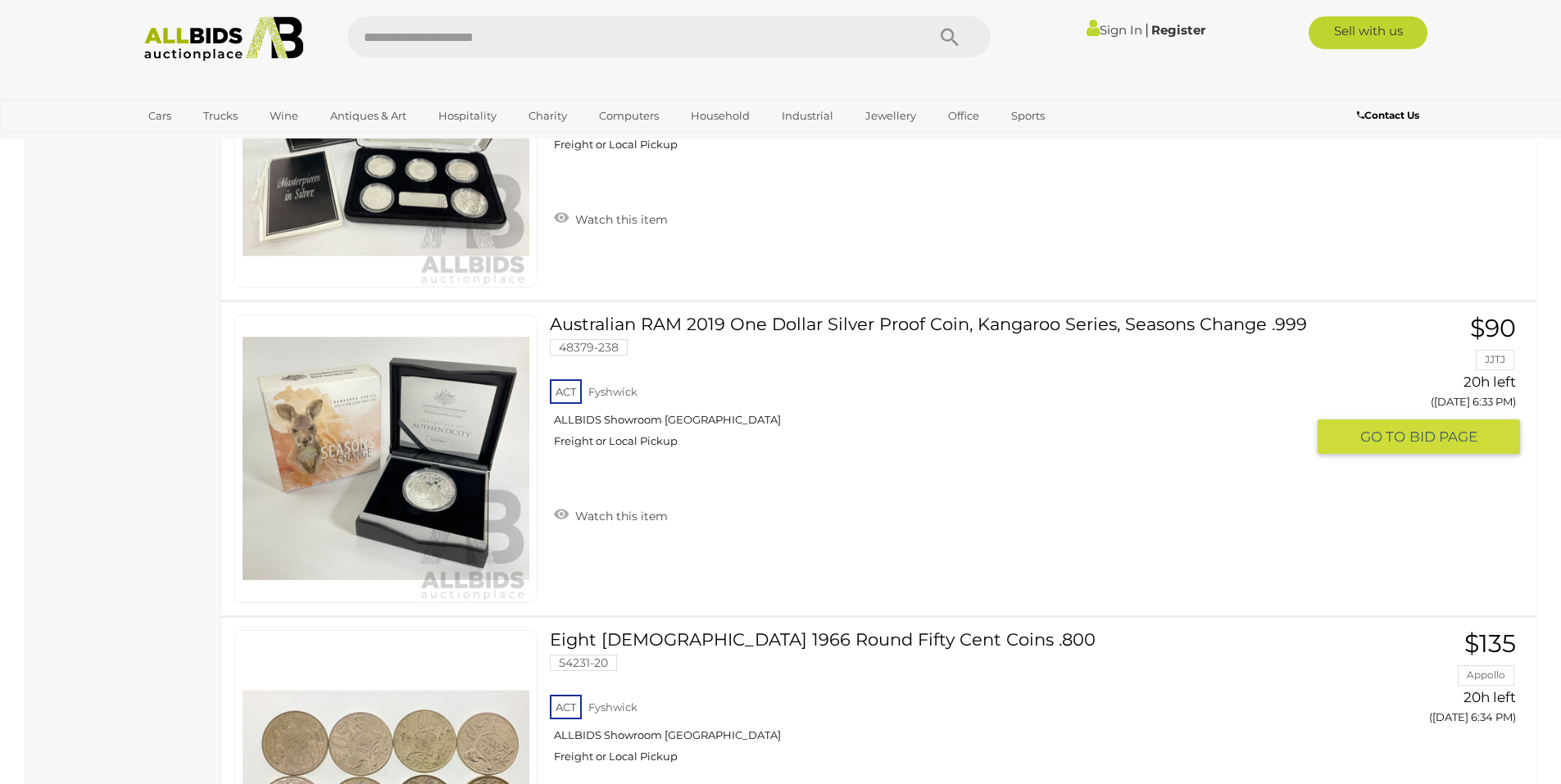
scroll to position [1177, 0]
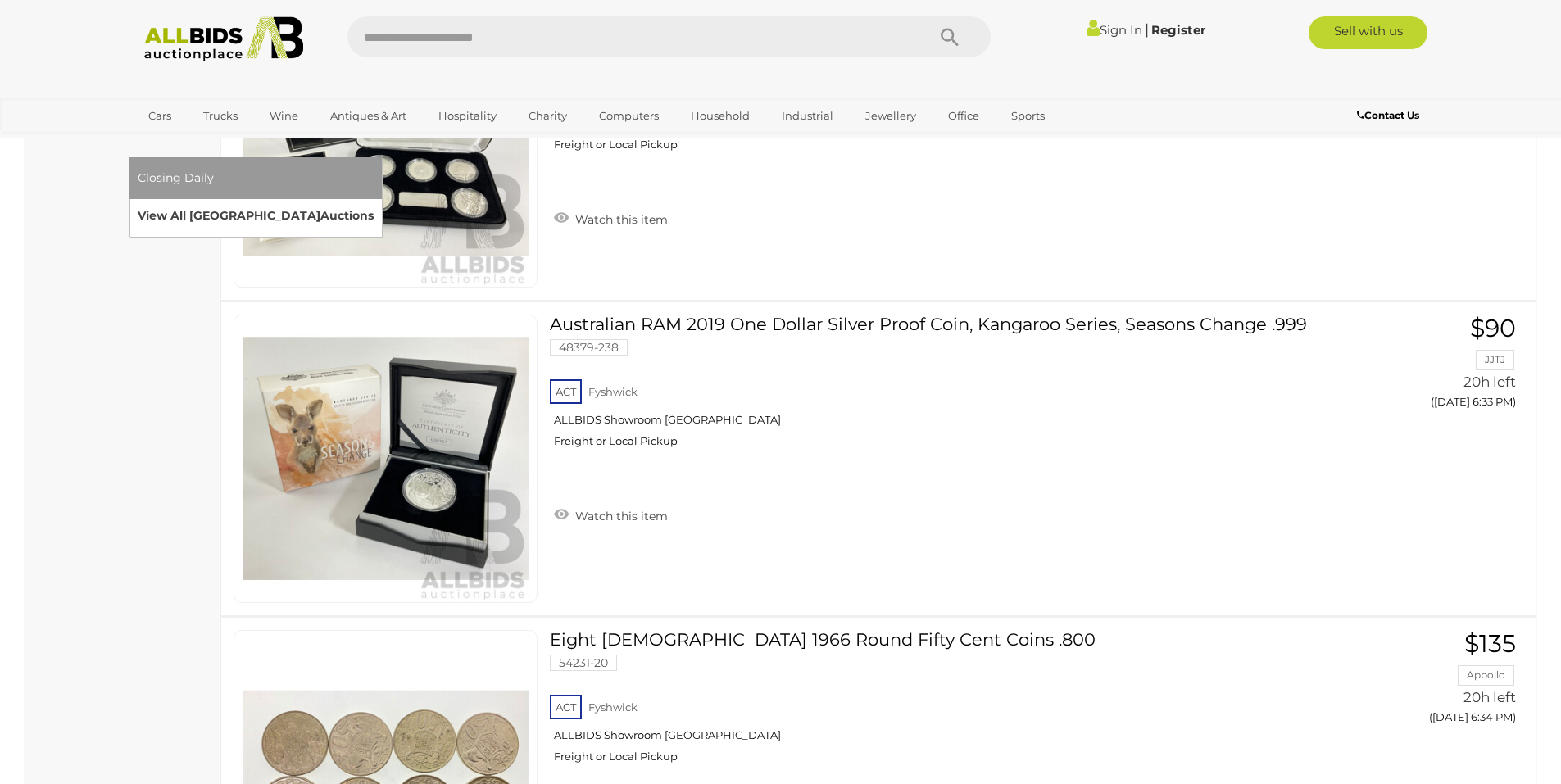
click at [373, 203] on link "View All Sydney Auctions" at bounding box center [255, 216] width 236 height 25
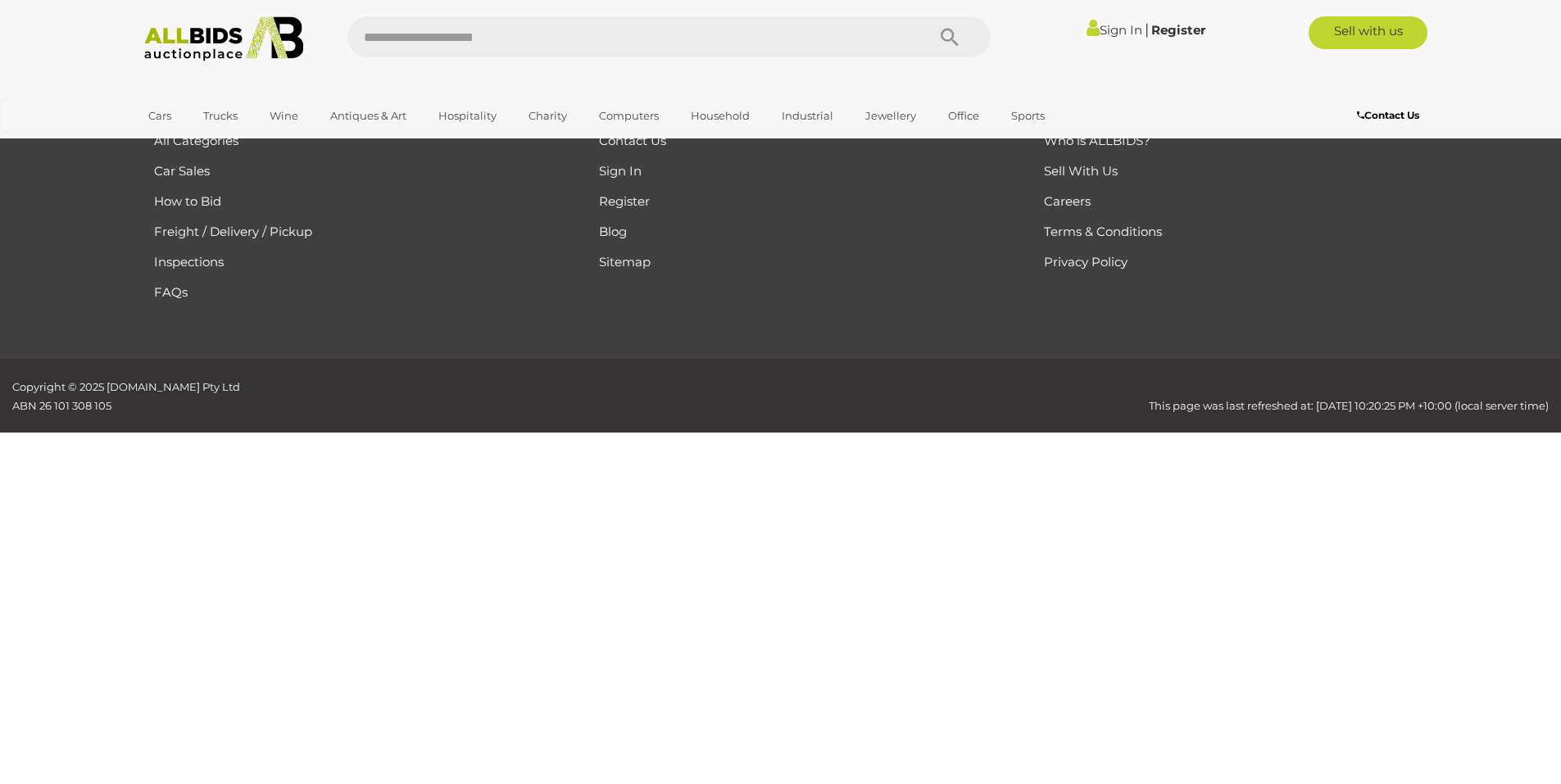
scroll to position [1052, 0]
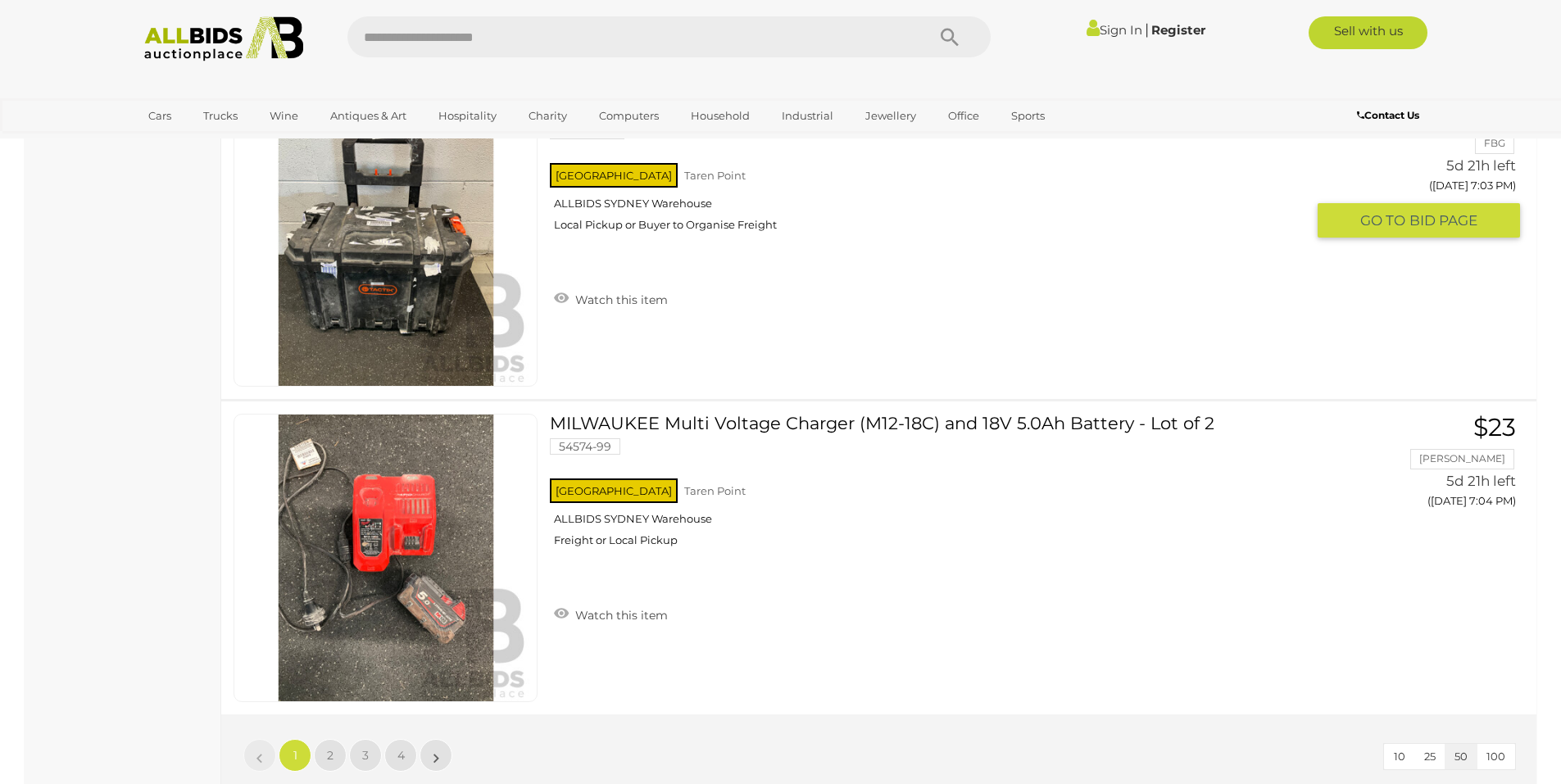
scroll to position [15305, 0]
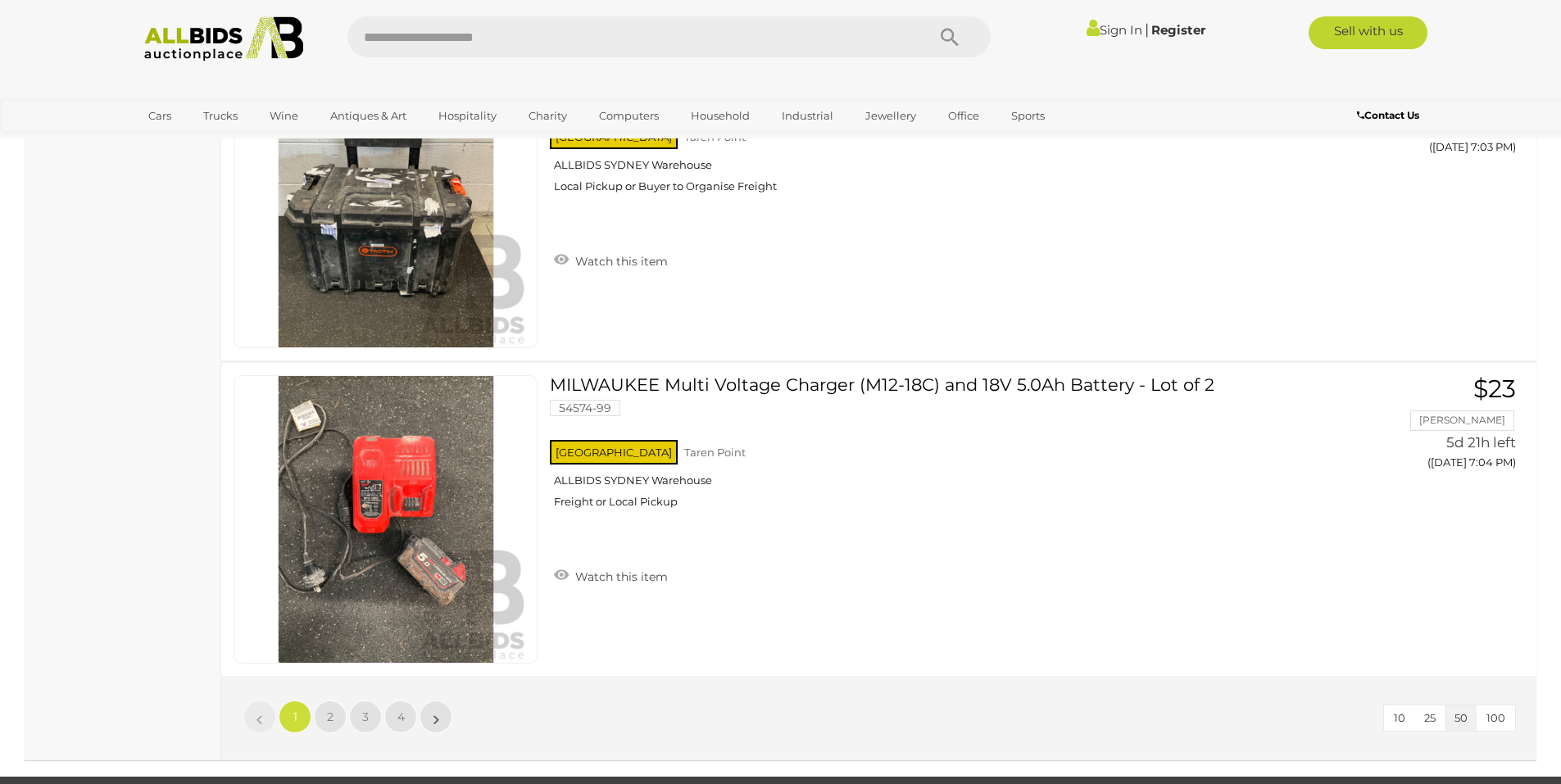
click at [1503, 724] on button "100" at bounding box center [1496, 718] width 38 height 25
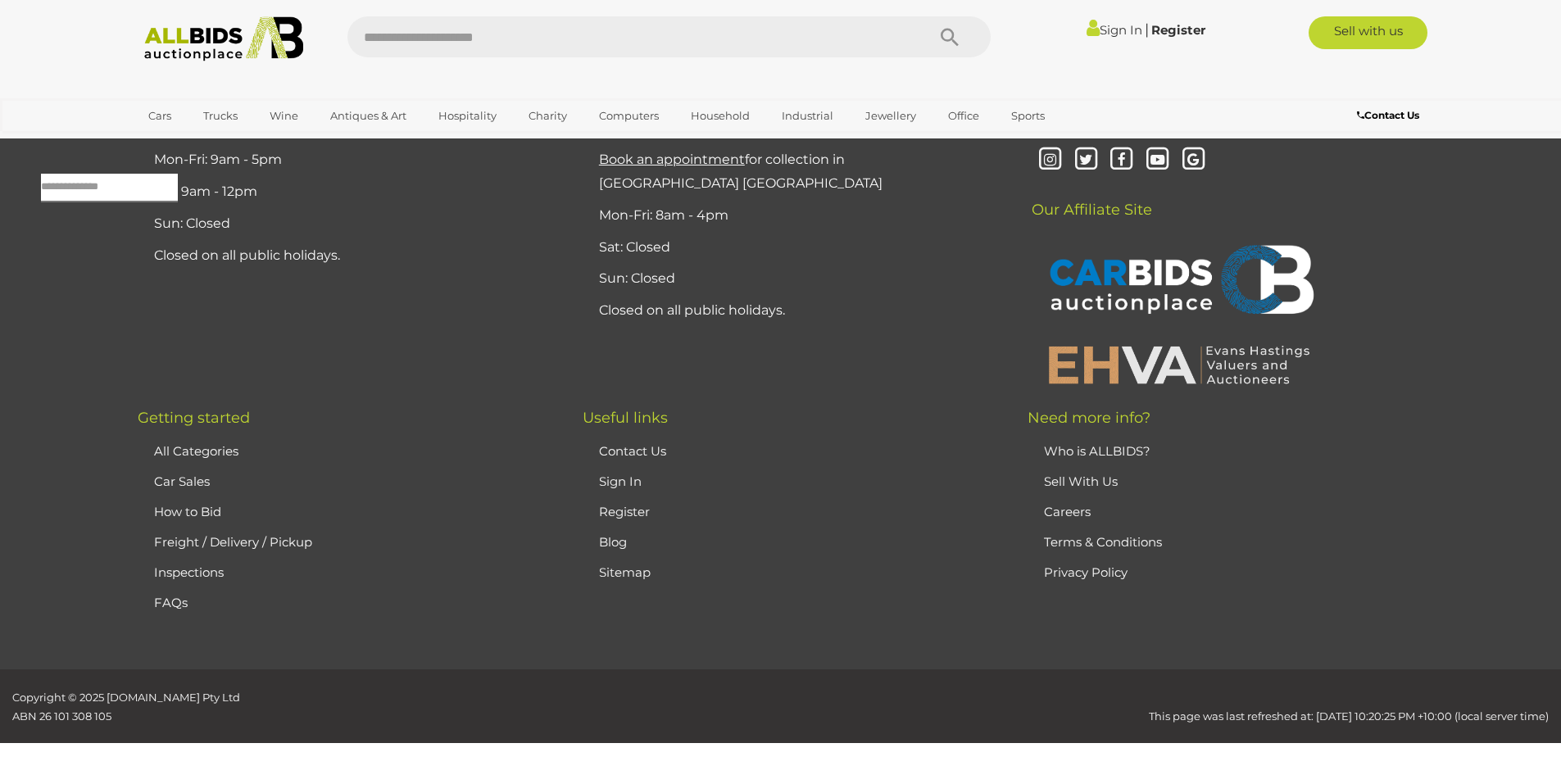
scroll to position [53, 0]
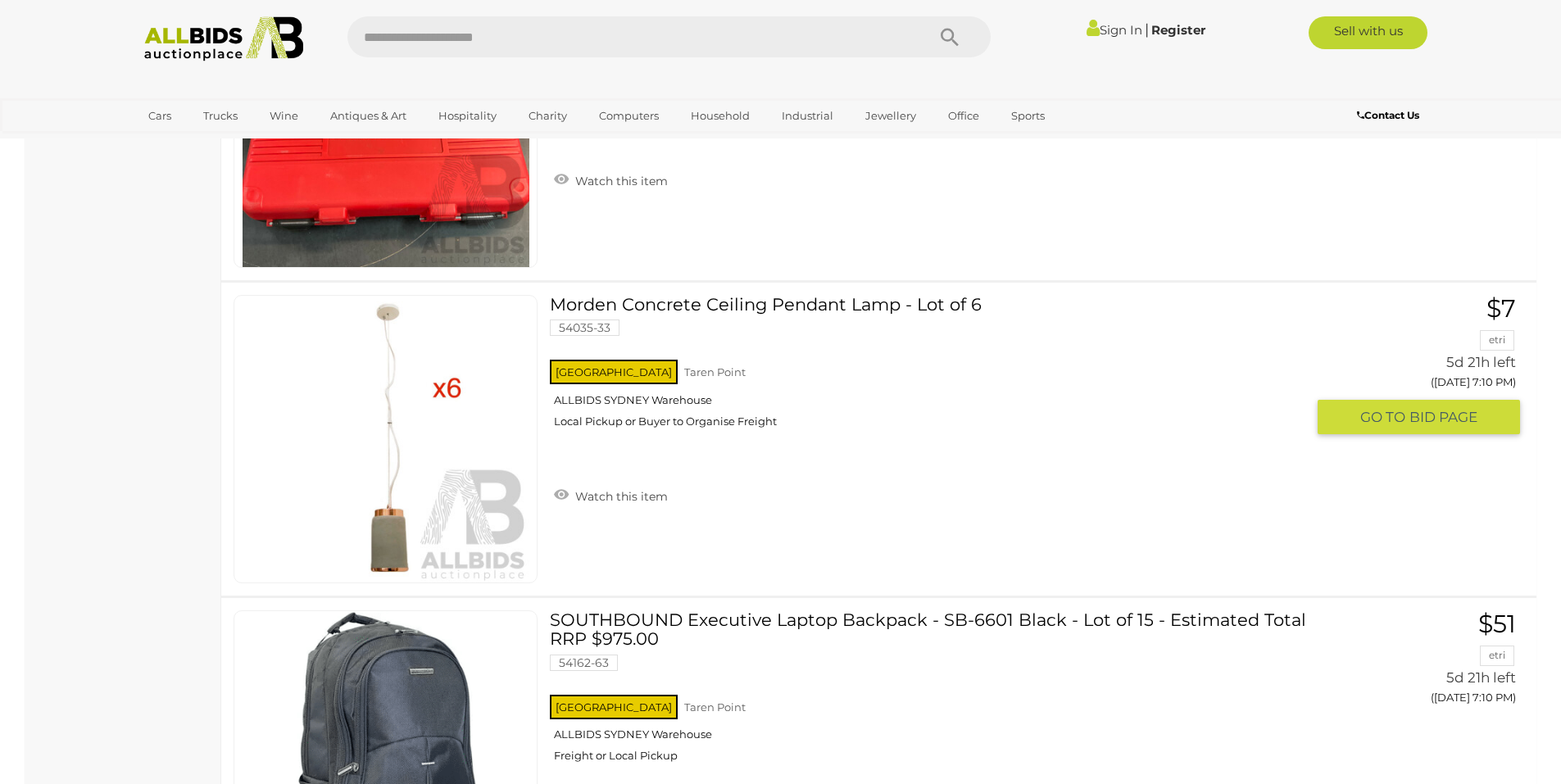
scroll to position [18716, 0]
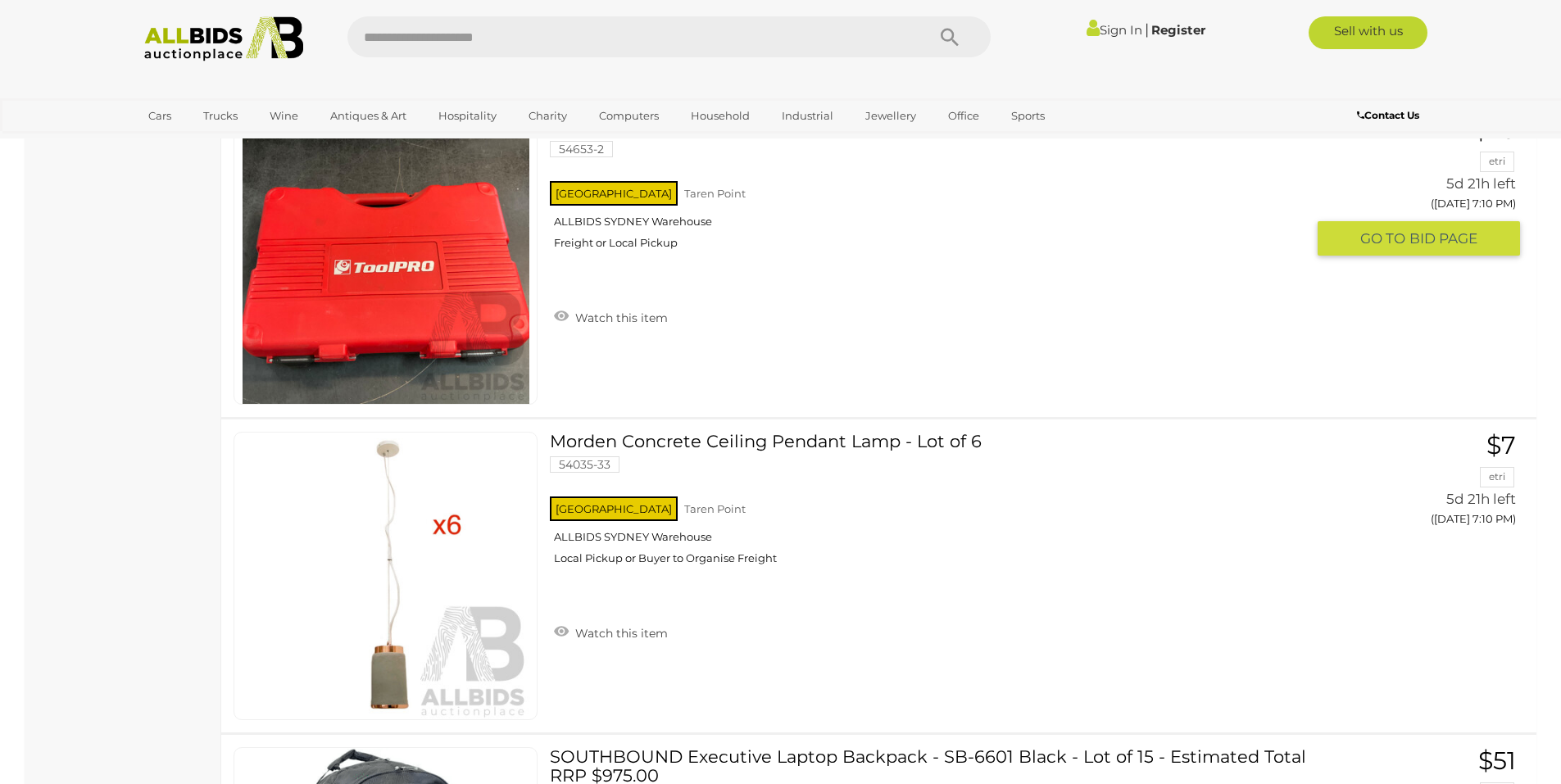
drag, startPoint x: 1322, startPoint y: 415, endPoint x: 1309, endPoint y: 405, distance: 16.4
drag, startPoint x: 1310, startPoint y: 401, endPoint x: 1266, endPoint y: 348, distance: 68.9
click at [1266, 348] on div "ToolPRO Automotive Tool Kit 54653-2 NSW Taren Point ALLBIDS SYDNEY Warehouse Fr…" at bounding box center [878, 260] width 1339 height 313
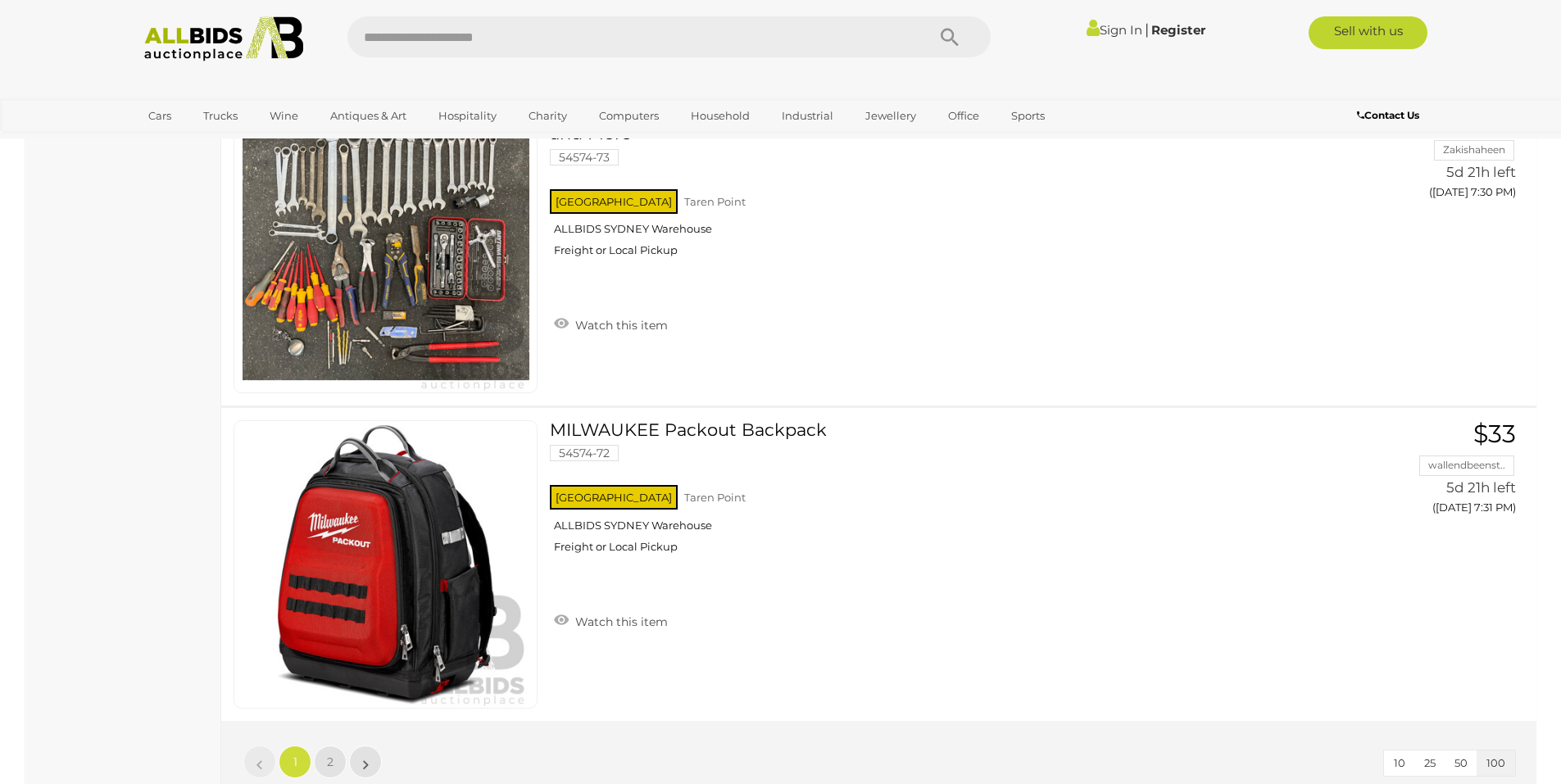
scroll to position [31136, 0]
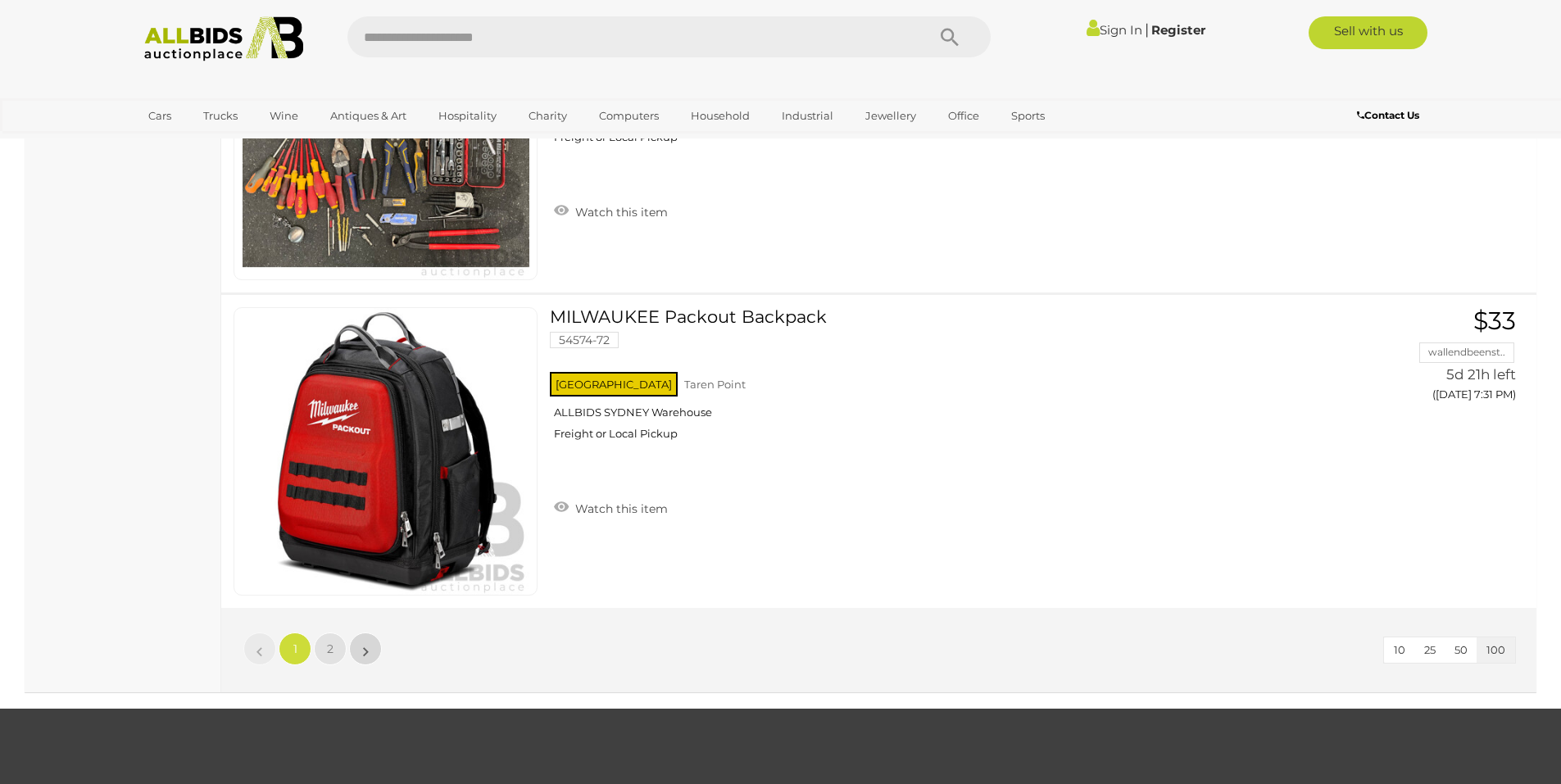
click at [375, 655] on link "»" at bounding box center [366, 649] width 33 height 33
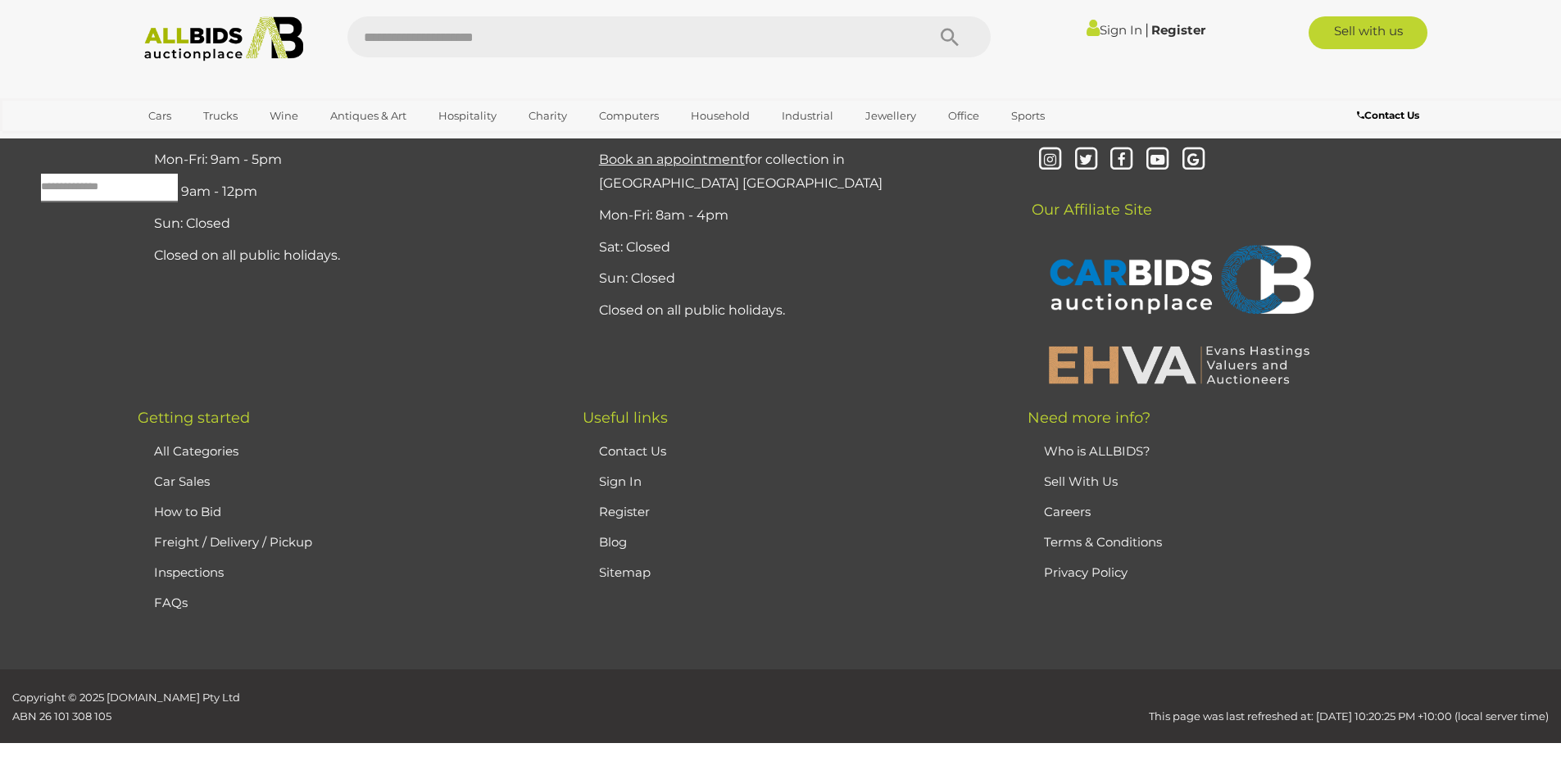
scroll to position [53, 0]
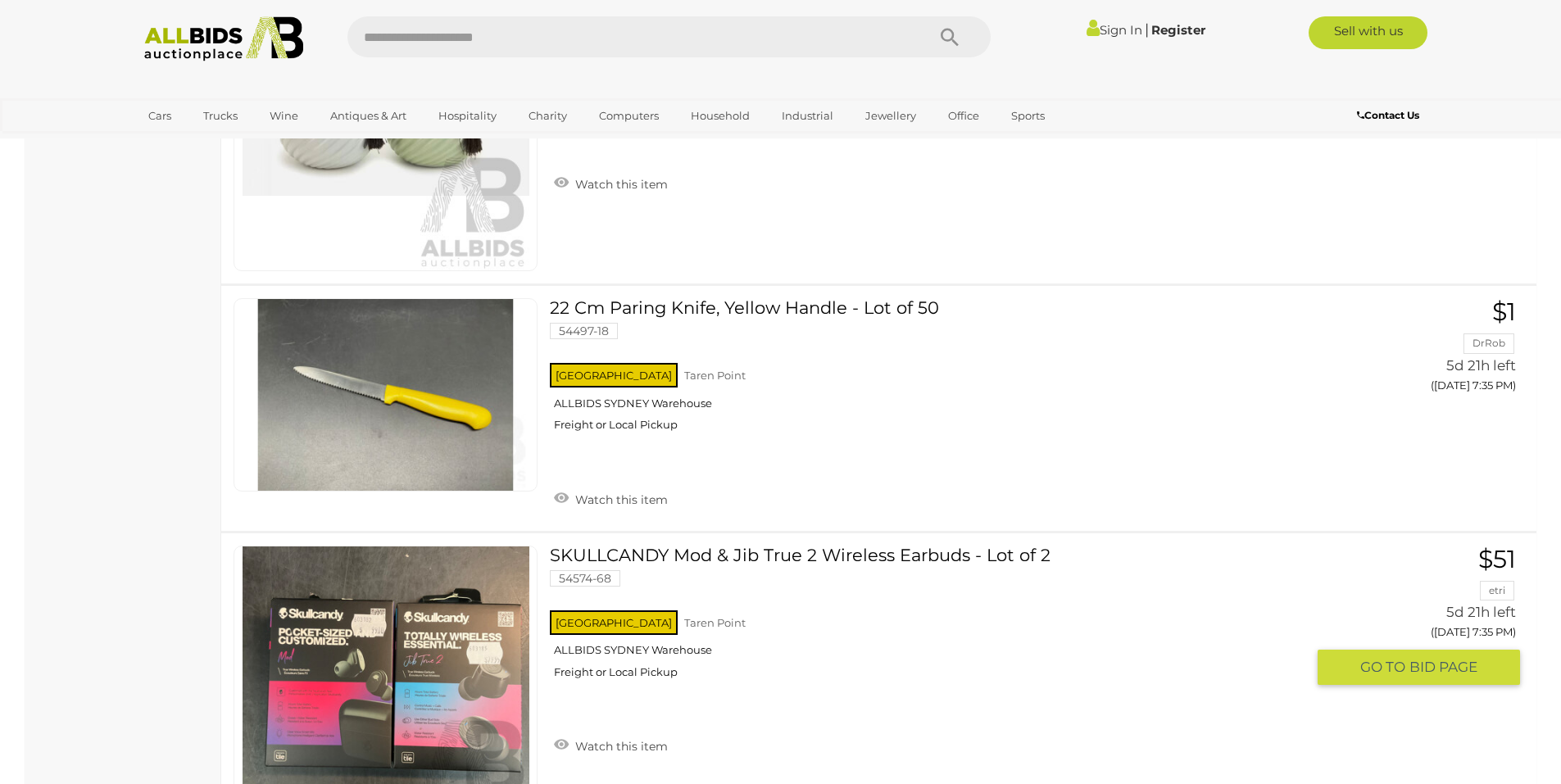
scroll to position [1826, 0]
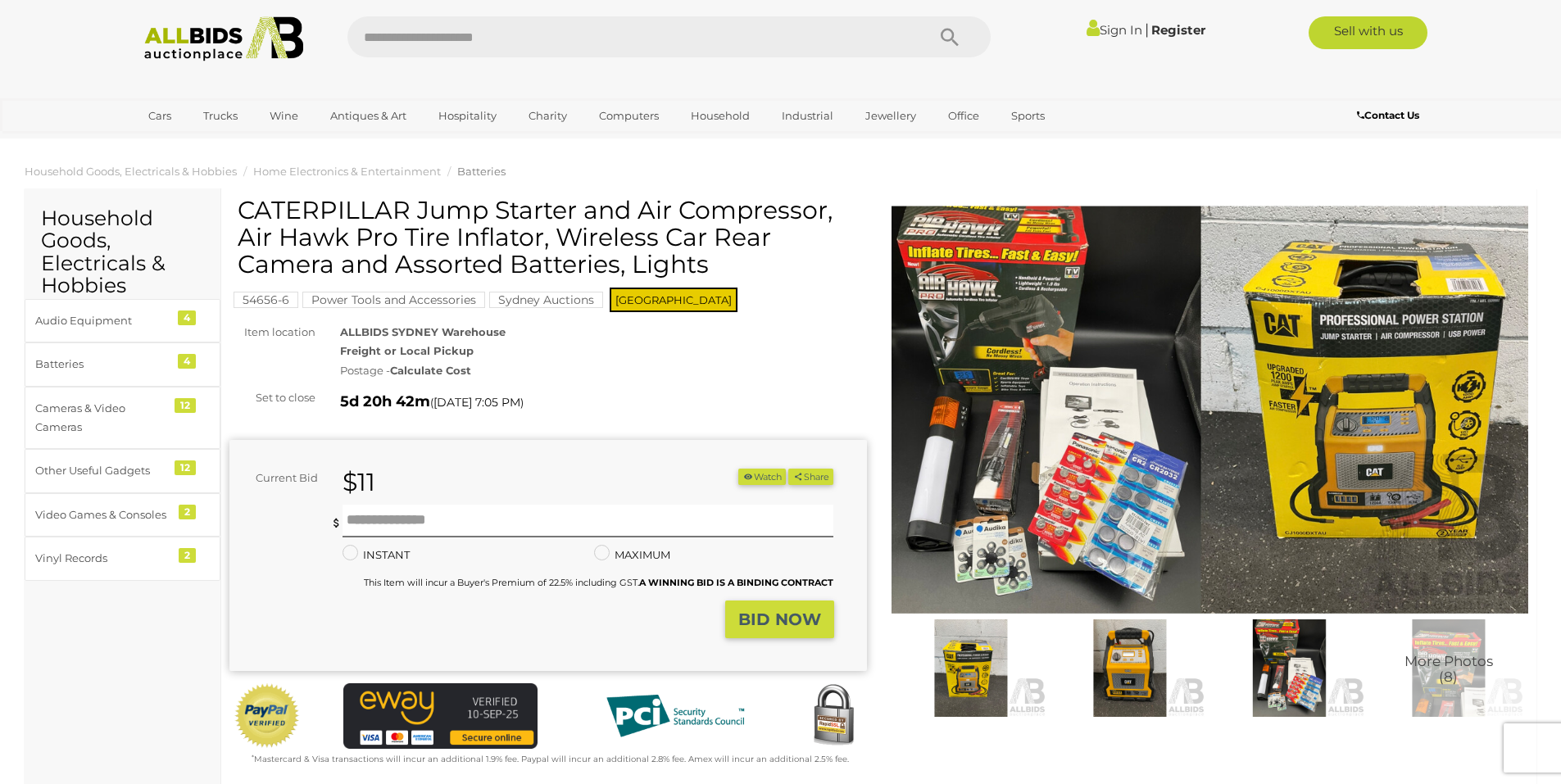
click at [1155, 313] on img at bounding box center [1210, 410] width 637 height 411
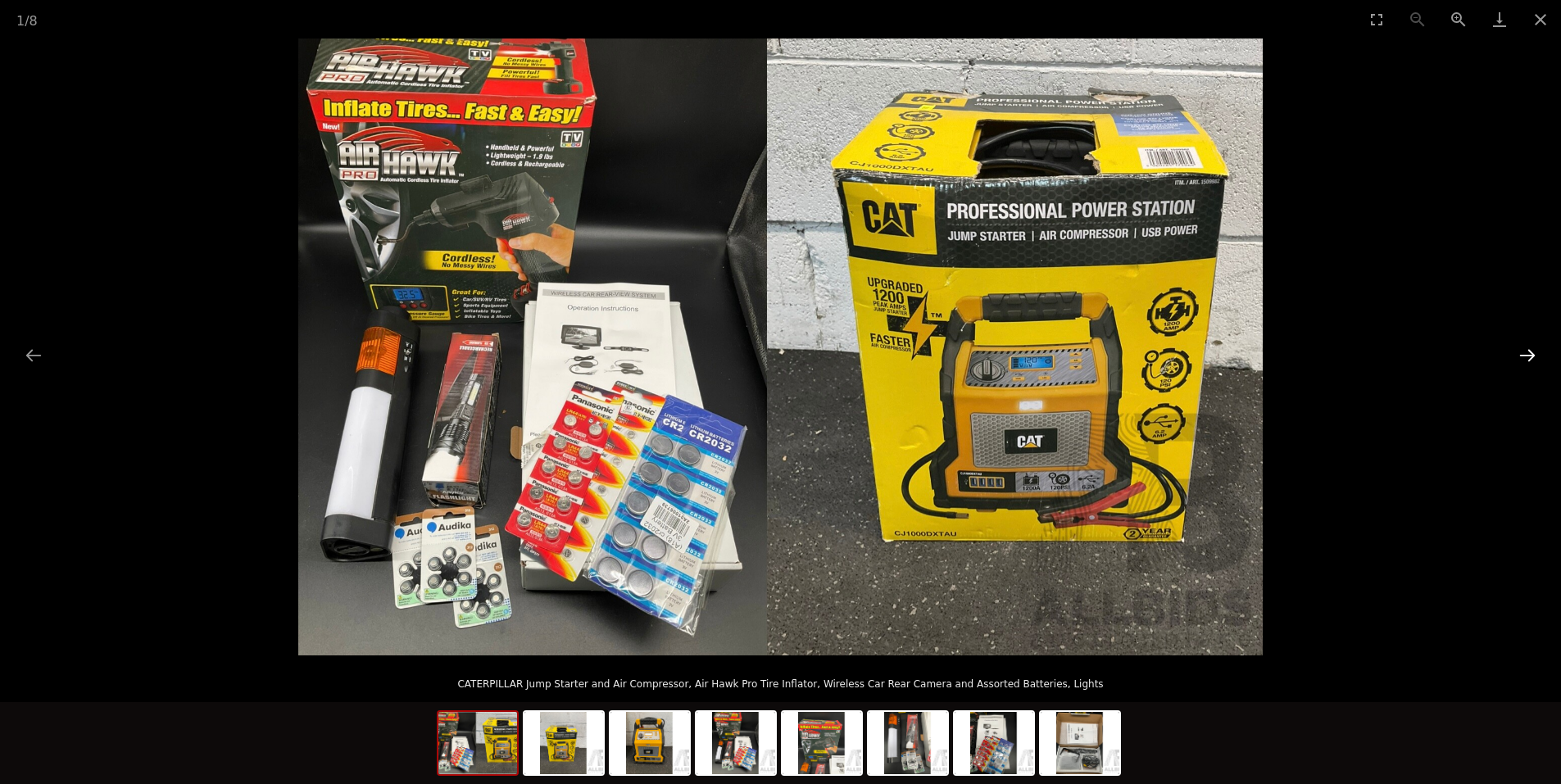
click at [1534, 360] on button "Next slide" at bounding box center [1527, 354] width 35 height 32
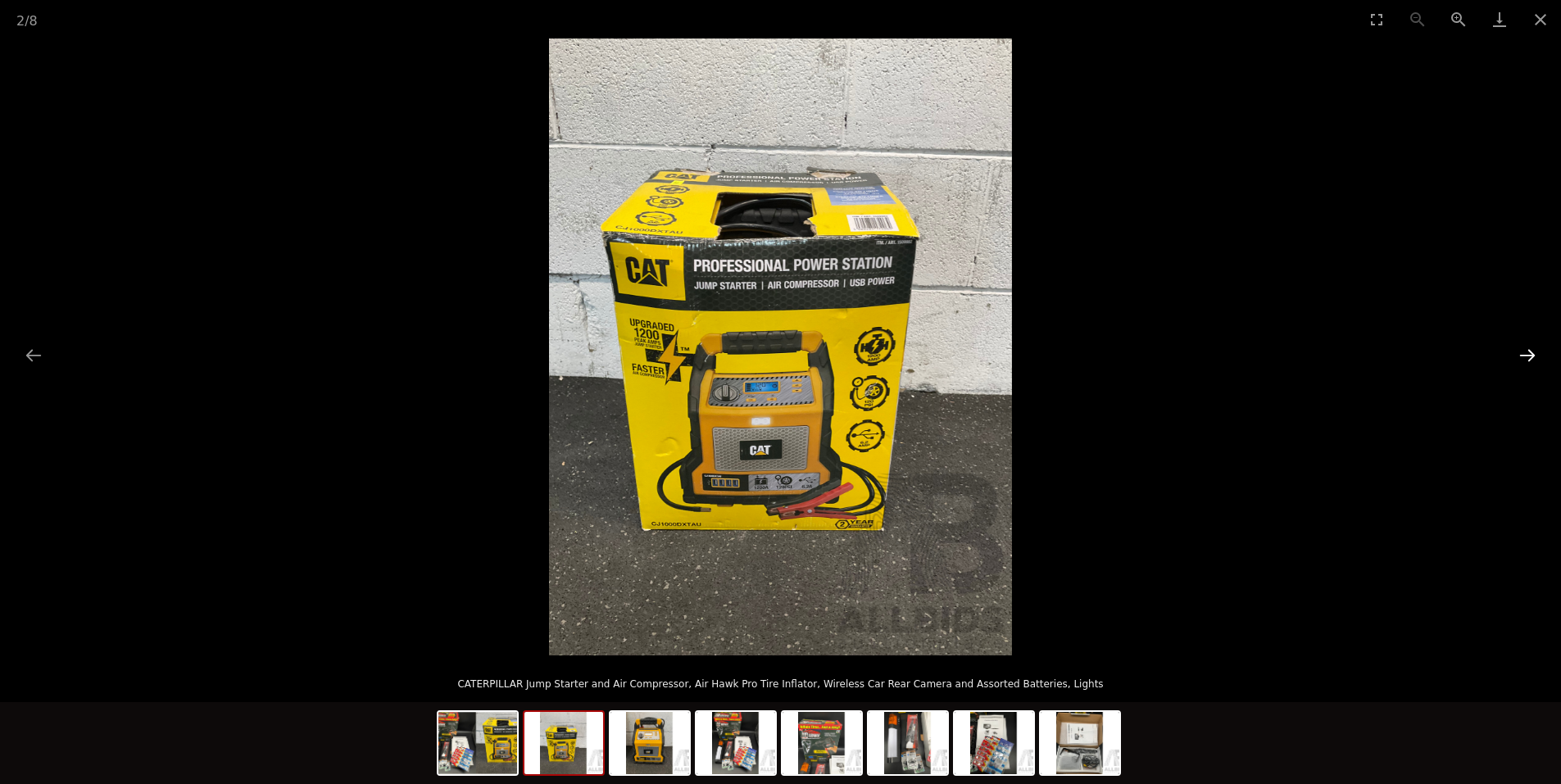
click at [1534, 360] on button "Next slide" at bounding box center [1527, 354] width 35 height 32
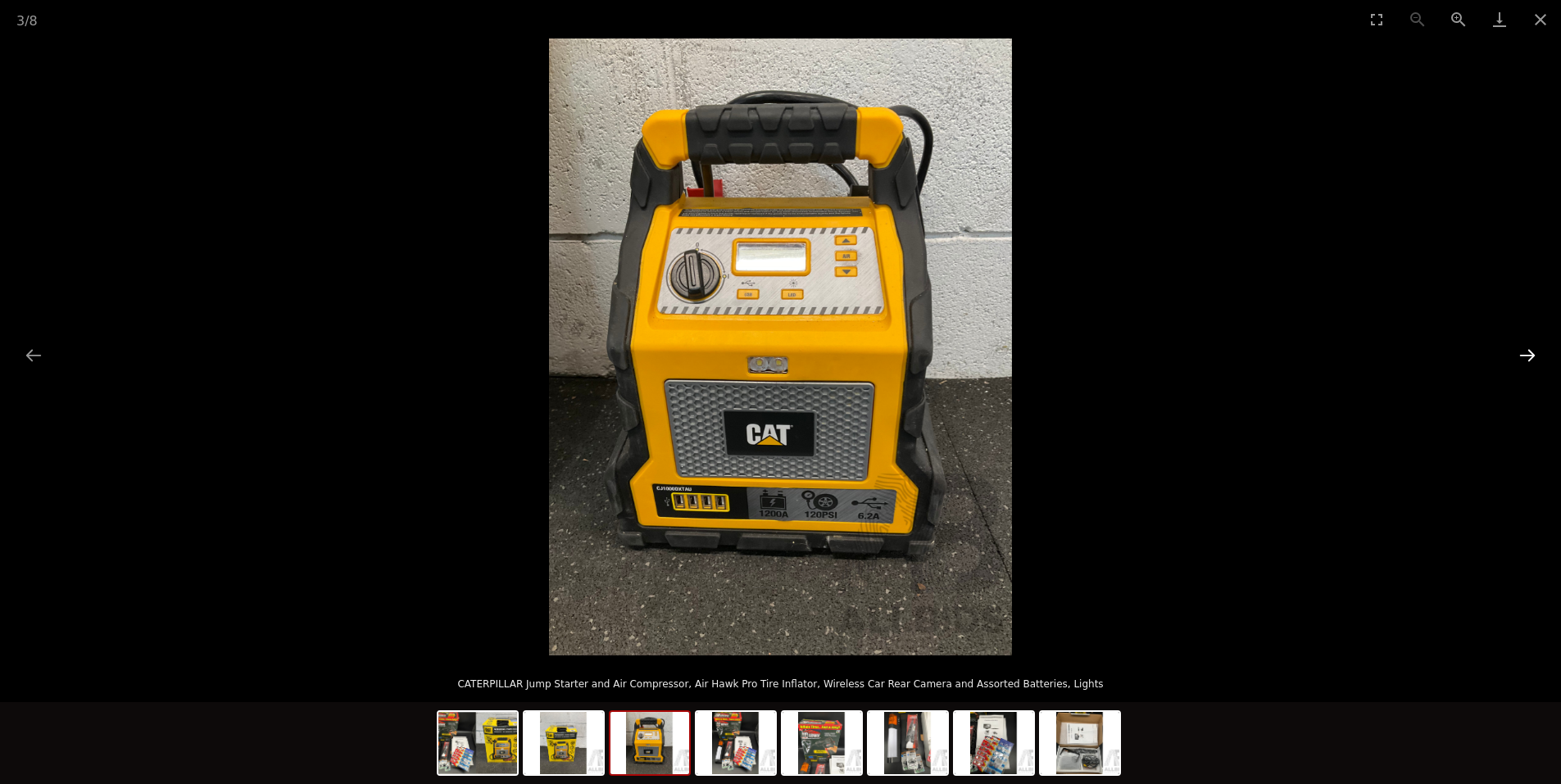
click at [1534, 360] on button "Next slide" at bounding box center [1527, 354] width 35 height 32
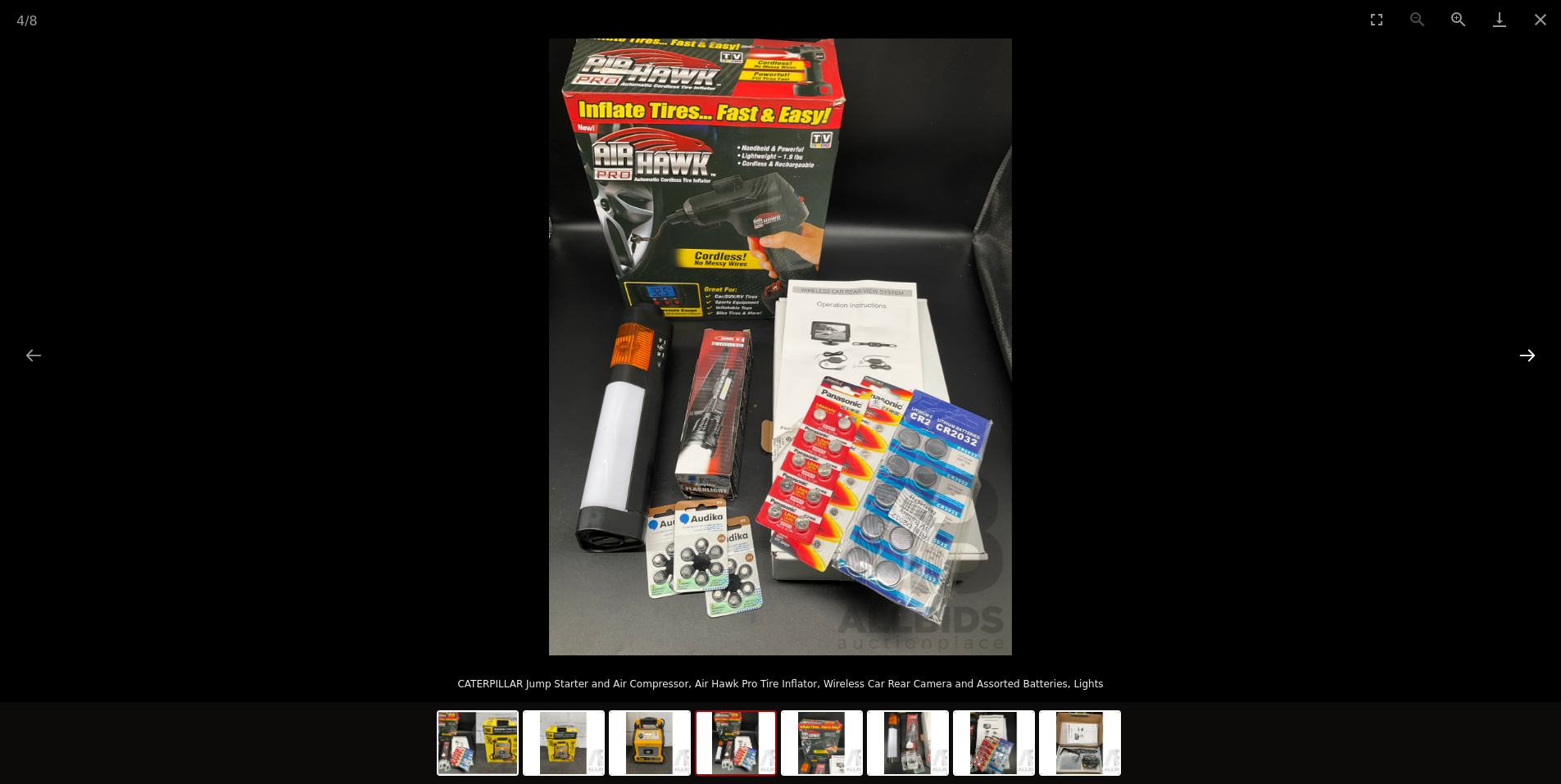
click at [1529, 356] on button "Next slide" at bounding box center [1527, 354] width 35 height 32
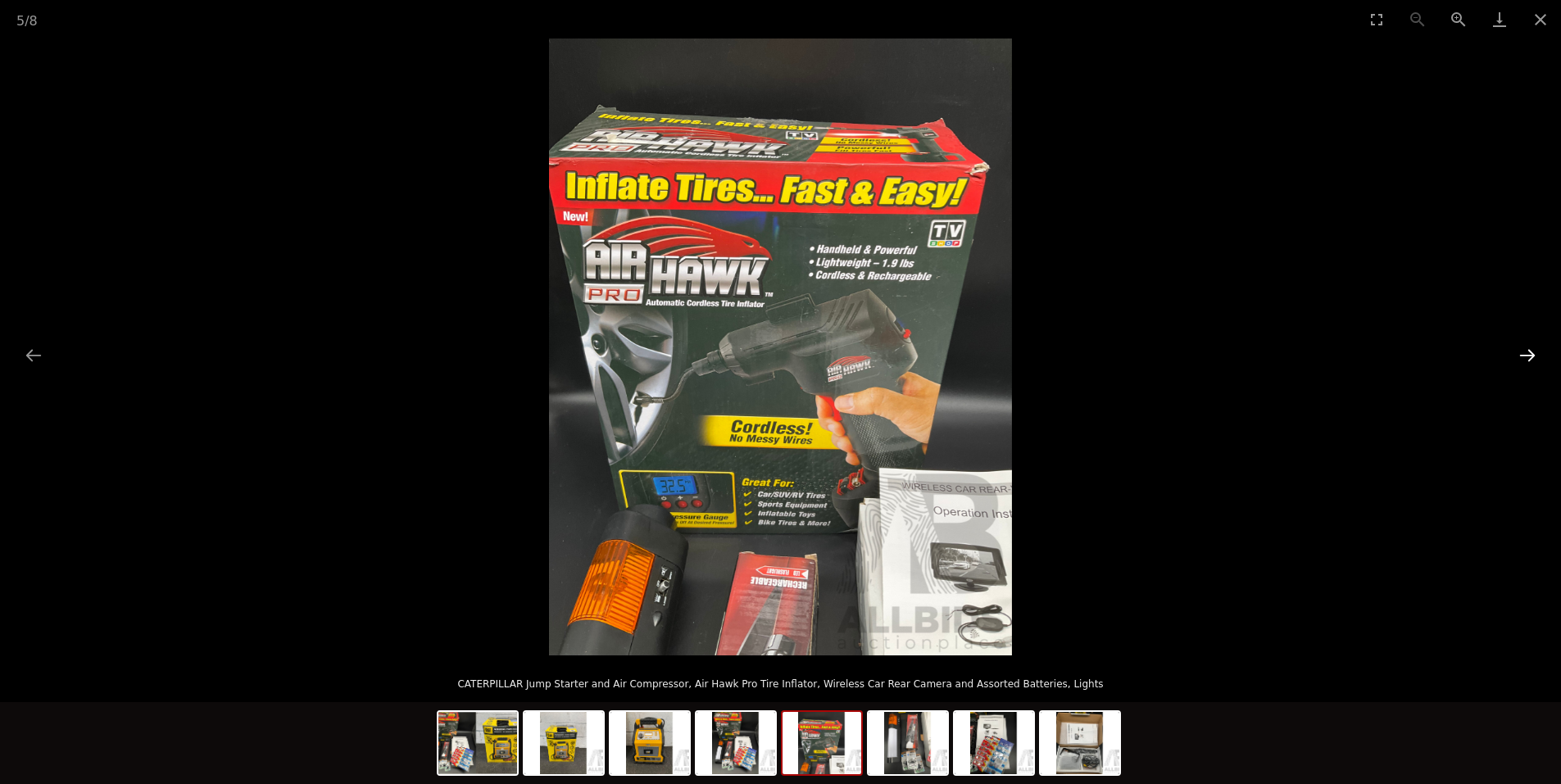
click at [1529, 356] on button "Next slide" at bounding box center [1527, 354] width 35 height 32
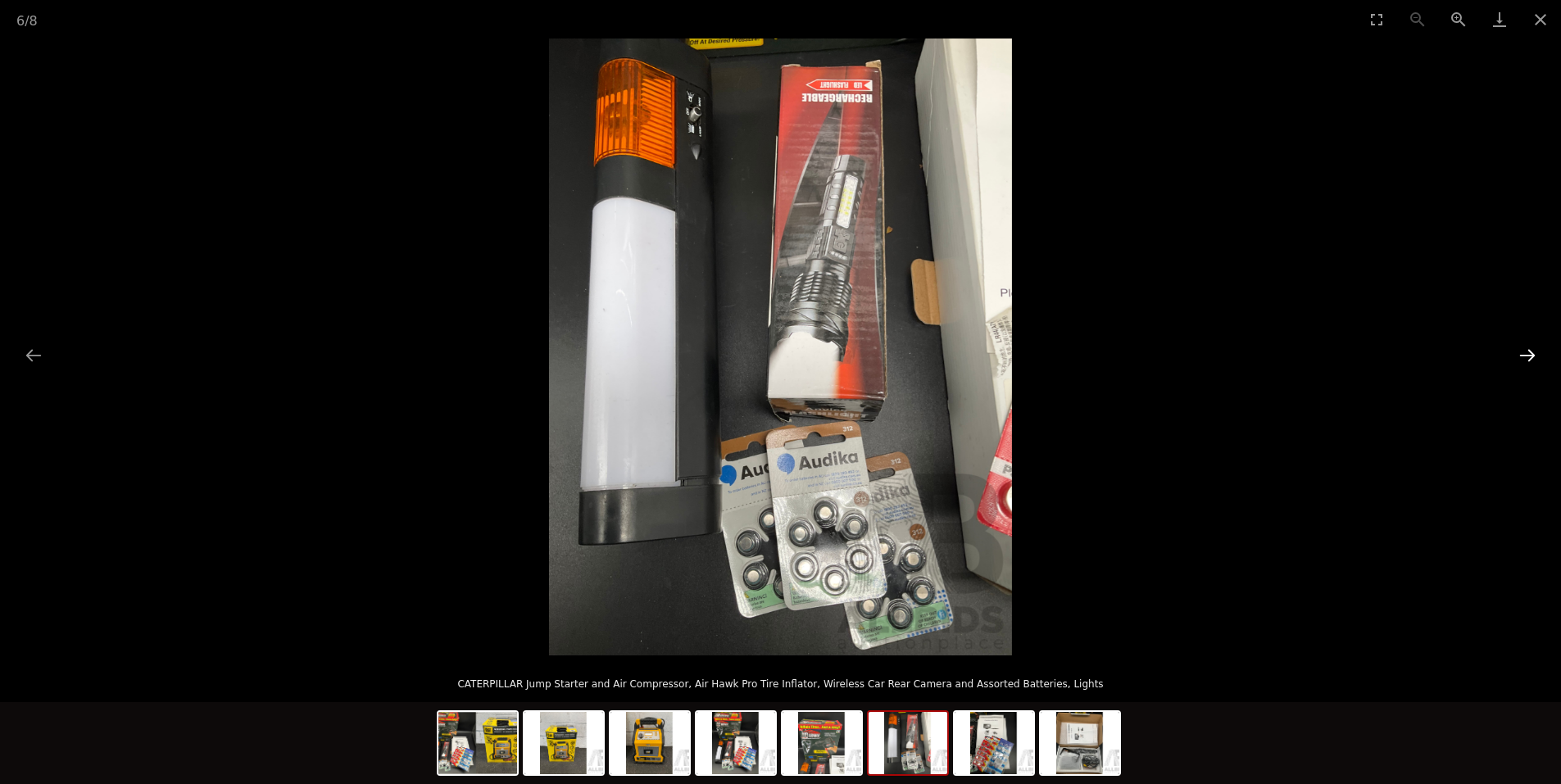
click at [1528, 355] on button "Next slide" at bounding box center [1527, 354] width 35 height 32
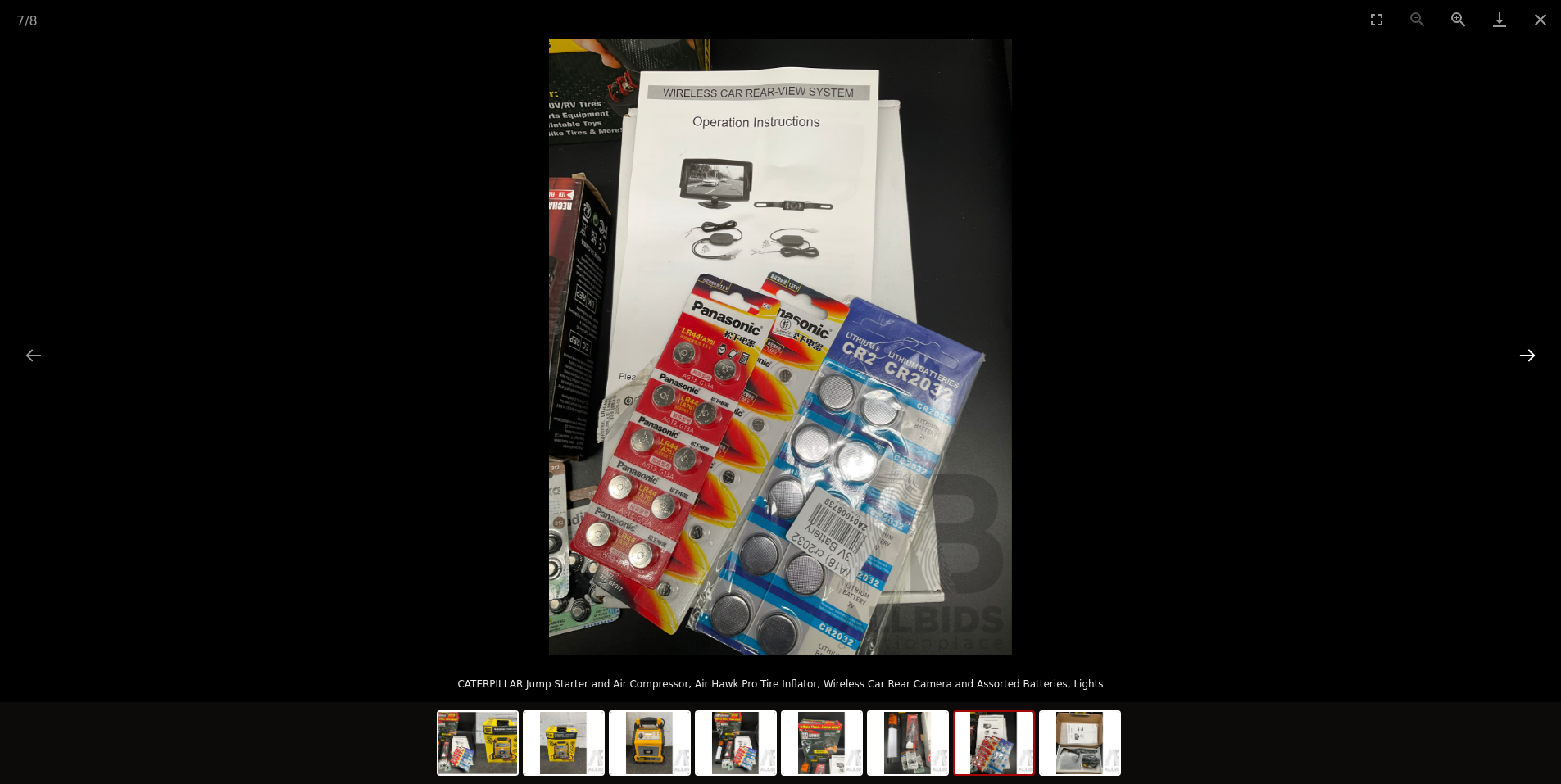
click at [1527, 355] on button "Next slide" at bounding box center [1527, 354] width 35 height 32
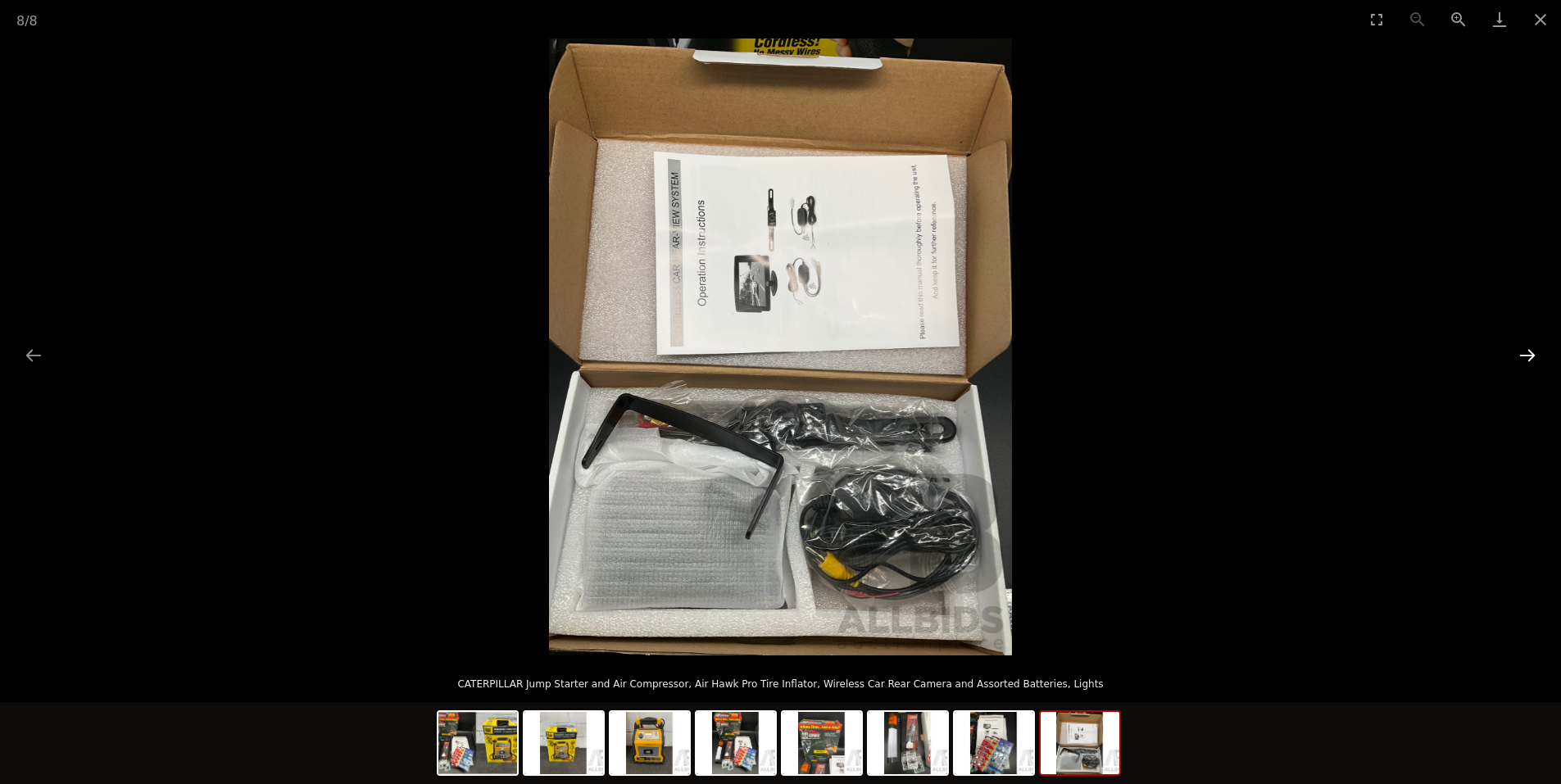
click at [1525, 355] on button "Next slide" at bounding box center [1527, 354] width 35 height 32
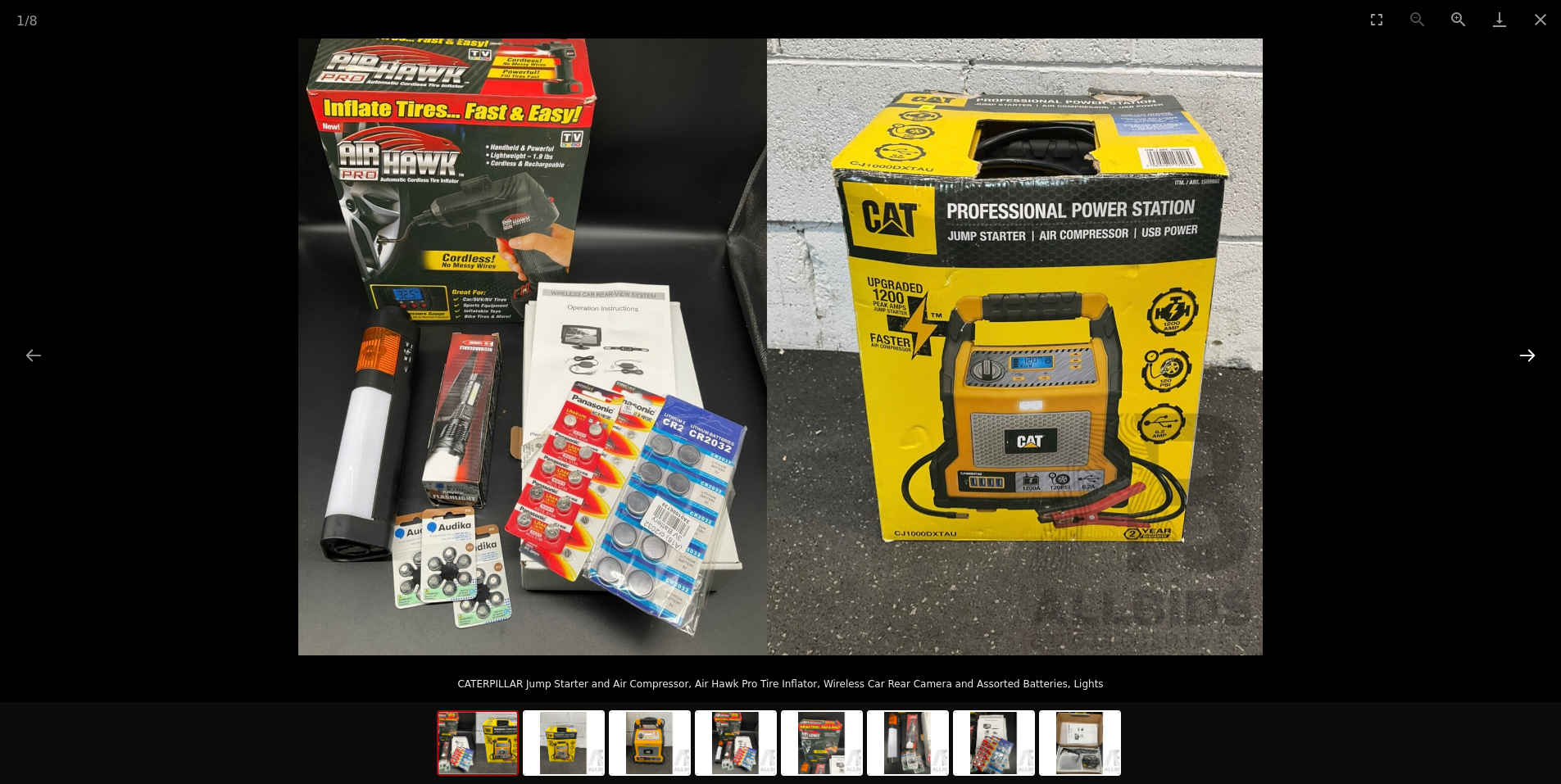
click at [1525, 355] on button "Next slide" at bounding box center [1527, 354] width 35 height 32
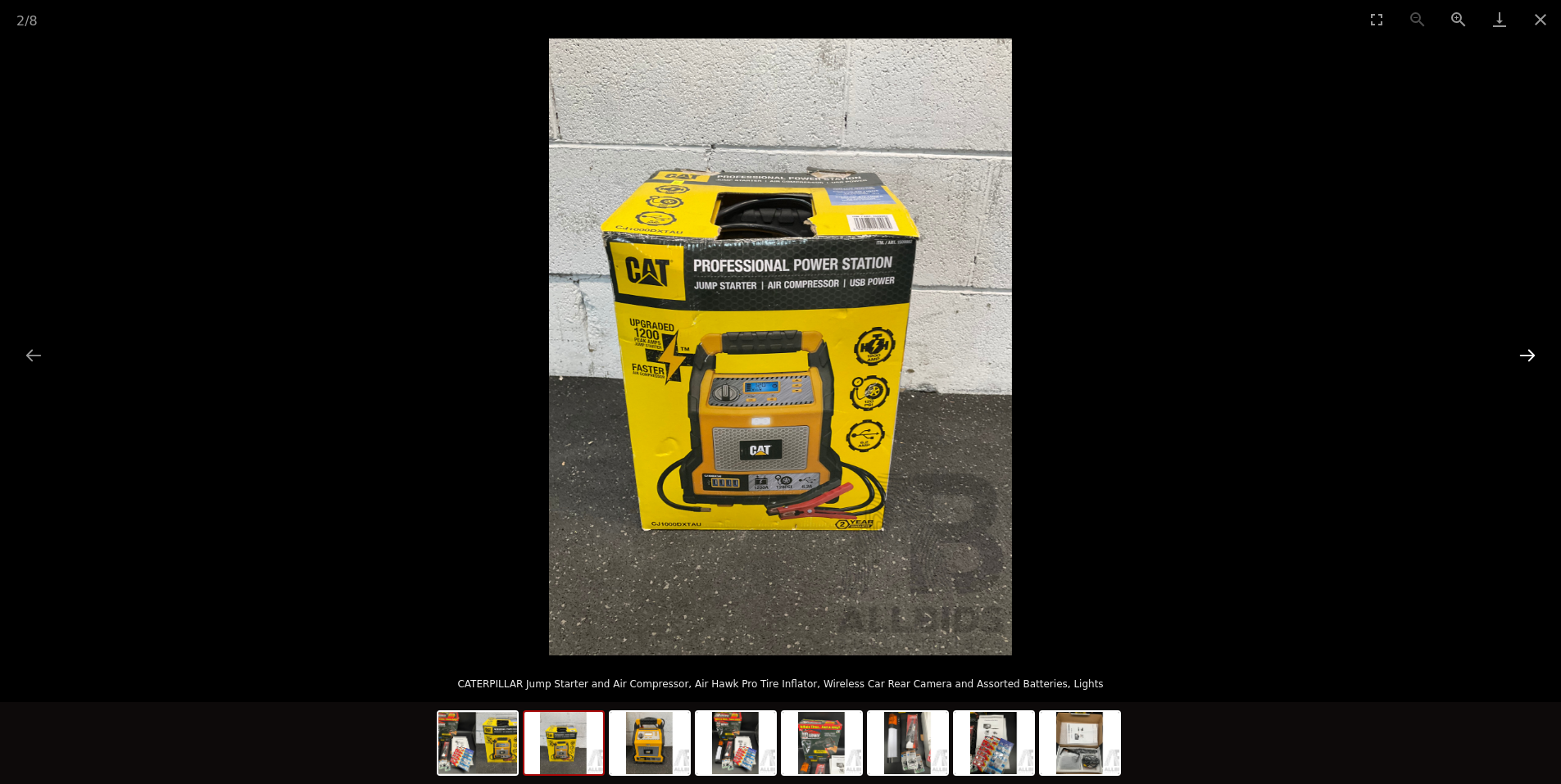
click at [1521, 348] on button "Next slide" at bounding box center [1527, 354] width 35 height 32
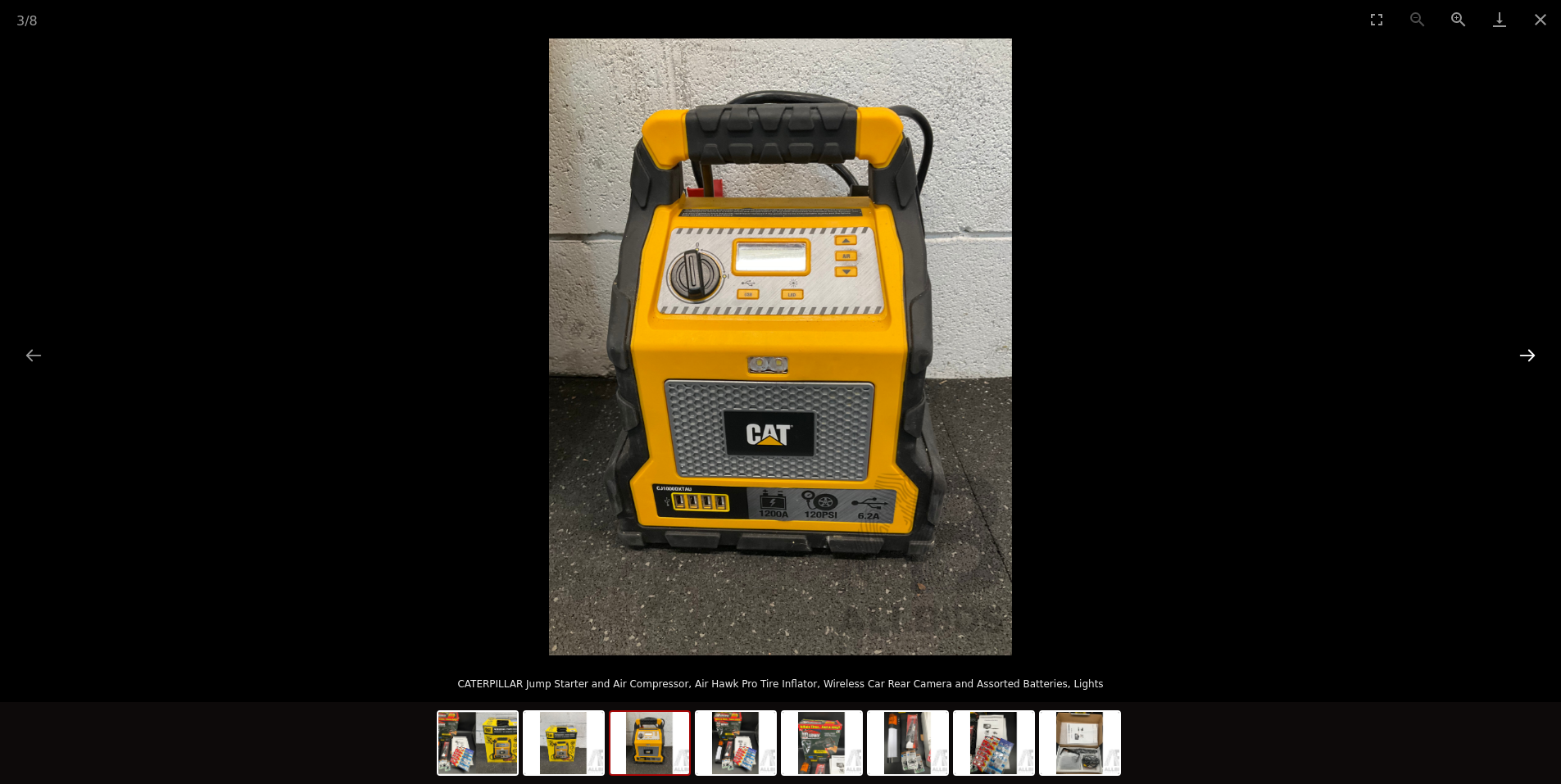
click at [1521, 348] on button "Next slide" at bounding box center [1527, 354] width 35 height 32
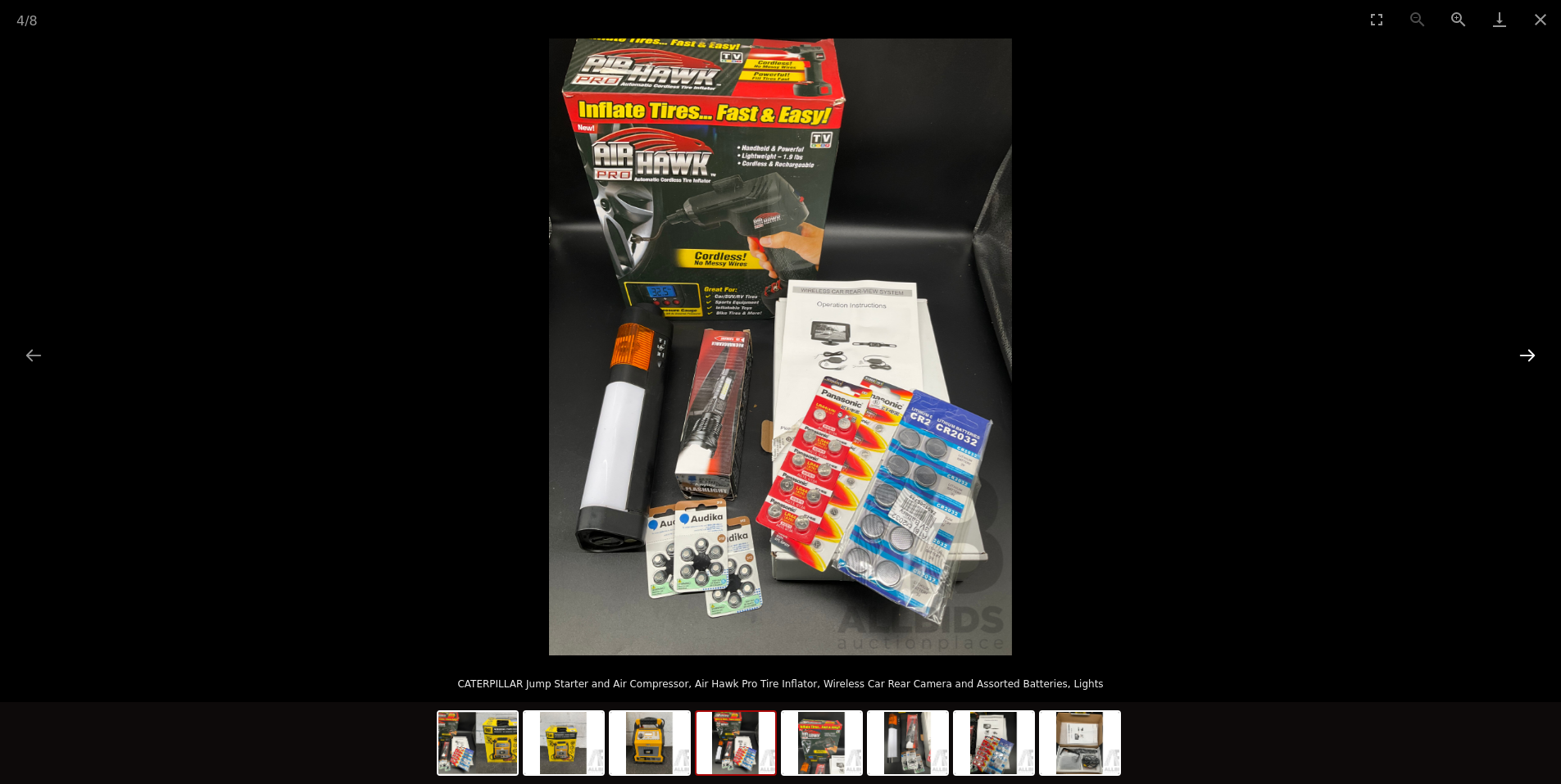
click at [1514, 344] on button "Next slide" at bounding box center [1527, 354] width 35 height 32
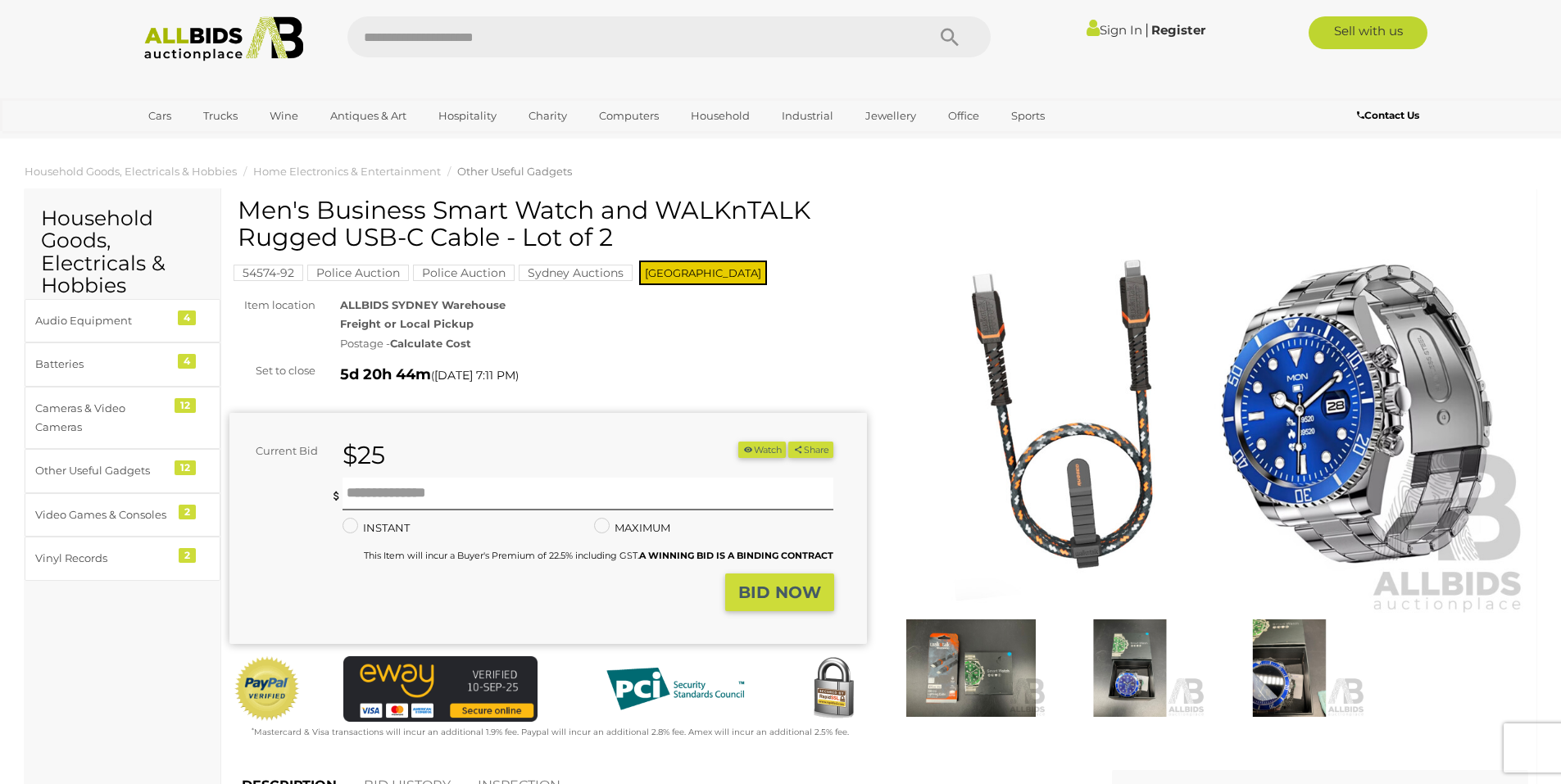
click at [1272, 410] on img at bounding box center [1210, 410] width 637 height 411
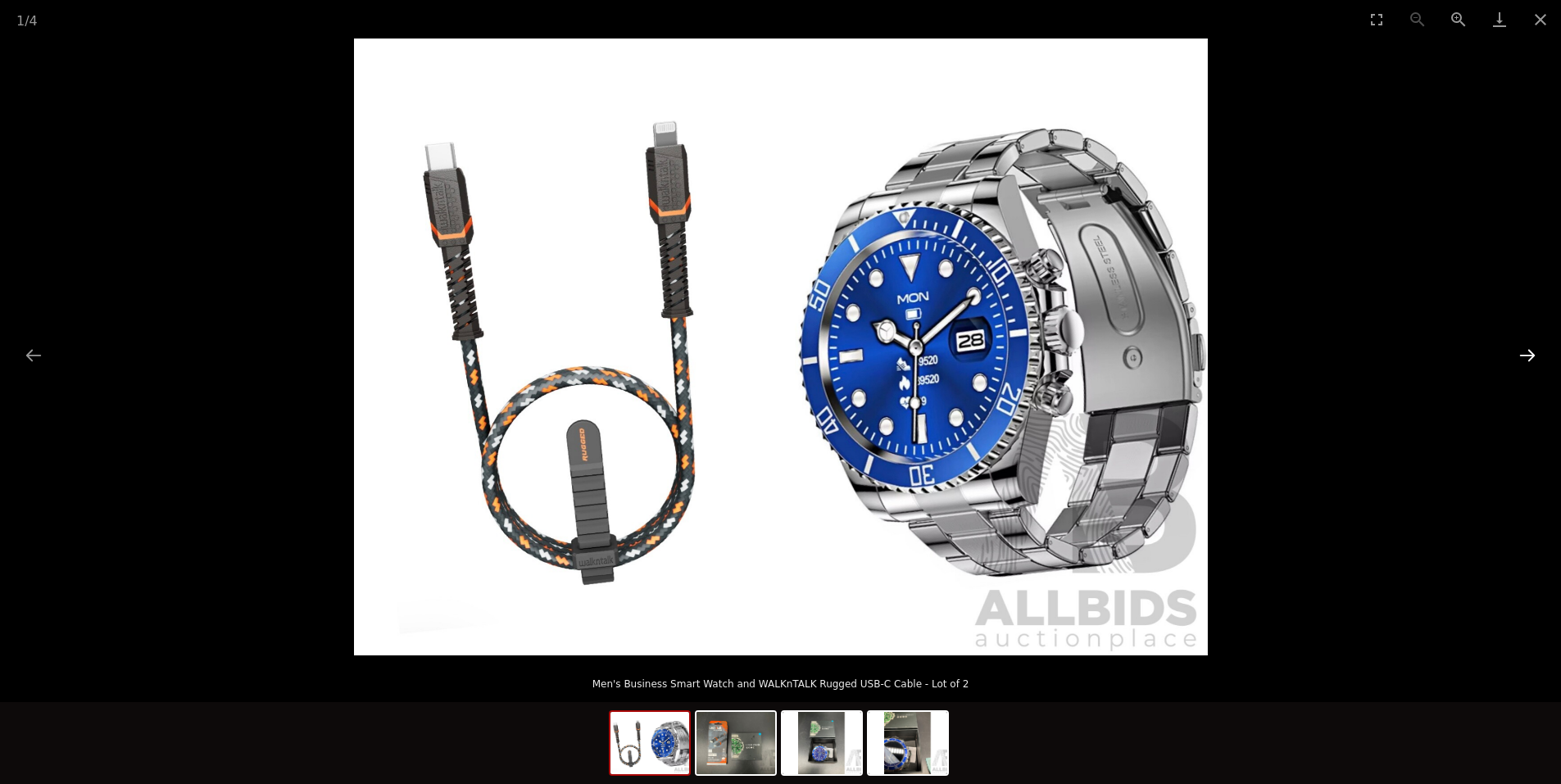
click at [1523, 347] on button "Next slide" at bounding box center [1527, 354] width 35 height 32
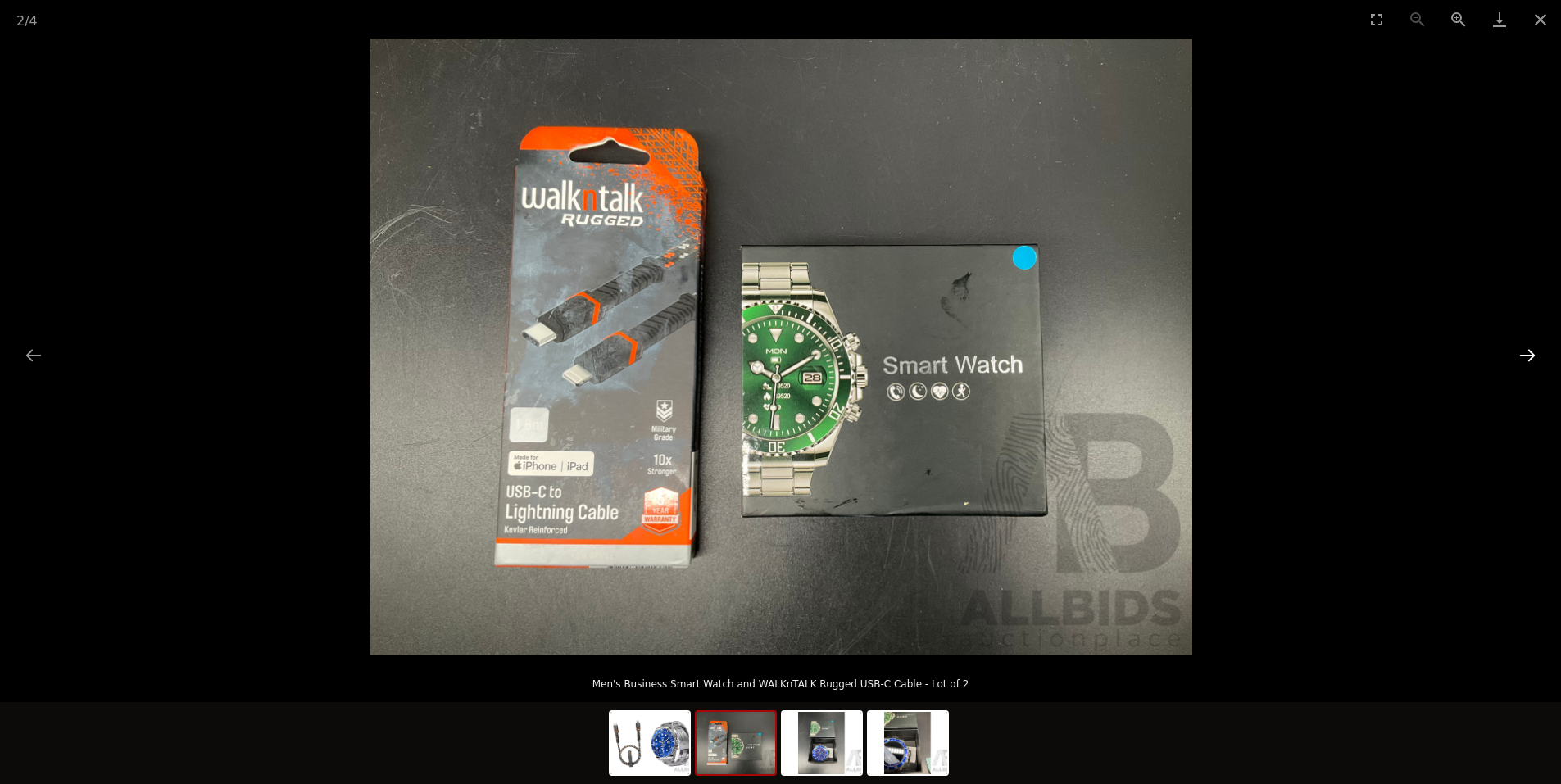
click at [1523, 347] on button "Next slide" at bounding box center [1527, 354] width 35 height 32
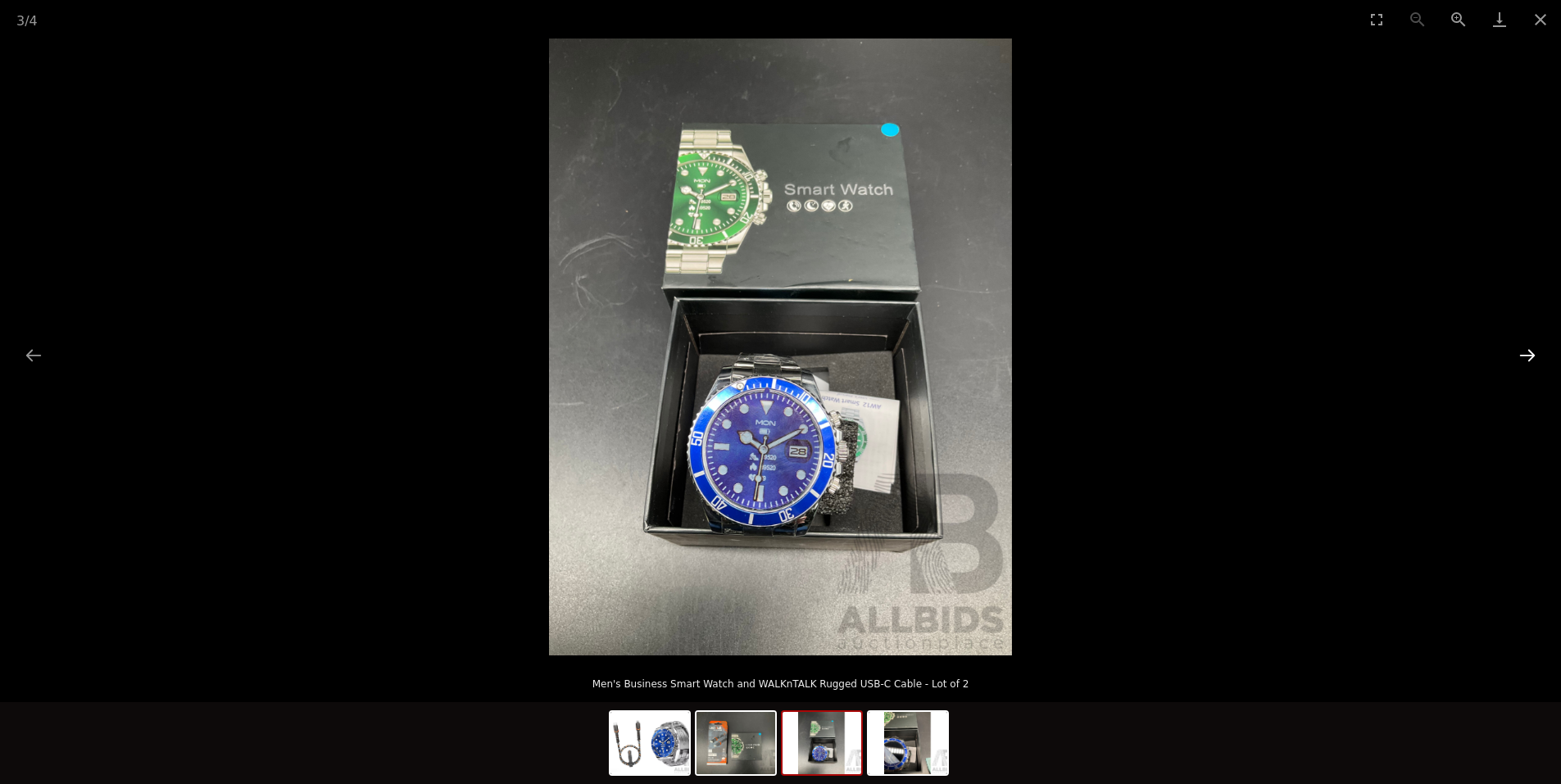
click at [1523, 346] on button "Next slide" at bounding box center [1527, 354] width 35 height 32
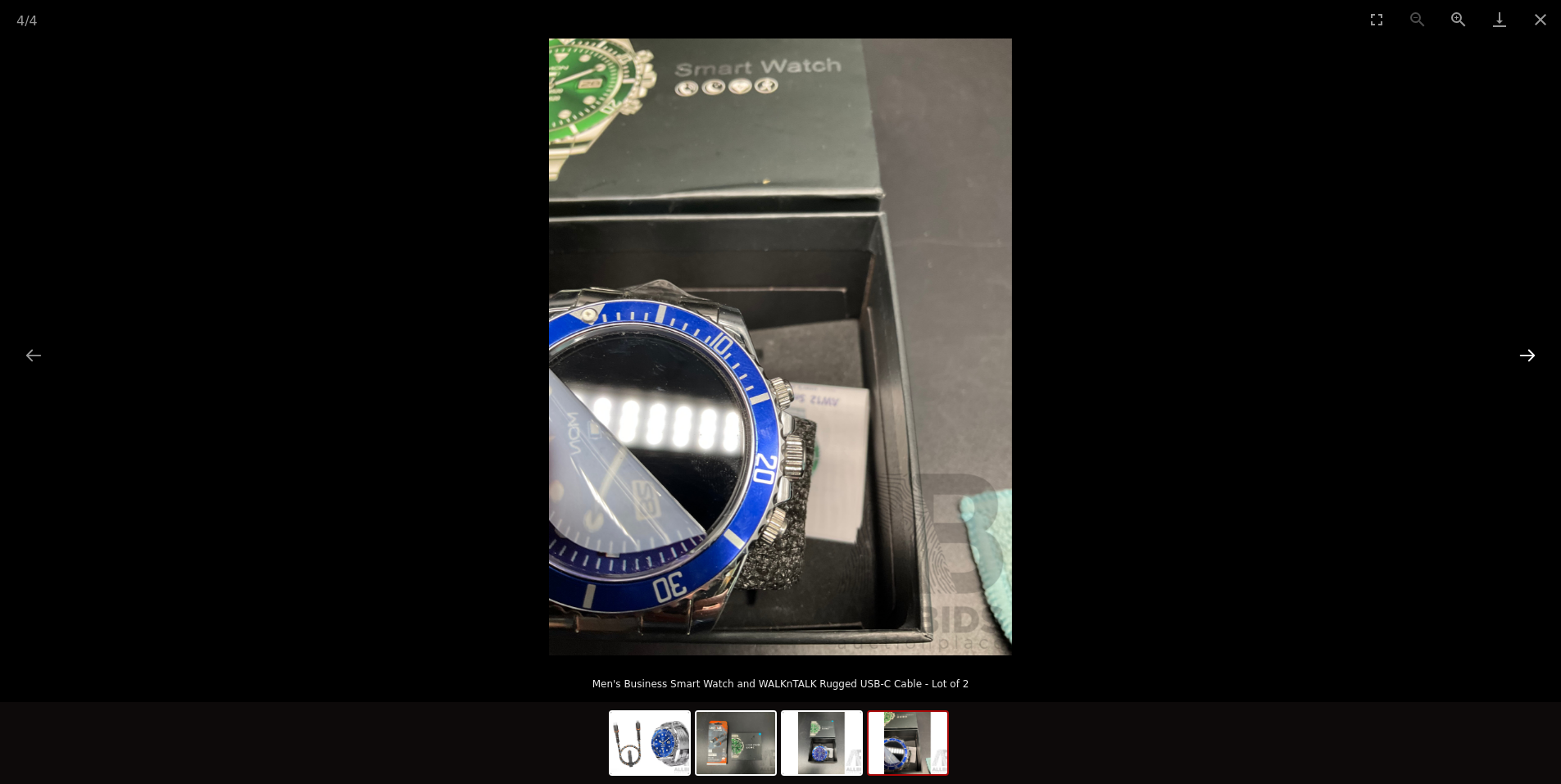
click at [1523, 346] on button "Next slide" at bounding box center [1527, 354] width 35 height 32
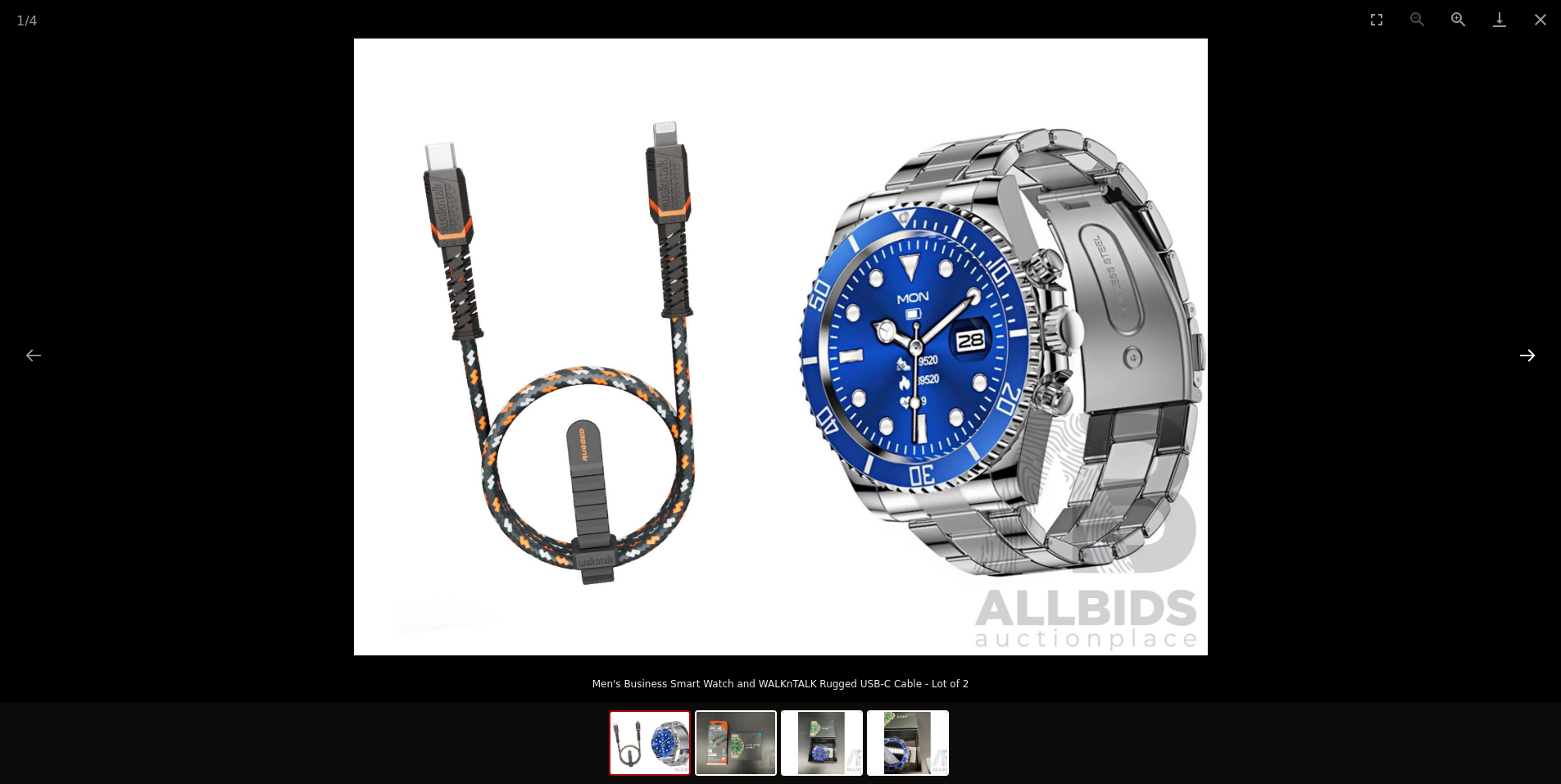
click at [1523, 345] on button "Next slide" at bounding box center [1527, 354] width 35 height 32
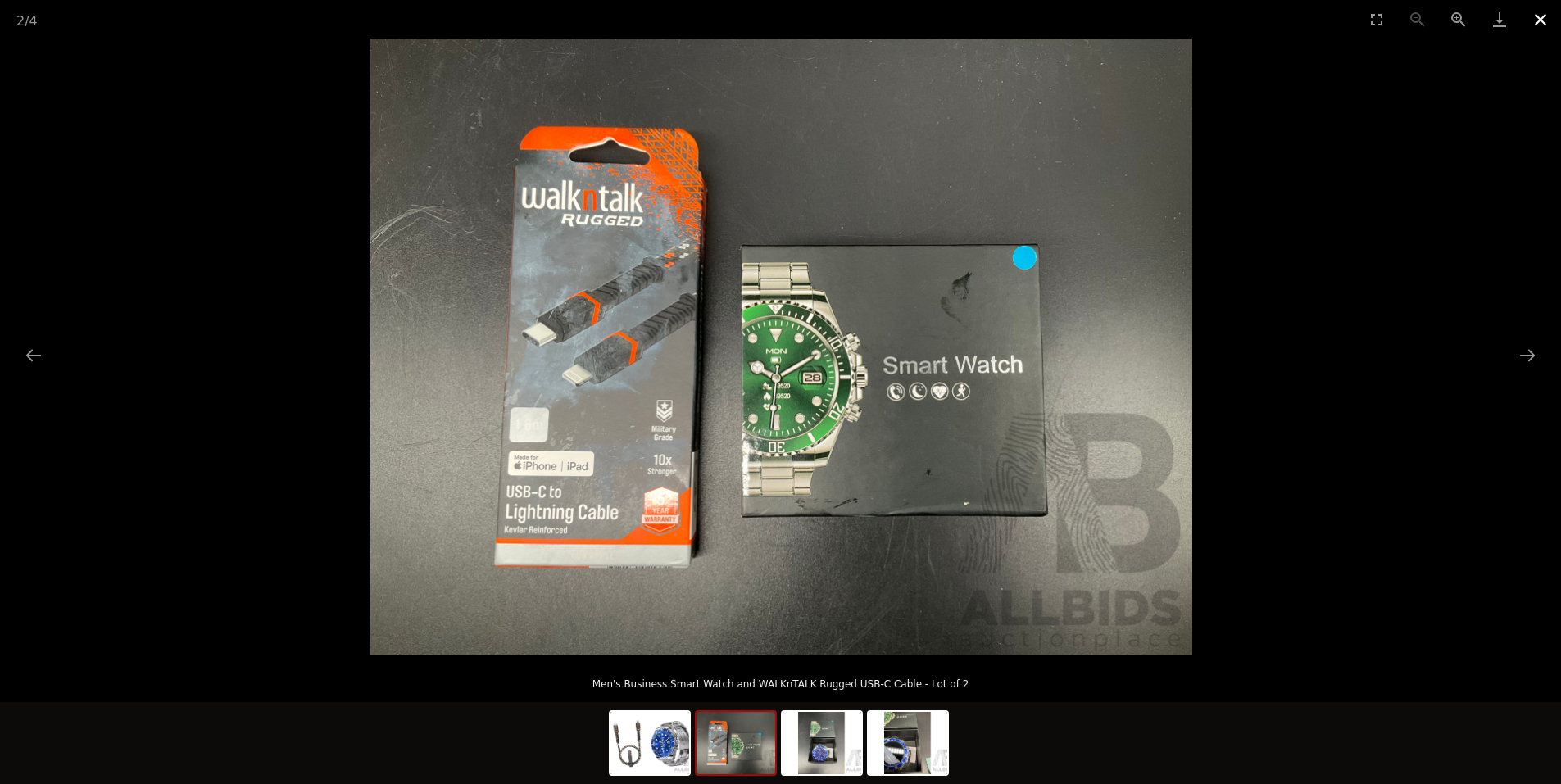
click at [1534, 25] on button "Close gallery" at bounding box center [1540, 19] width 41 height 38
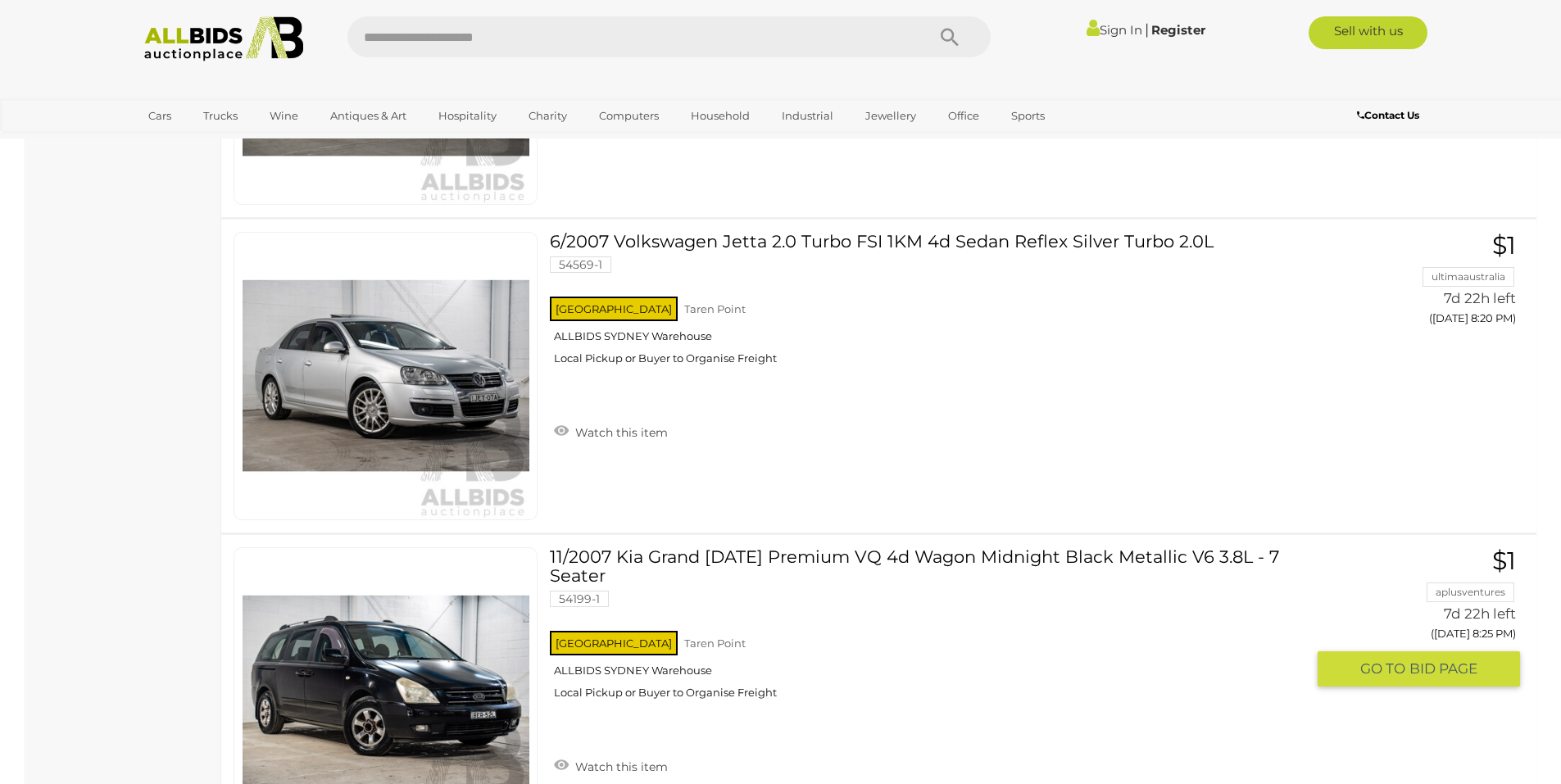
scroll to position [29820, 0]
